Goal: Use online tool/utility

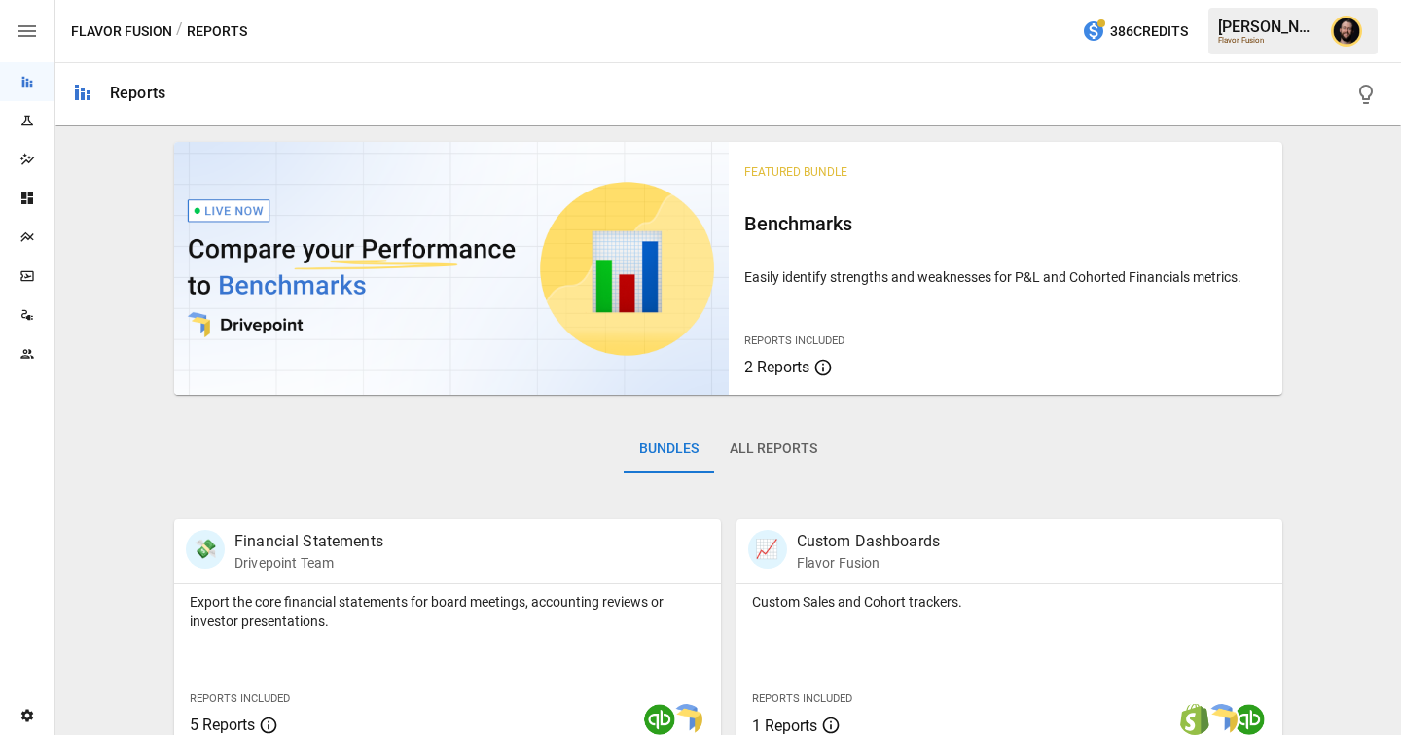
click at [28, 204] on icon "Dashboards" at bounding box center [27, 199] width 16 height 16
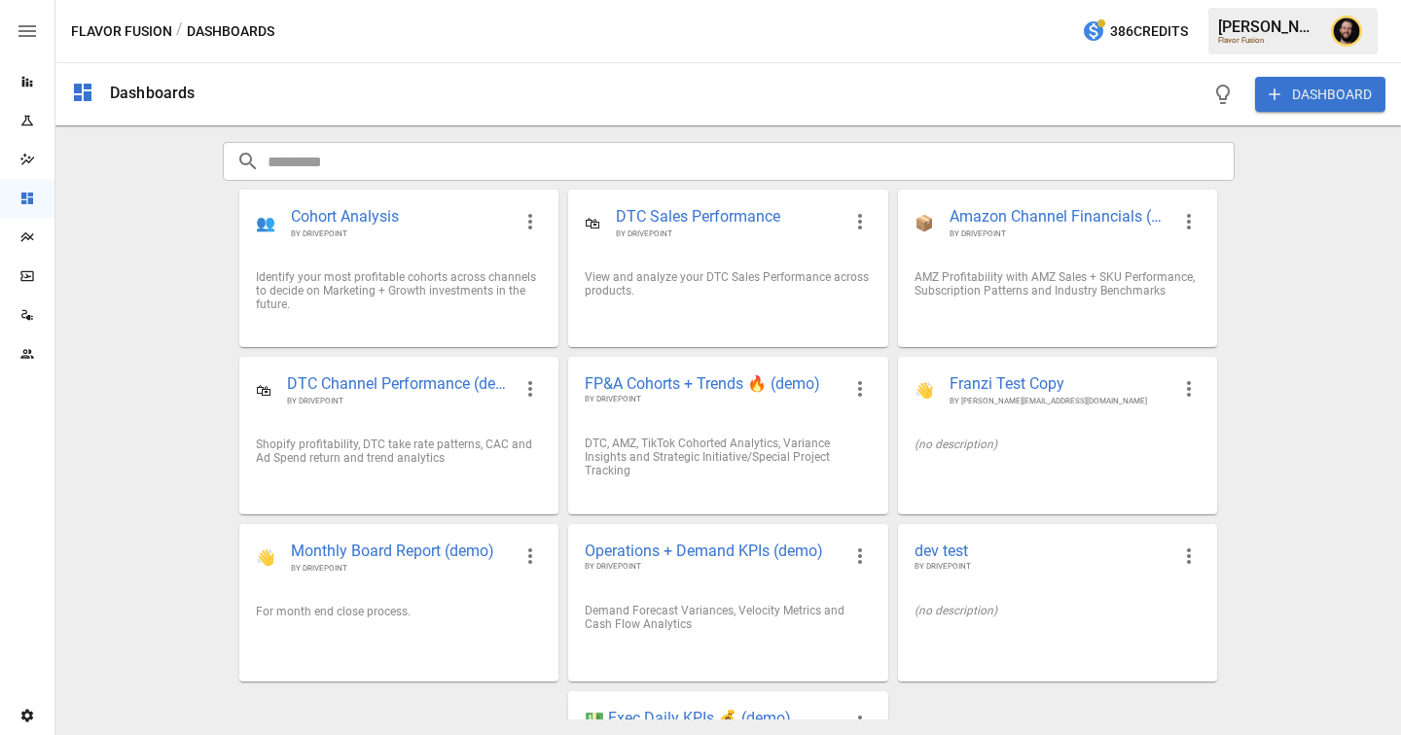
scroll to position [130, 0]
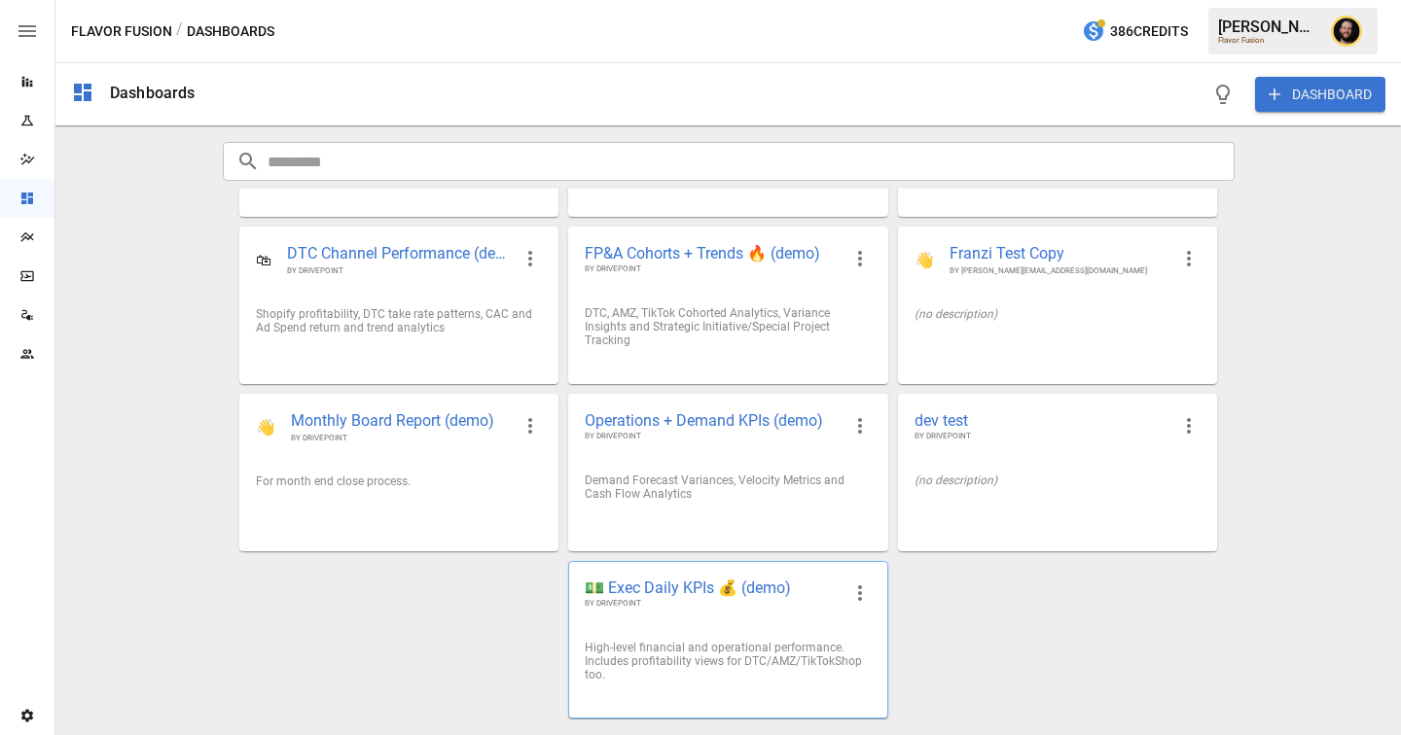
click at [646, 613] on div "💵 Exec Daily KPIs 💰 (demo) BY DRIVEPOINT" at bounding box center [727, 593] width 317 height 63
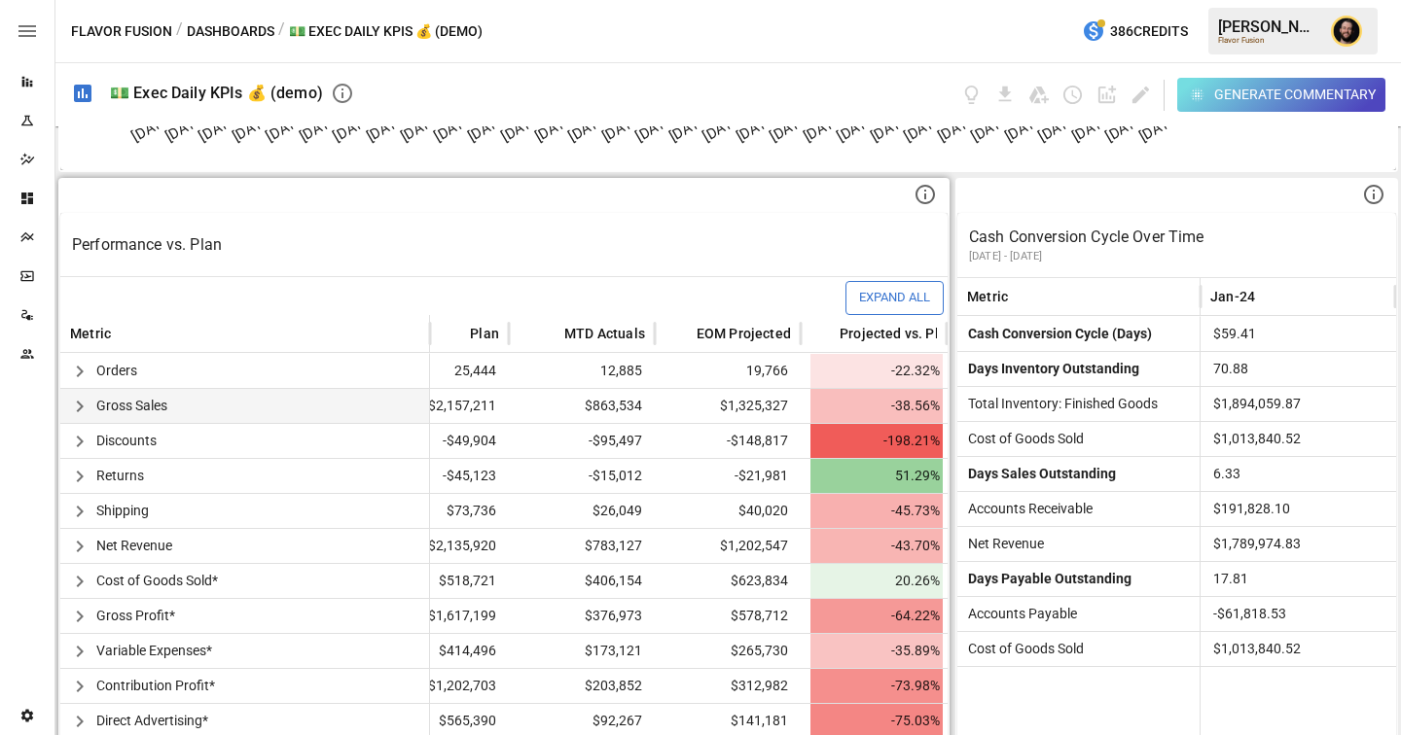
scroll to position [27, 67]
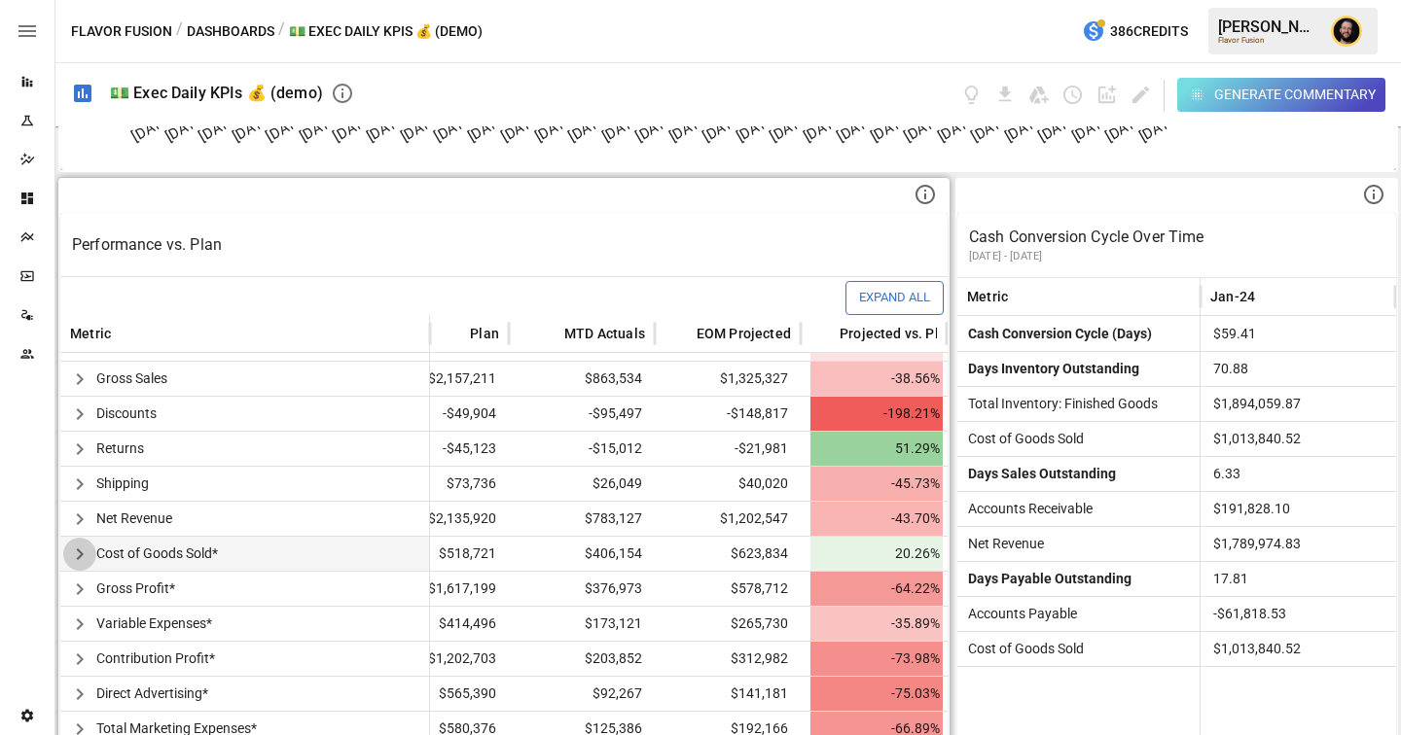
click at [83, 556] on icon "button" at bounding box center [79, 554] width 23 height 23
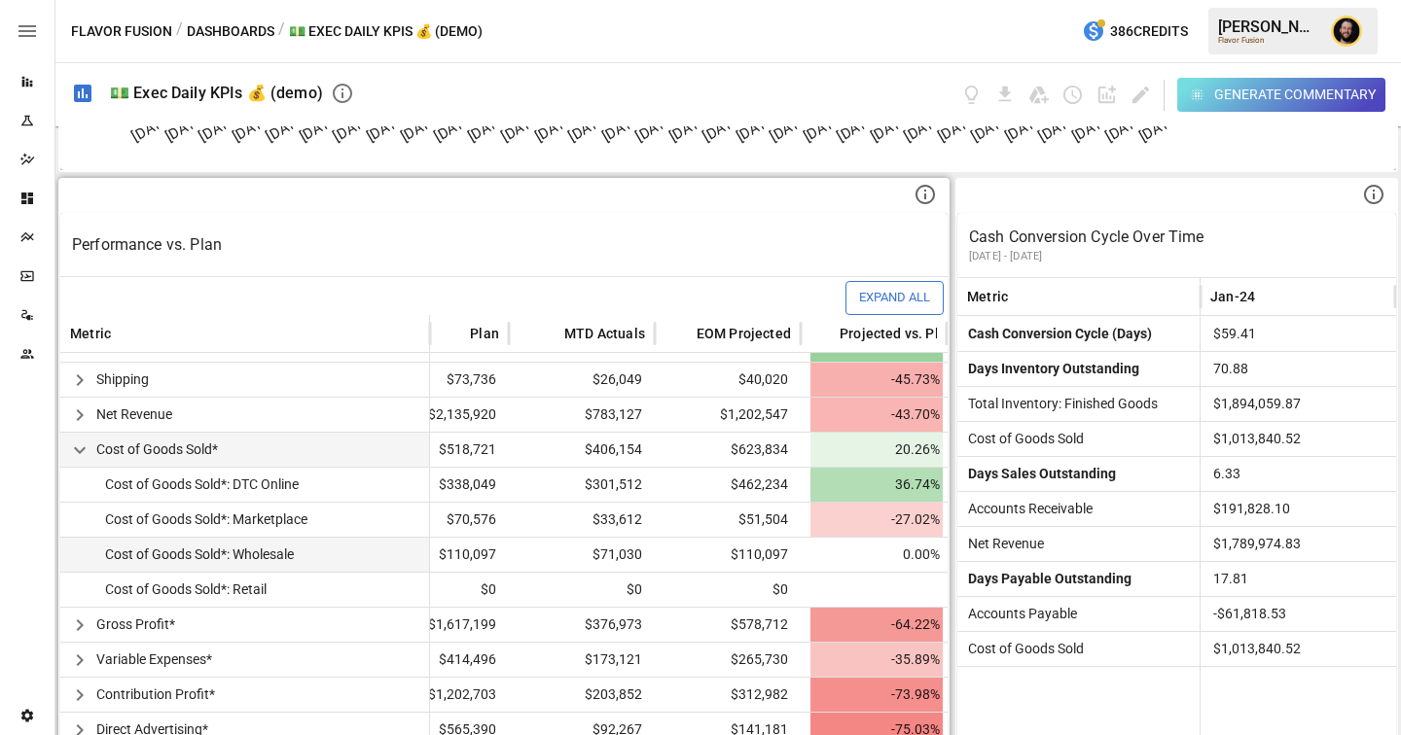
scroll to position [176, 67]
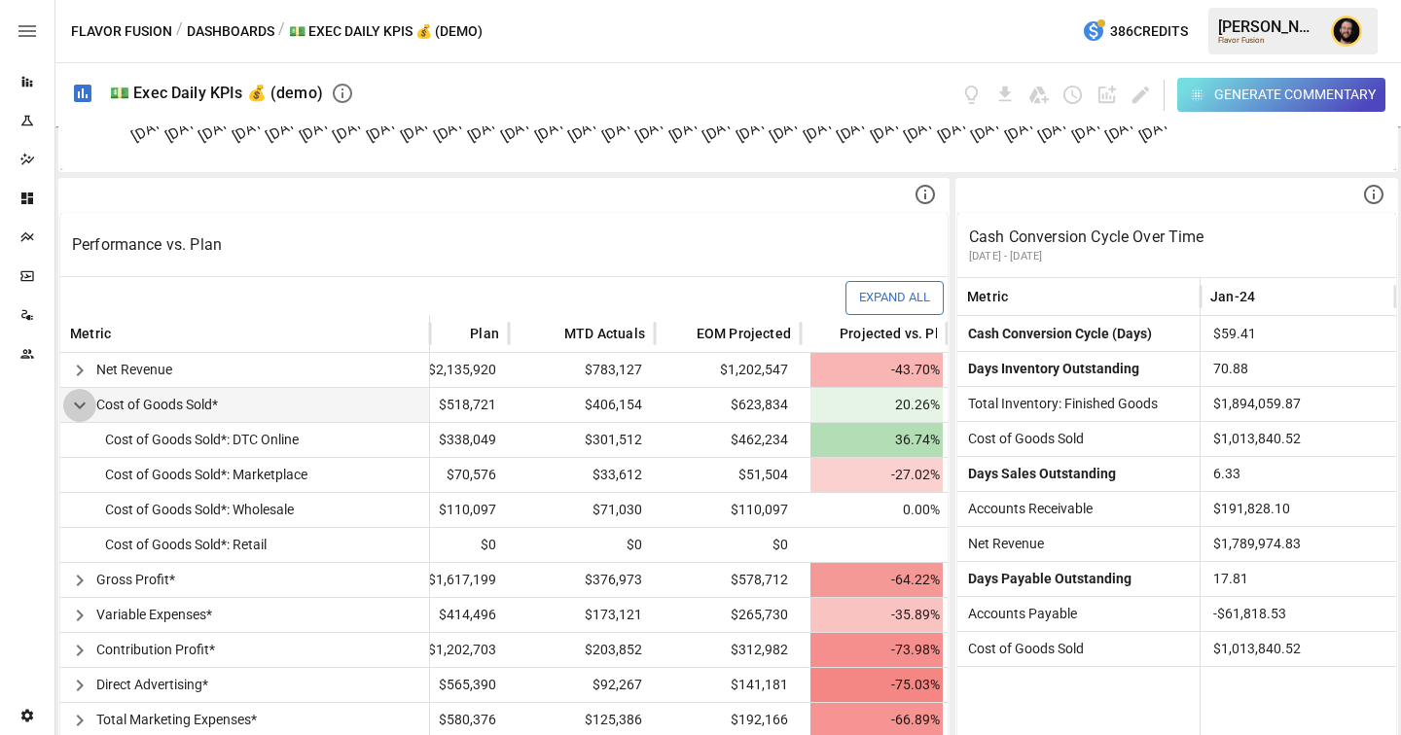
click at [83, 408] on icon "button" at bounding box center [79, 405] width 23 height 23
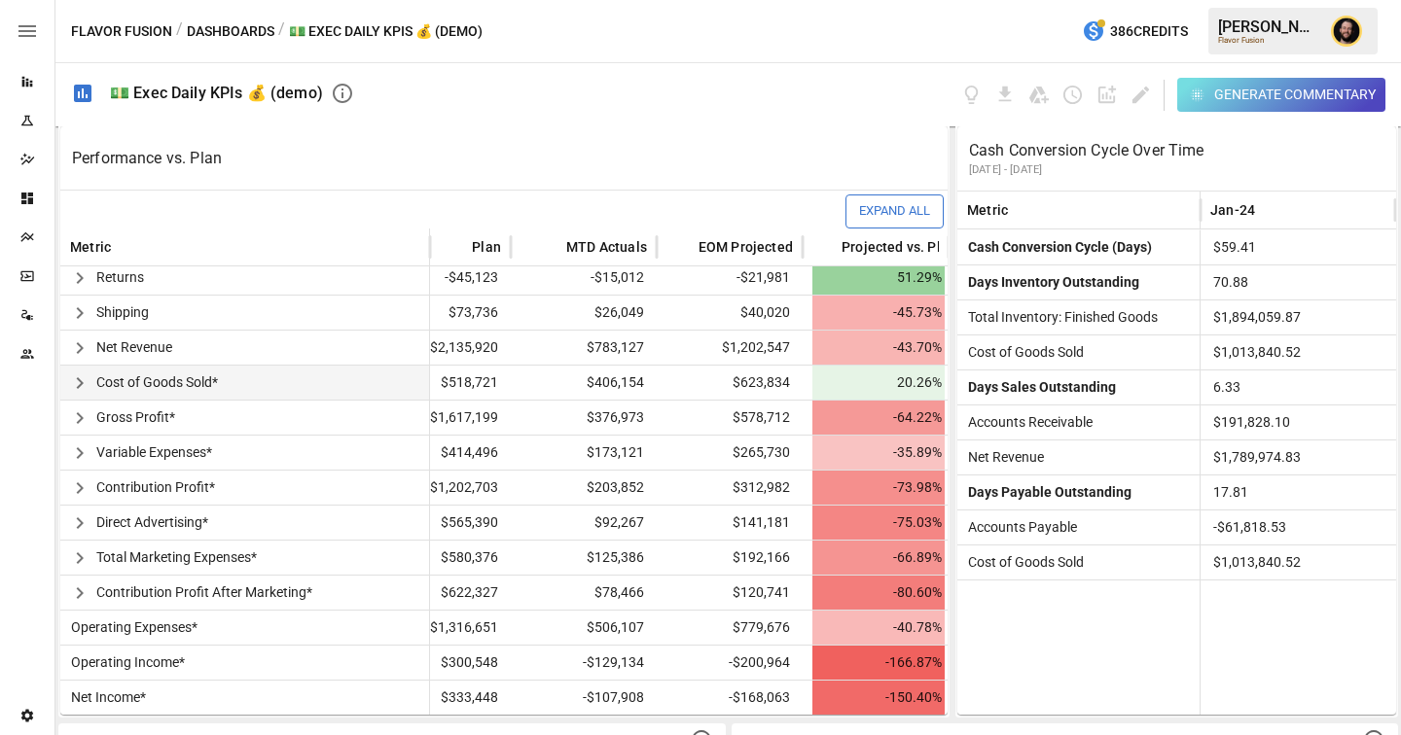
scroll to position [112, 73]
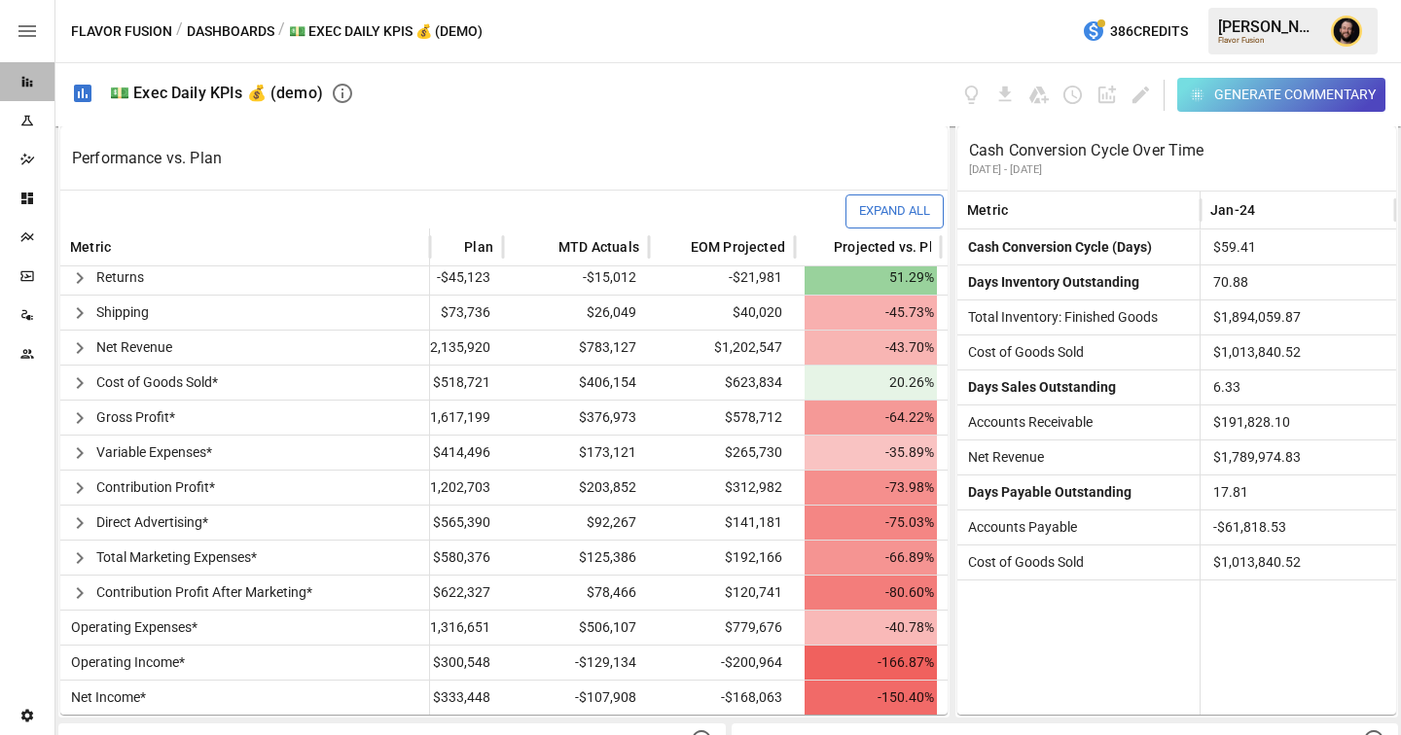
click at [22, 84] on icon "Reports" at bounding box center [27, 82] width 11 height 11
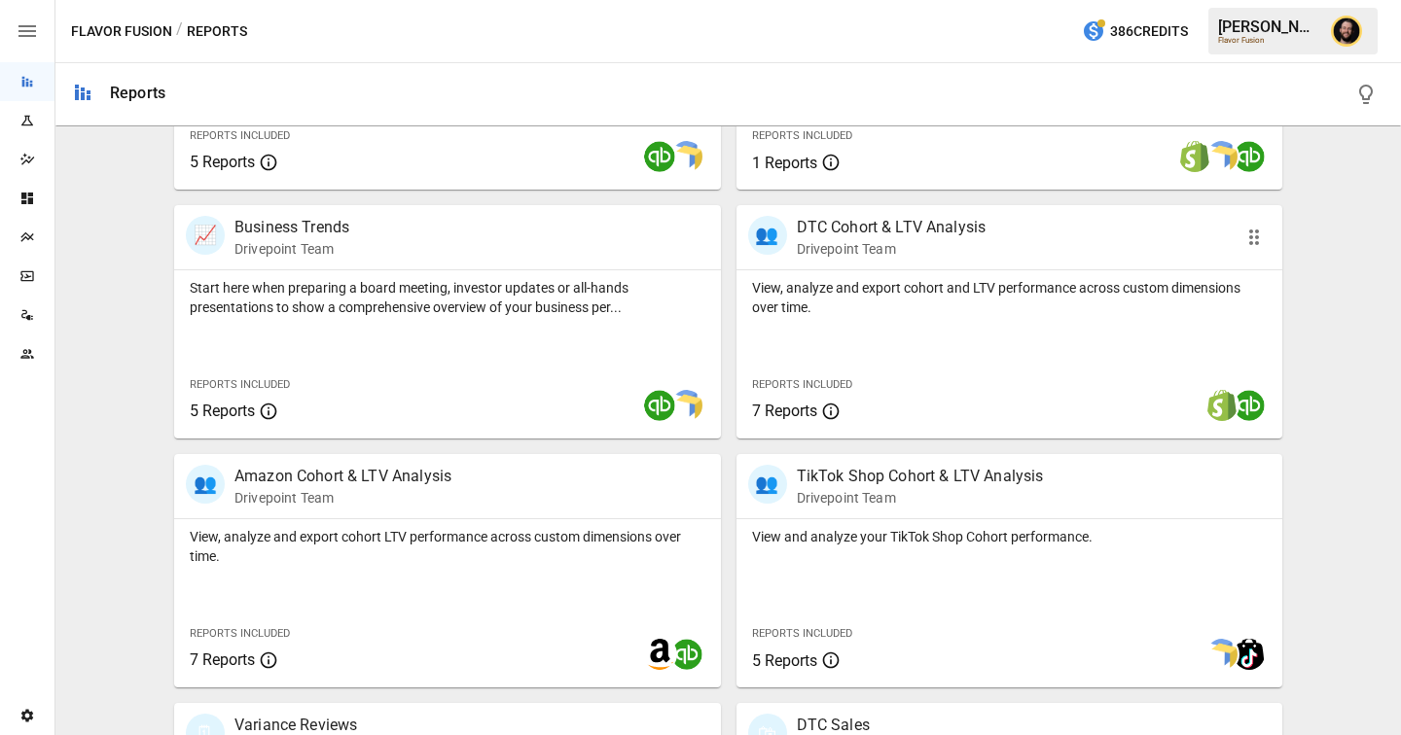
scroll to position [564, 0]
click at [566, 554] on p "View, analyze and export cohort LTV performance across custom dimensions over t…" at bounding box center [448, 545] width 516 height 39
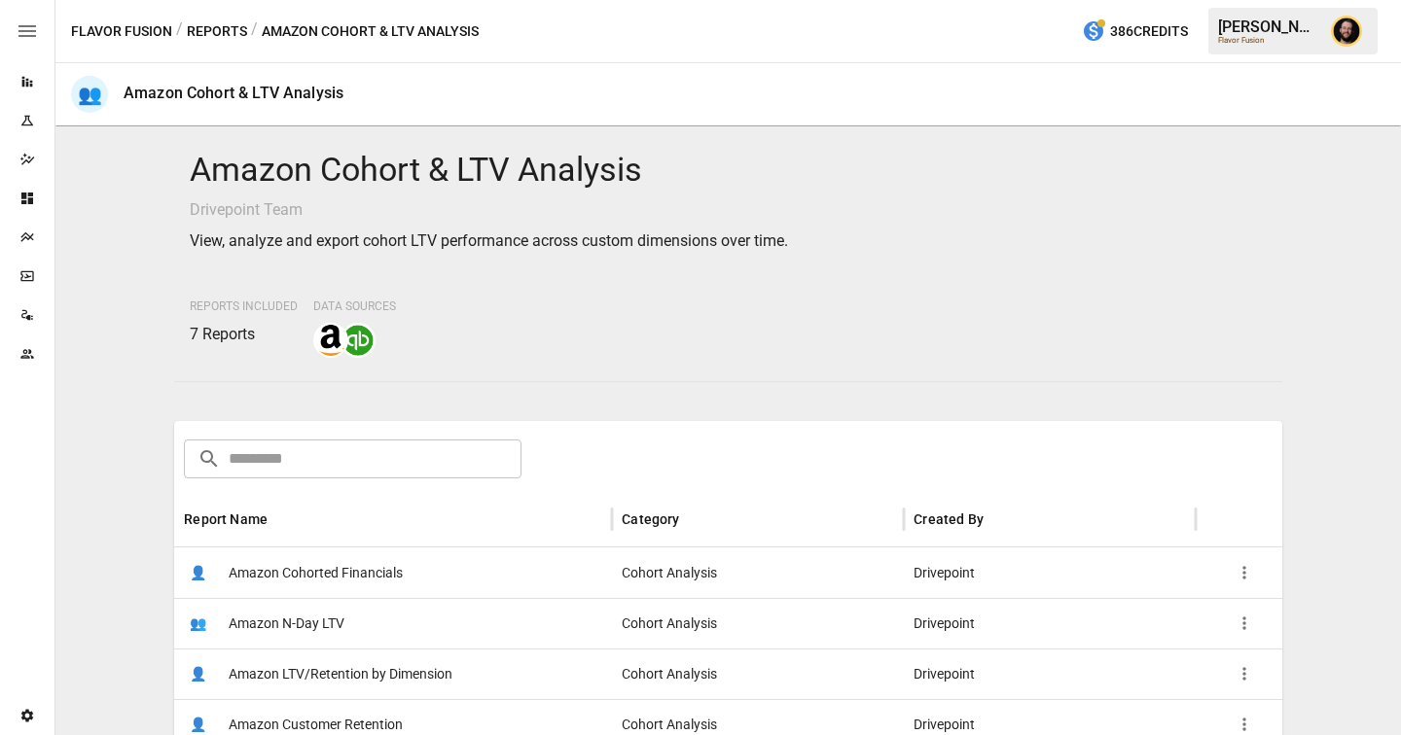
scroll to position [269, 0]
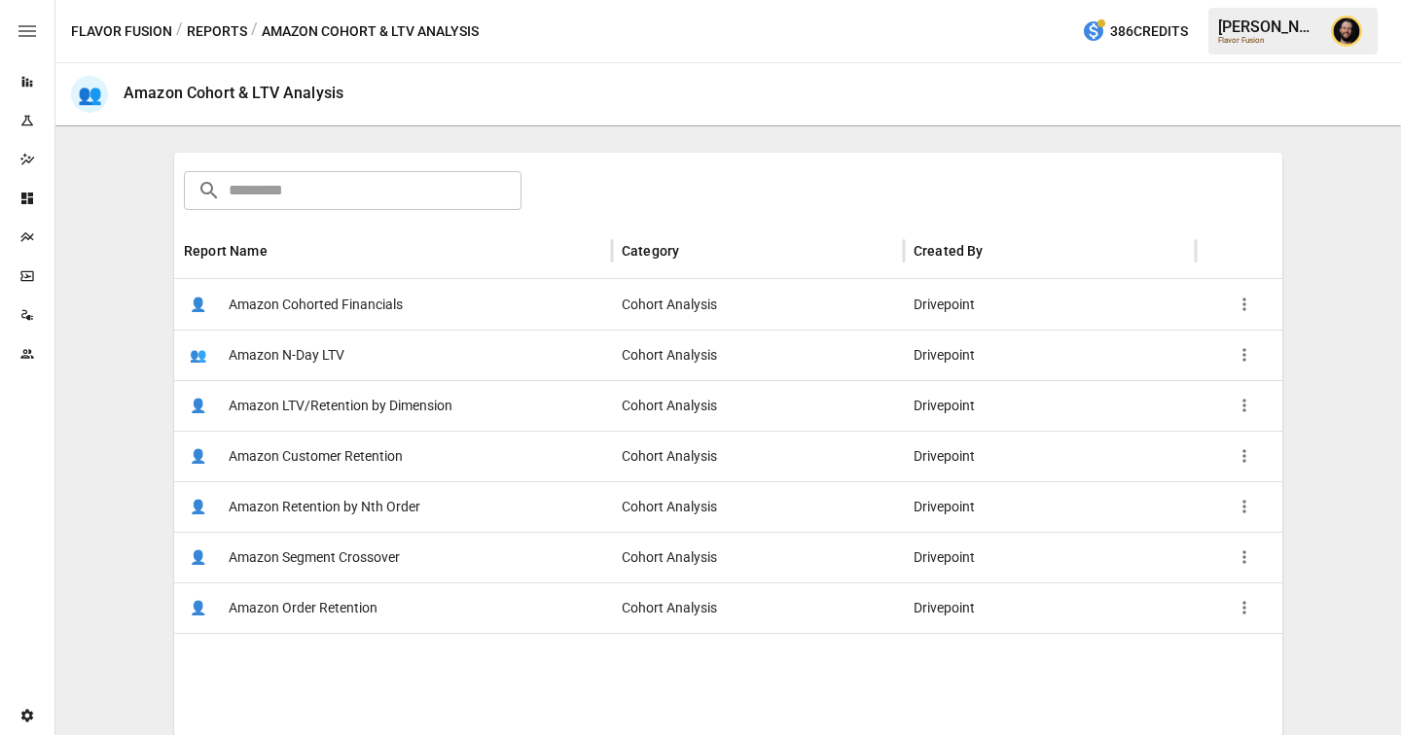
click at [455, 417] on div "👤 Amazon LTV/Retention by Dimension" at bounding box center [393, 405] width 438 height 51
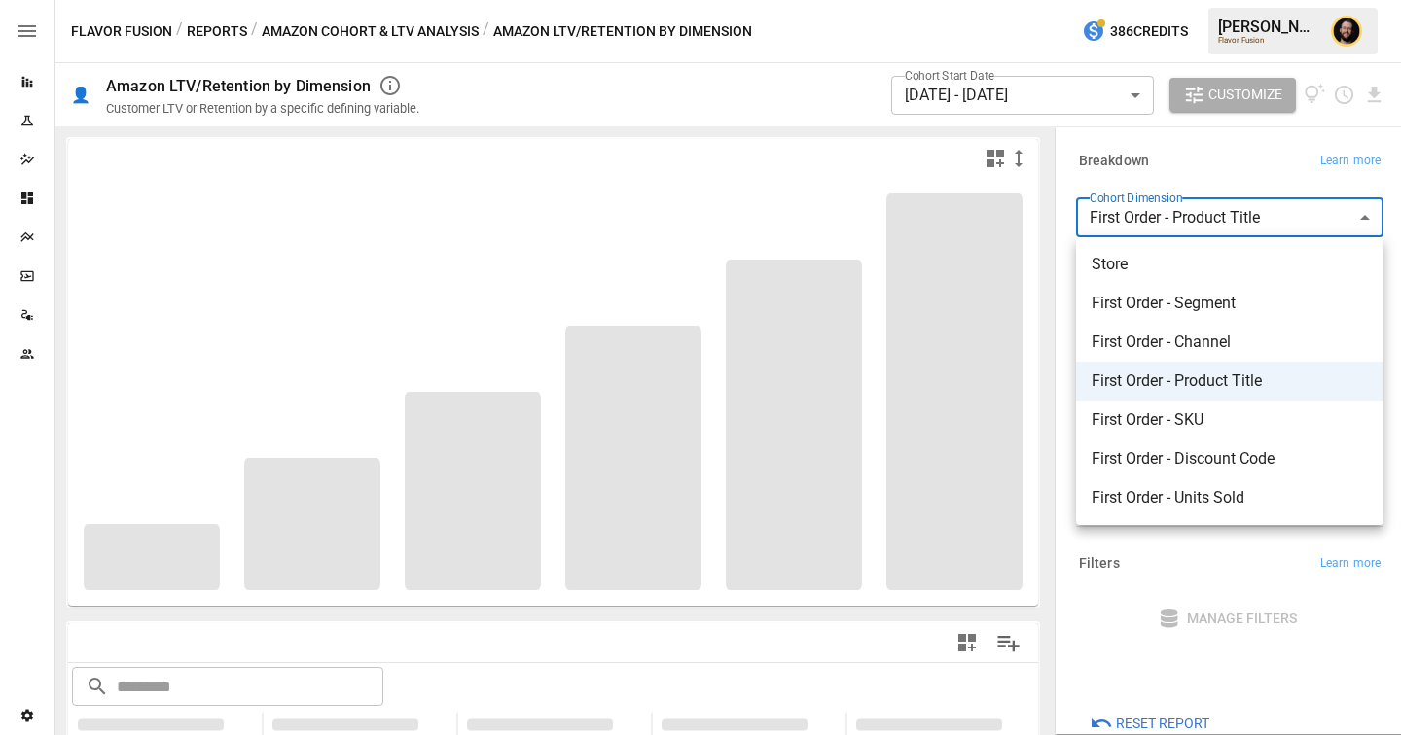
click at [1183, 0] on body "**********" at bounding box center [700, 0] width 1401 height 0
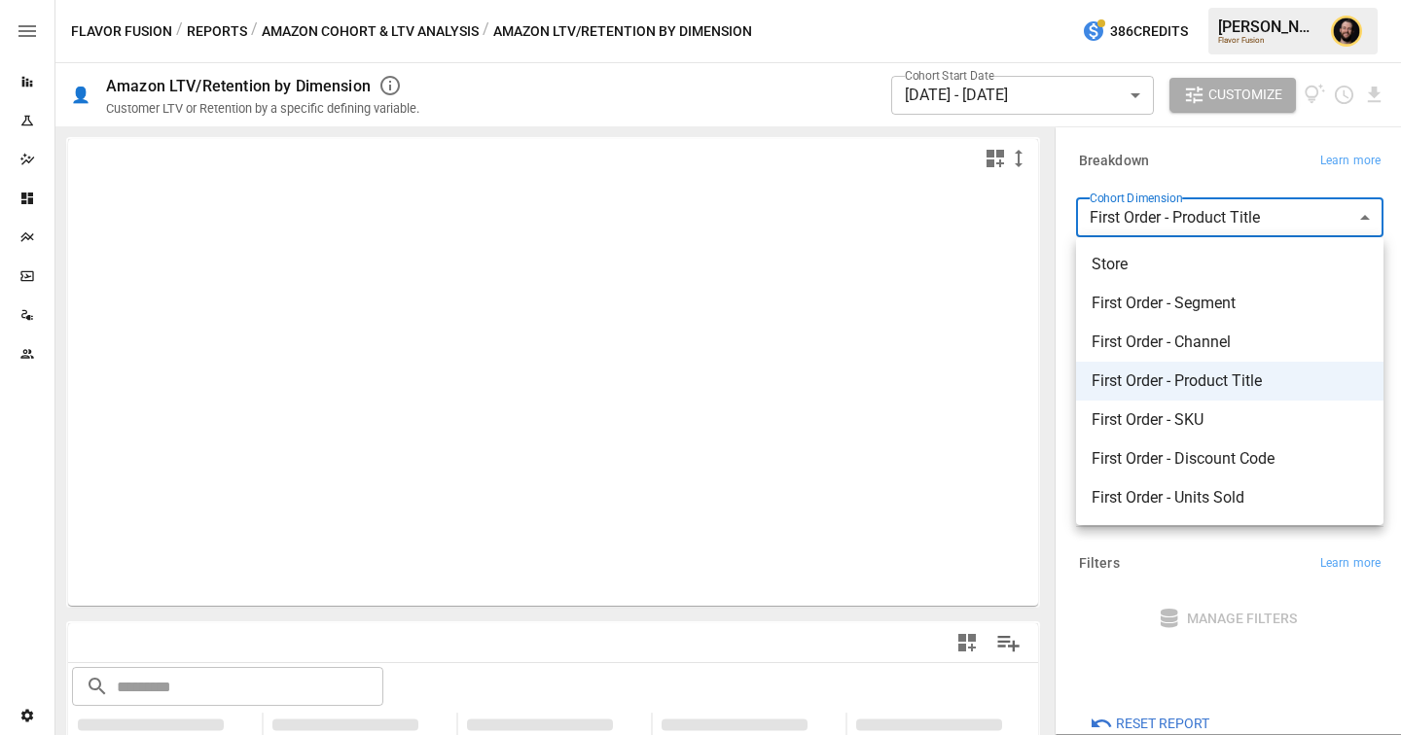
click at [1208, 158] on div at bounding box center [700, 367] width 1401 height 735
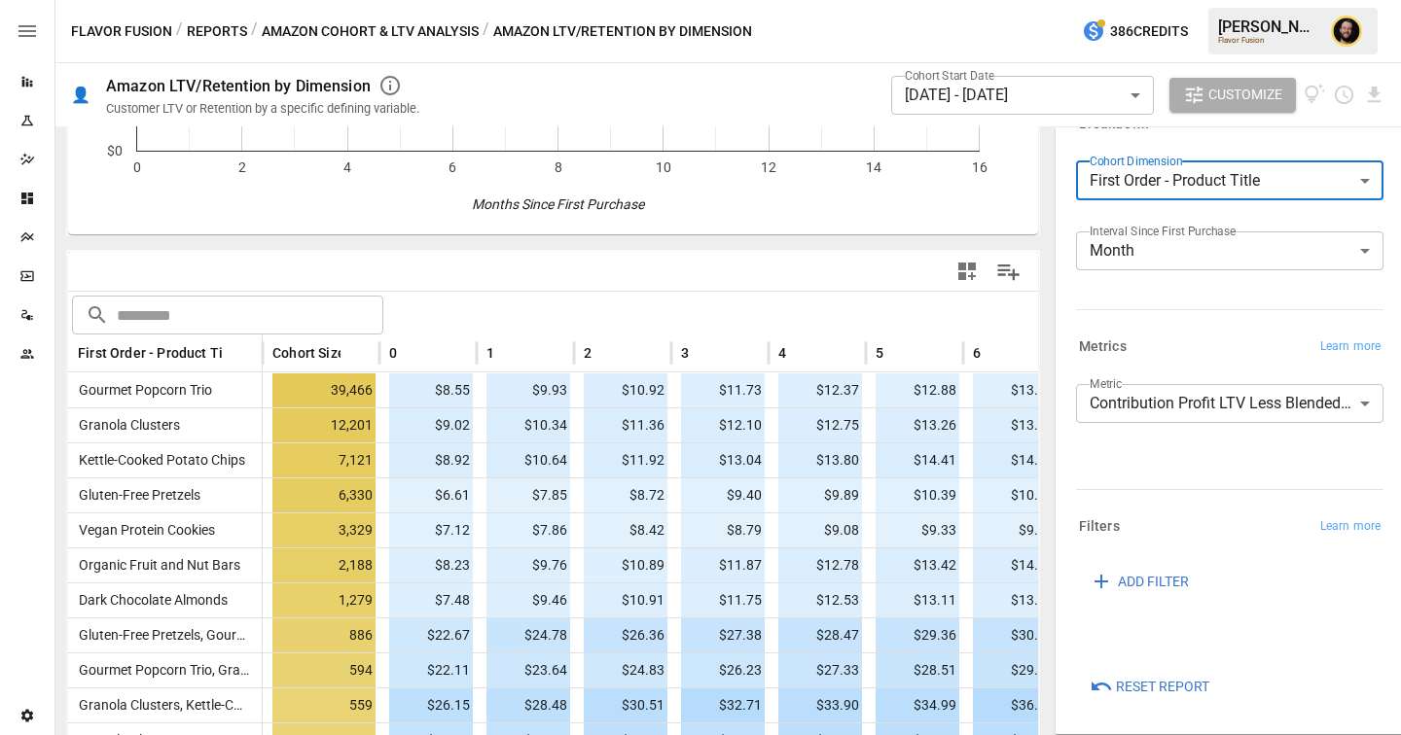
scroll to position [374, 0]
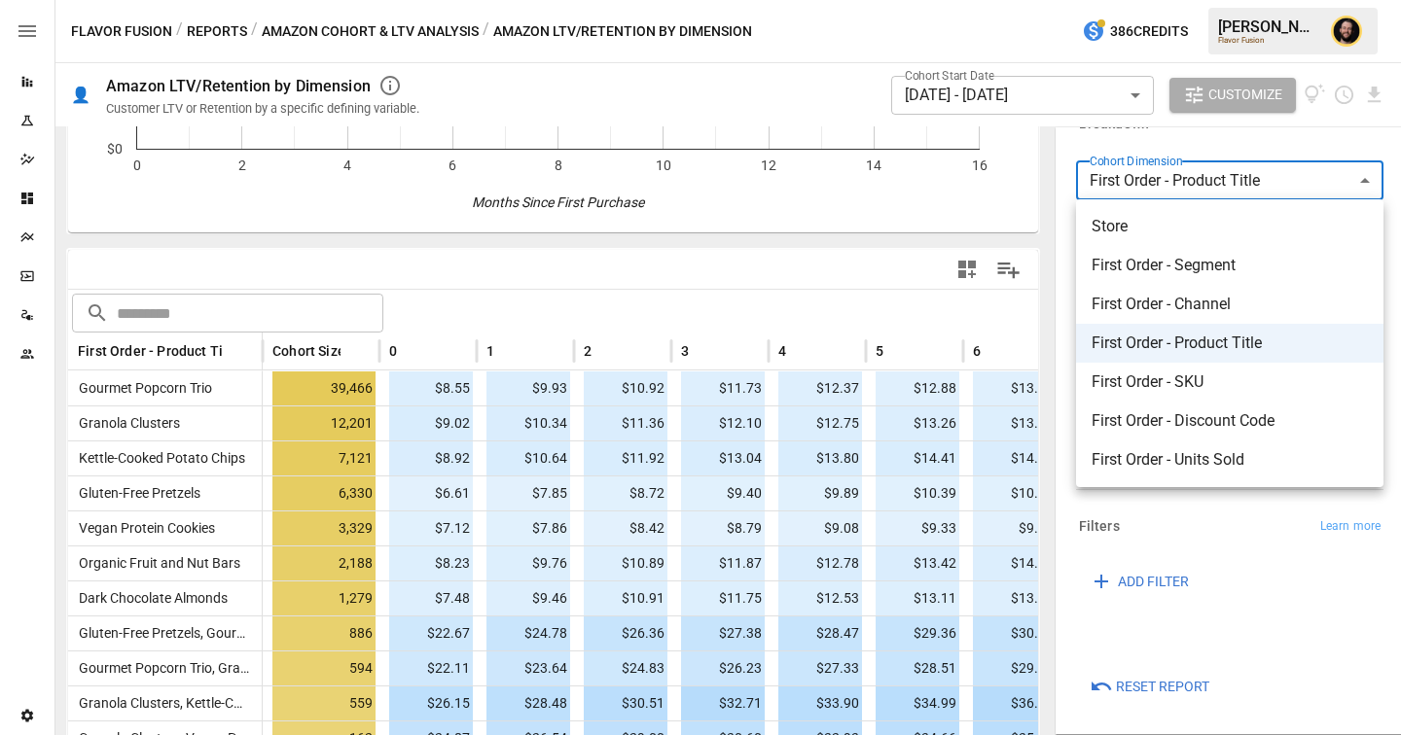
click at [1164, 0] on body "Reports Experiments Dazzler Studio Dashboards Plans SmartModel ™ Data Sources T…" at bounding box center [700, 0] width 1401 height 0
click at [1202, 541] on div at bounding box center [700, 367] width 1401 height 735
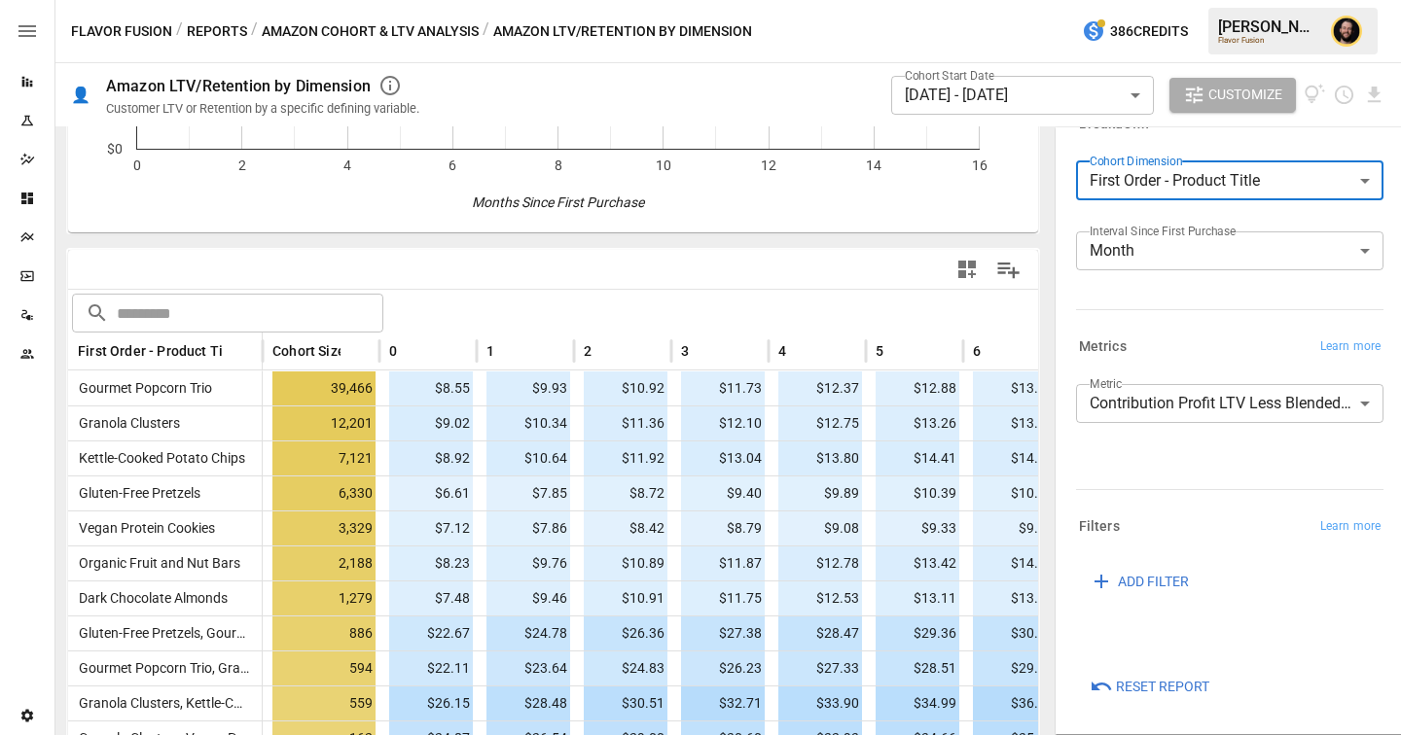
click at [1169, 0] on body "Reports Experiments Dazzler Studio Dashboards Plans SmartModel ™ Data Sources T…" at bounding box center [700, 0] width 1401 height 0
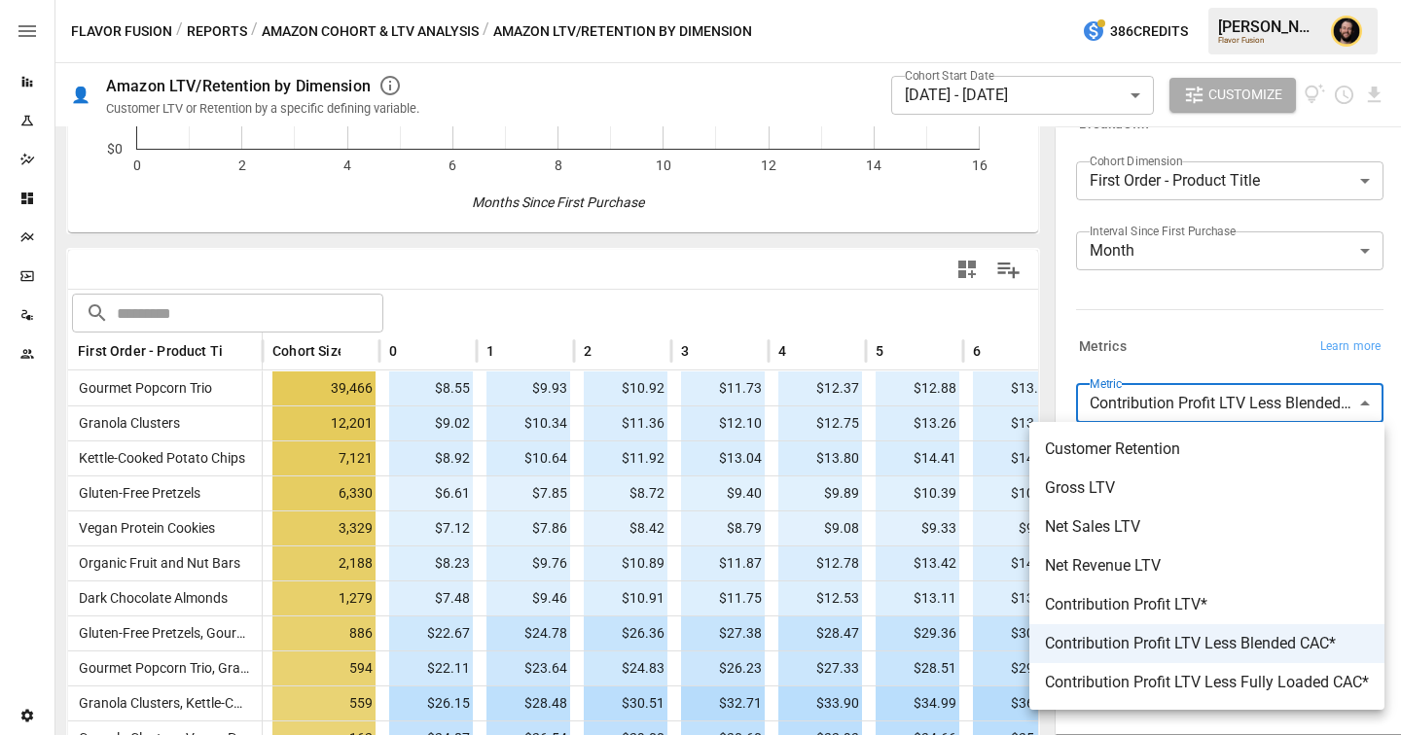
click at [1190, 642] on span "Contribution Profit LTV Less Blended CAC*" at bounding box center [1207, 643] width 324 height 23
click at [1193, 0] on body "Reports Experiments Dazzler Studio Dashboards Plans SmartModel ™ Data Sources T…" at bounding box center [700, 0] width 1401 height 0
click at [800, 258] on div at bounding box center [700, 367] width 1401 height 735
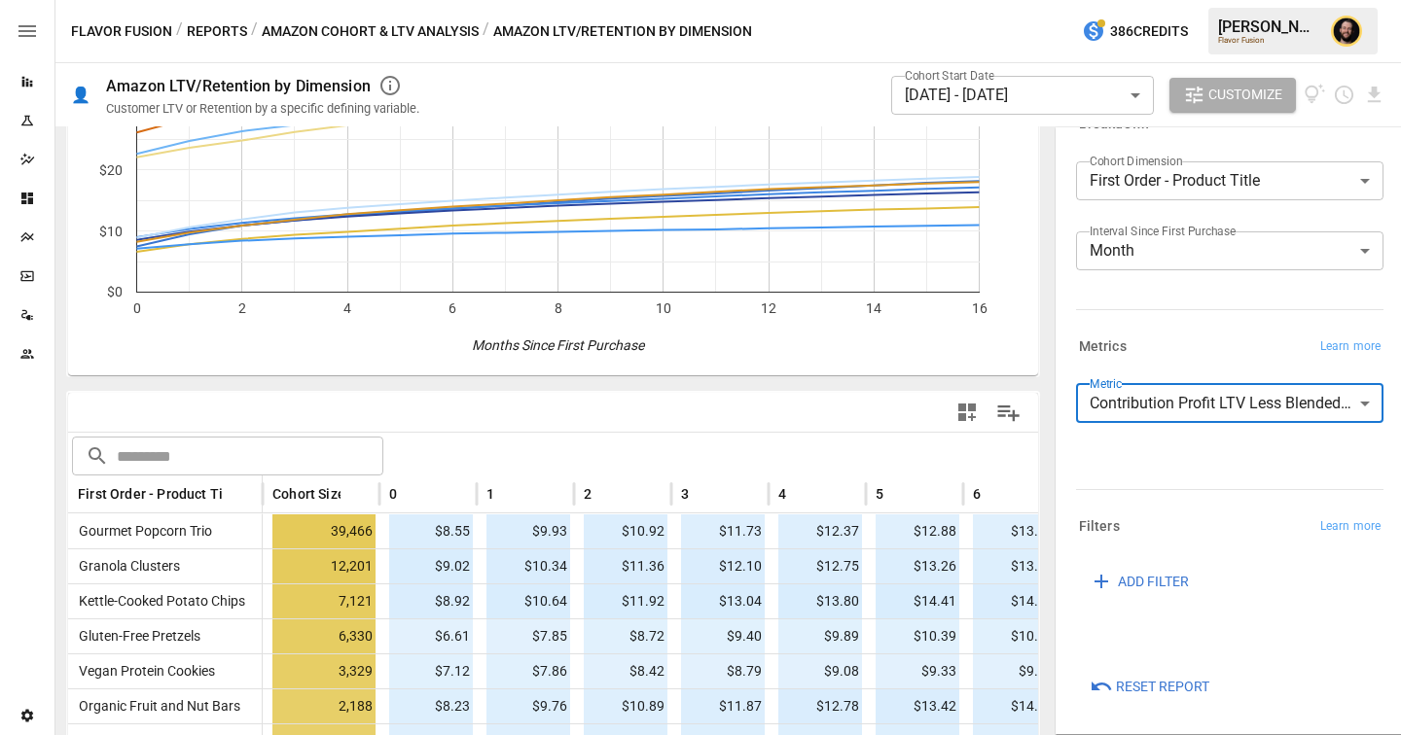
scroll to position [0, 0]
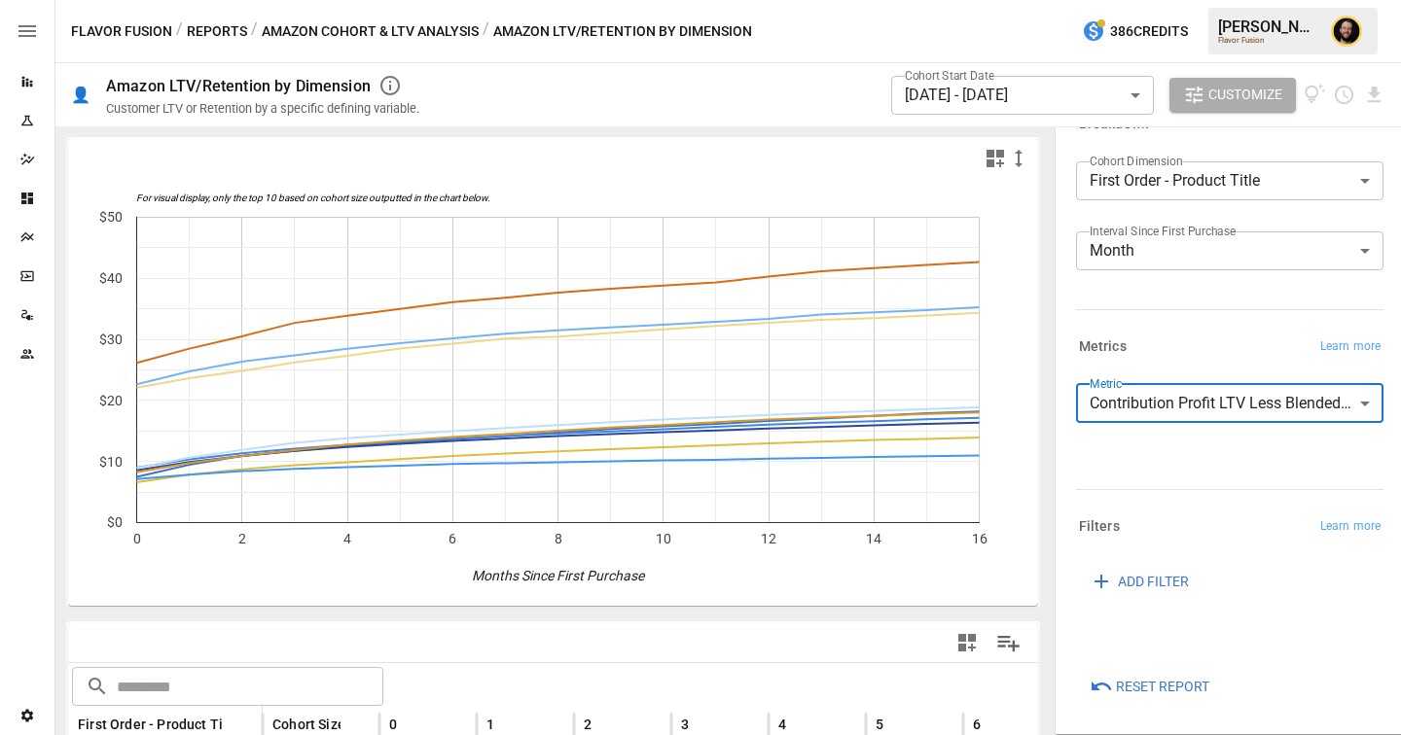
click at [213, 28] on button "Reports" at bounding box center [217, 31] width 60 height 24
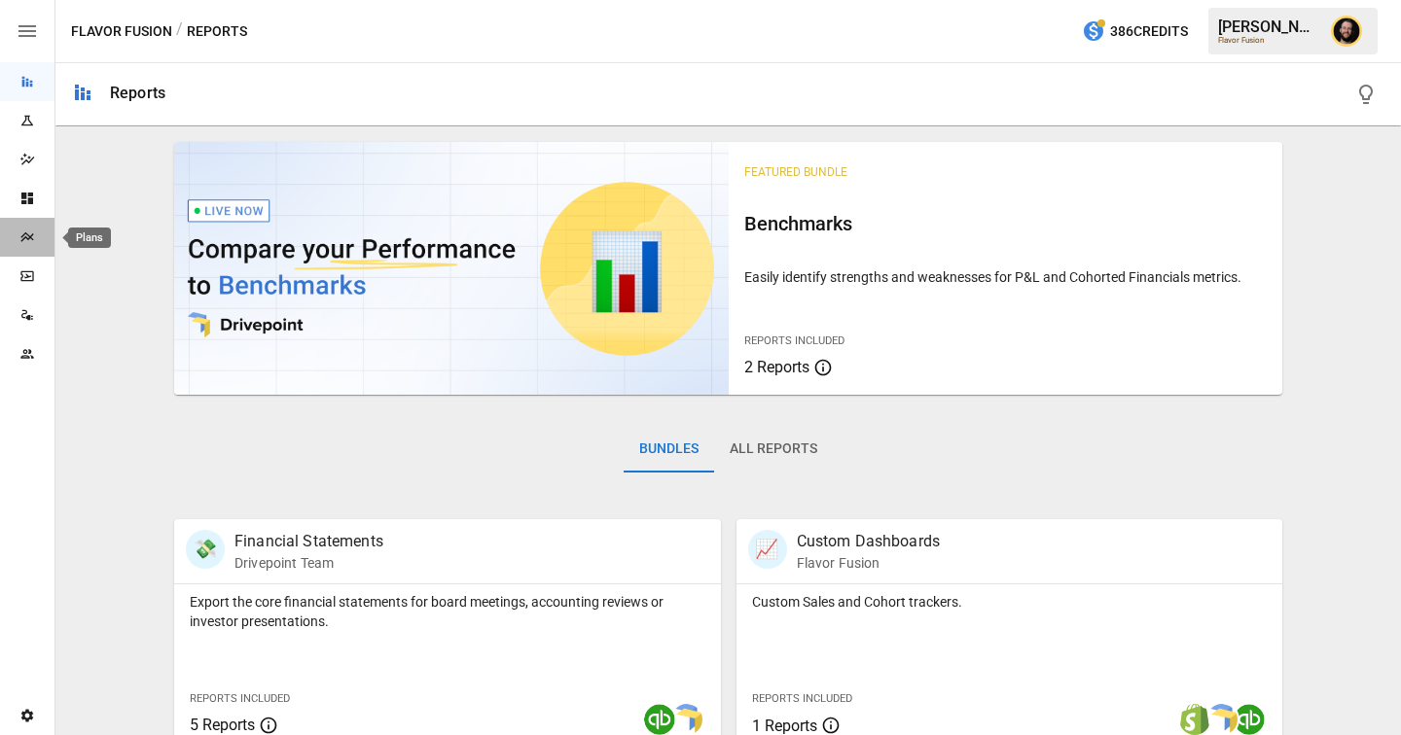
click at [28, 242] on icon "Plans" at bounding box center [27, 238] width 16 height 16
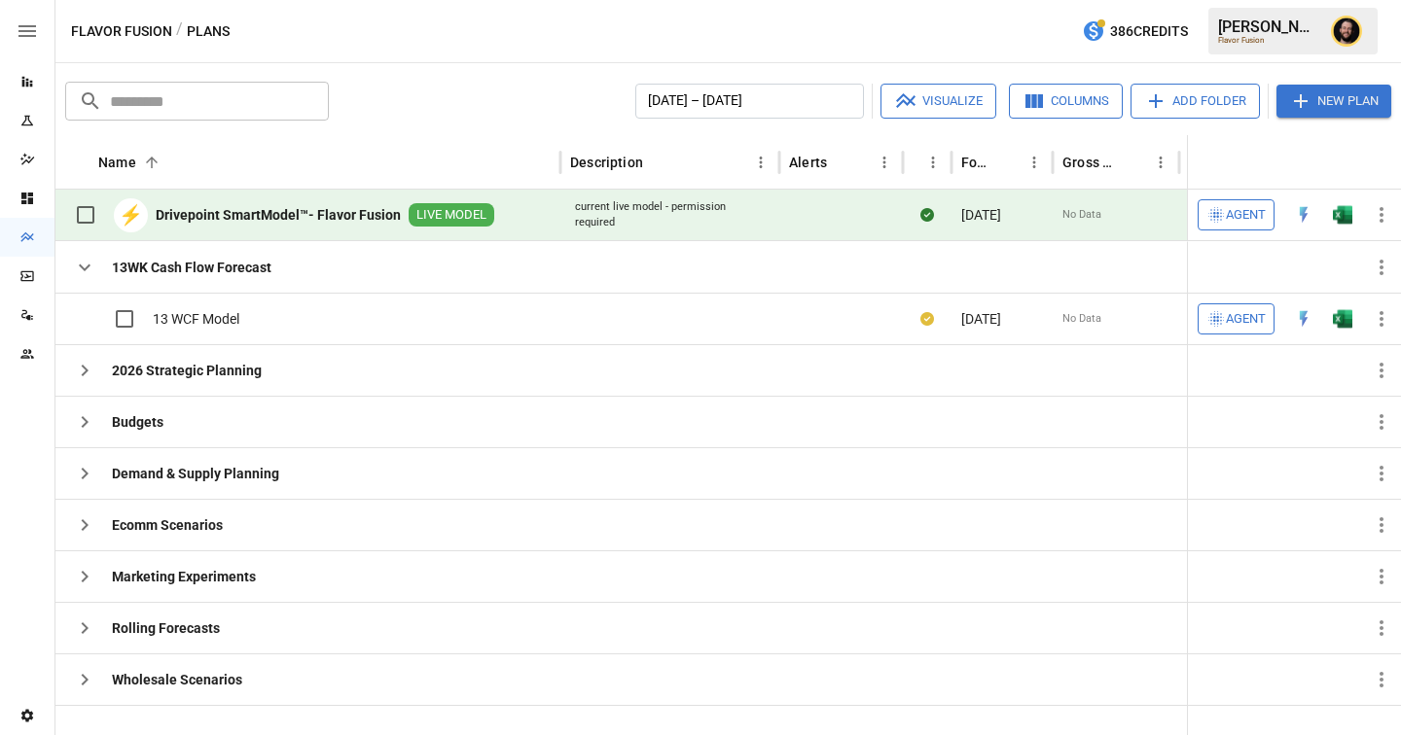
click at [1252, 220] on span "Agent" at bounding box center [1246, 215] width 40 height 22
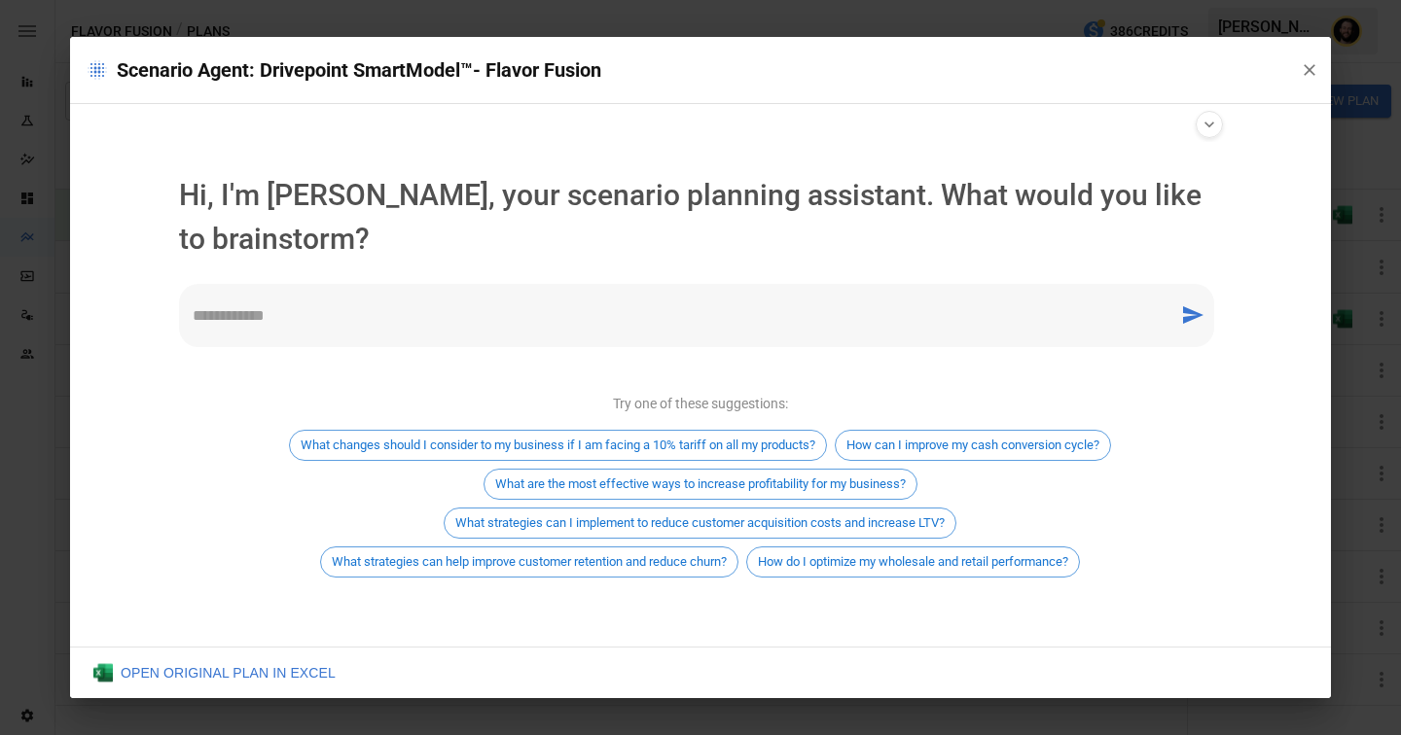
click at [397, 323] on textarea at bounding box center [679, 316] width 973 height 22
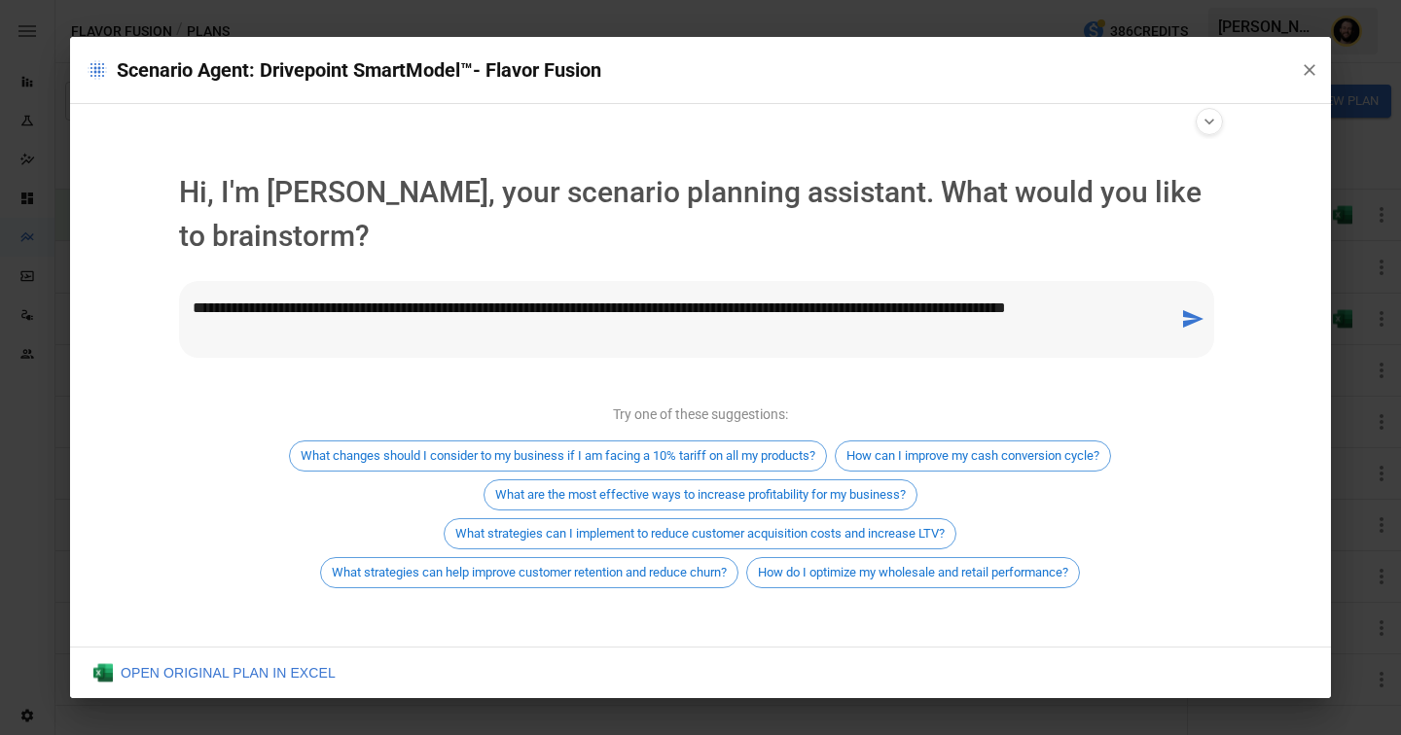
type textarea "**********"
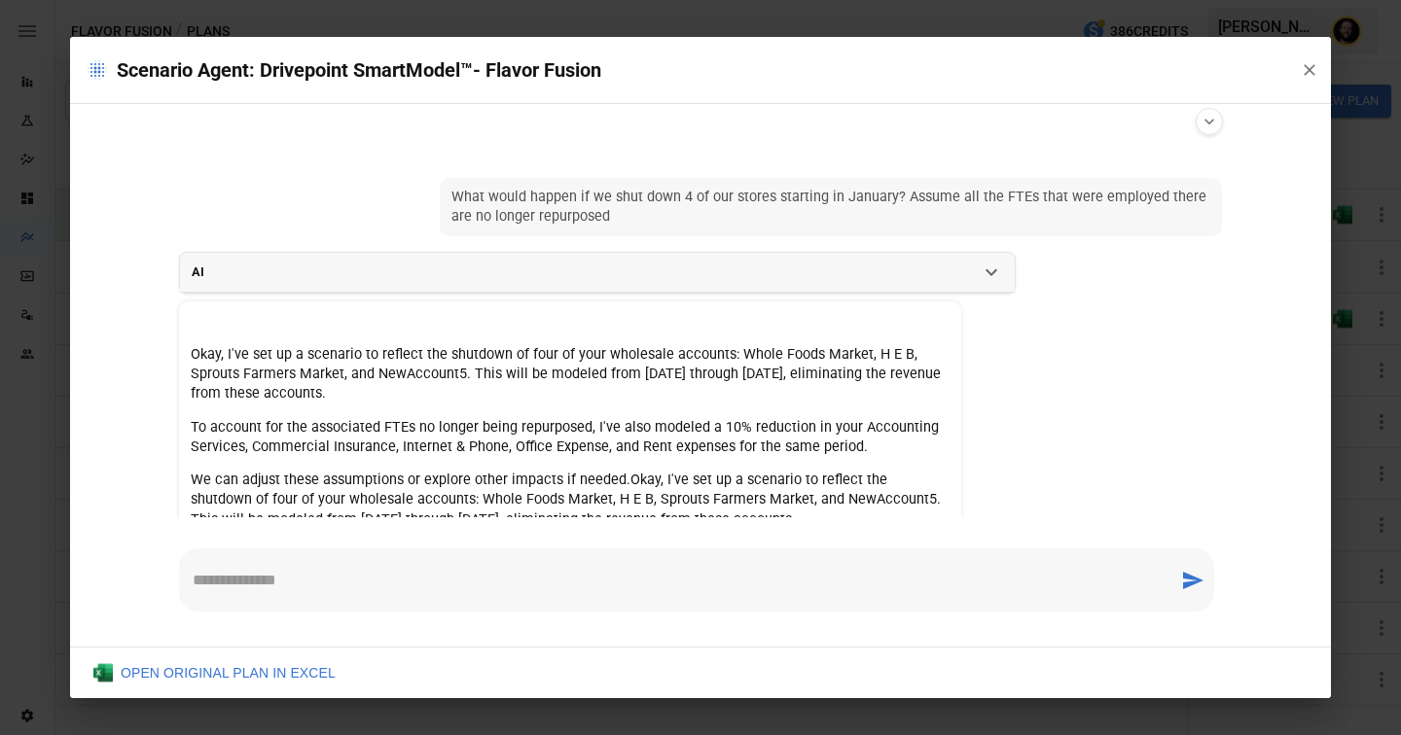
scroll to position [197, 0]
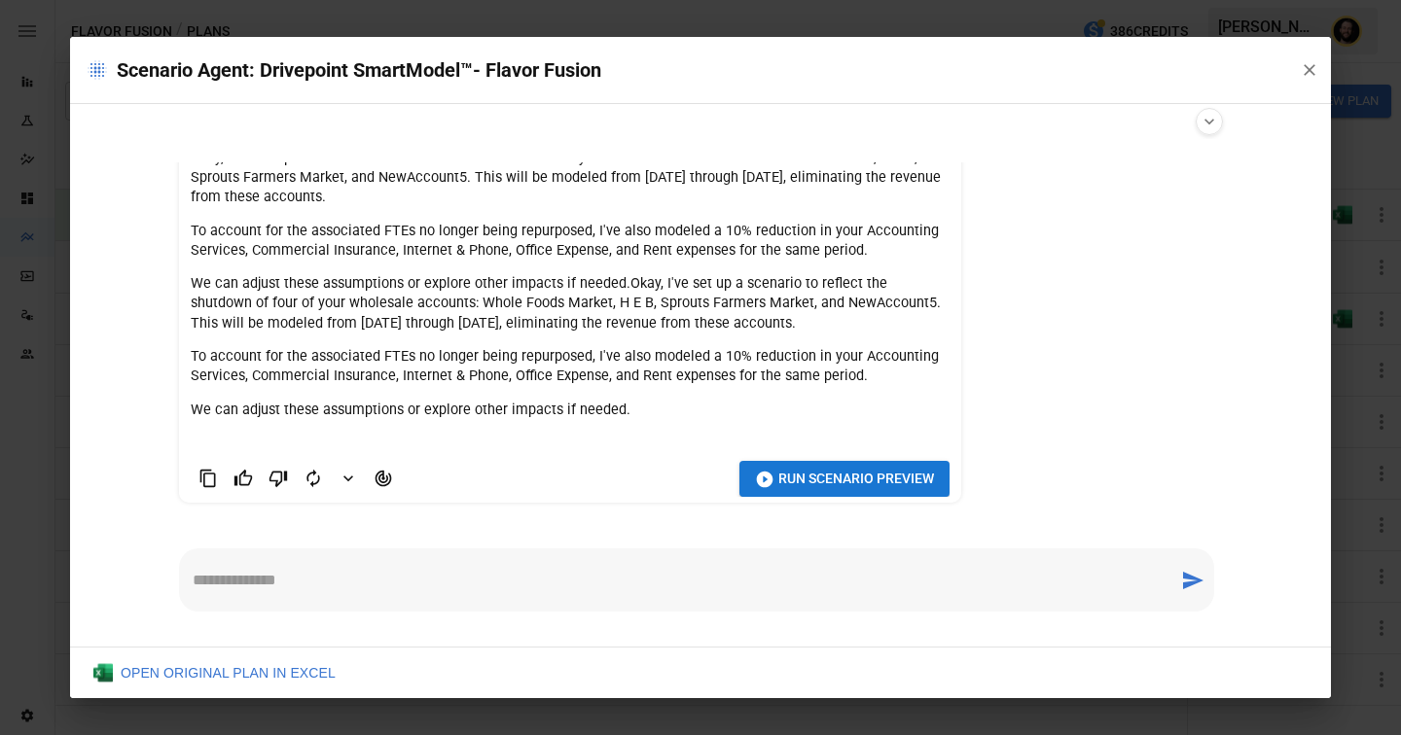
click at [799, 477] on span "Run Scenario Preview" at bounding box center [856, 479] width 156 height 24
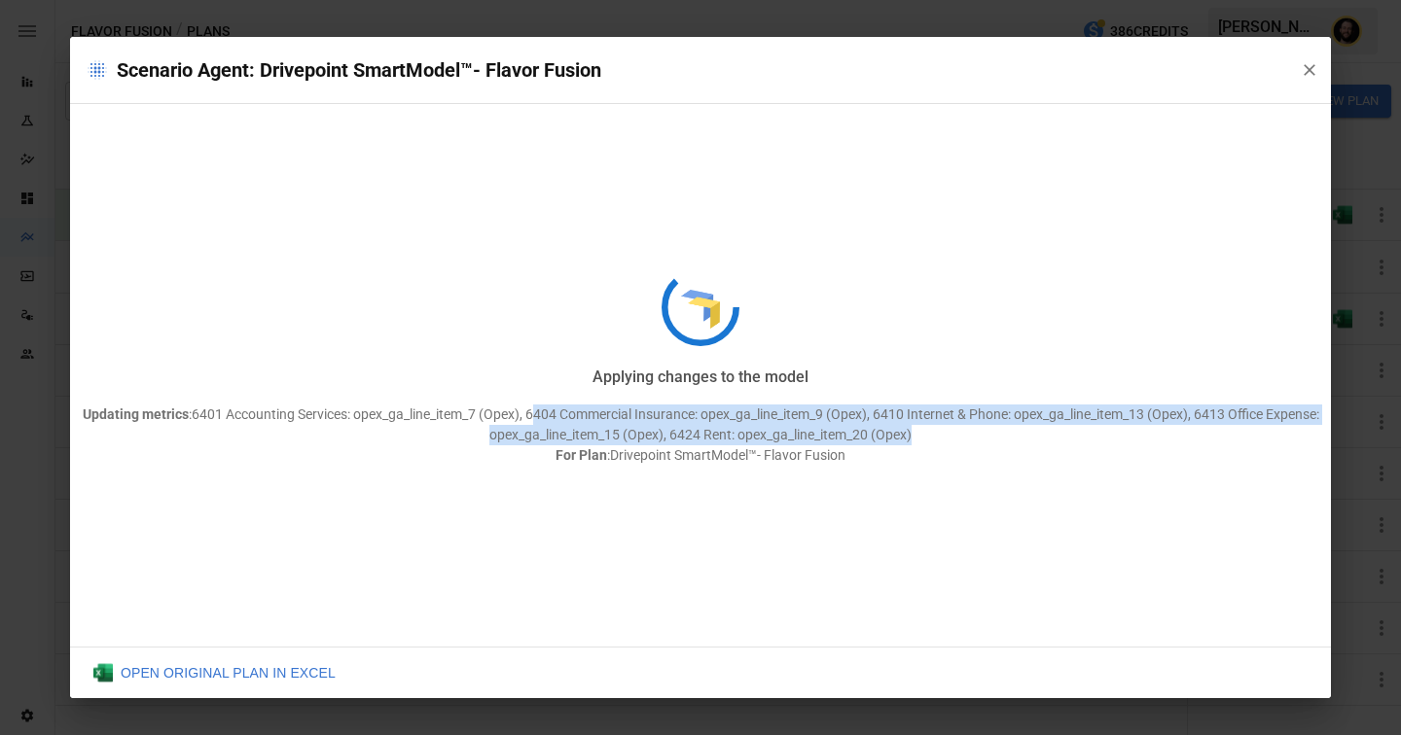
drag, startPoint x: 920, startPoint y: 436, endPoint x: 531, endPoint y: 419, distance: 389.5
click at [531, 419] on p "Updating metrics : 6401 Accounting Services: opex_ga_line_item_7 (Opex), 6404 C…" at bounding box center [700, 435] width 1261 height 61
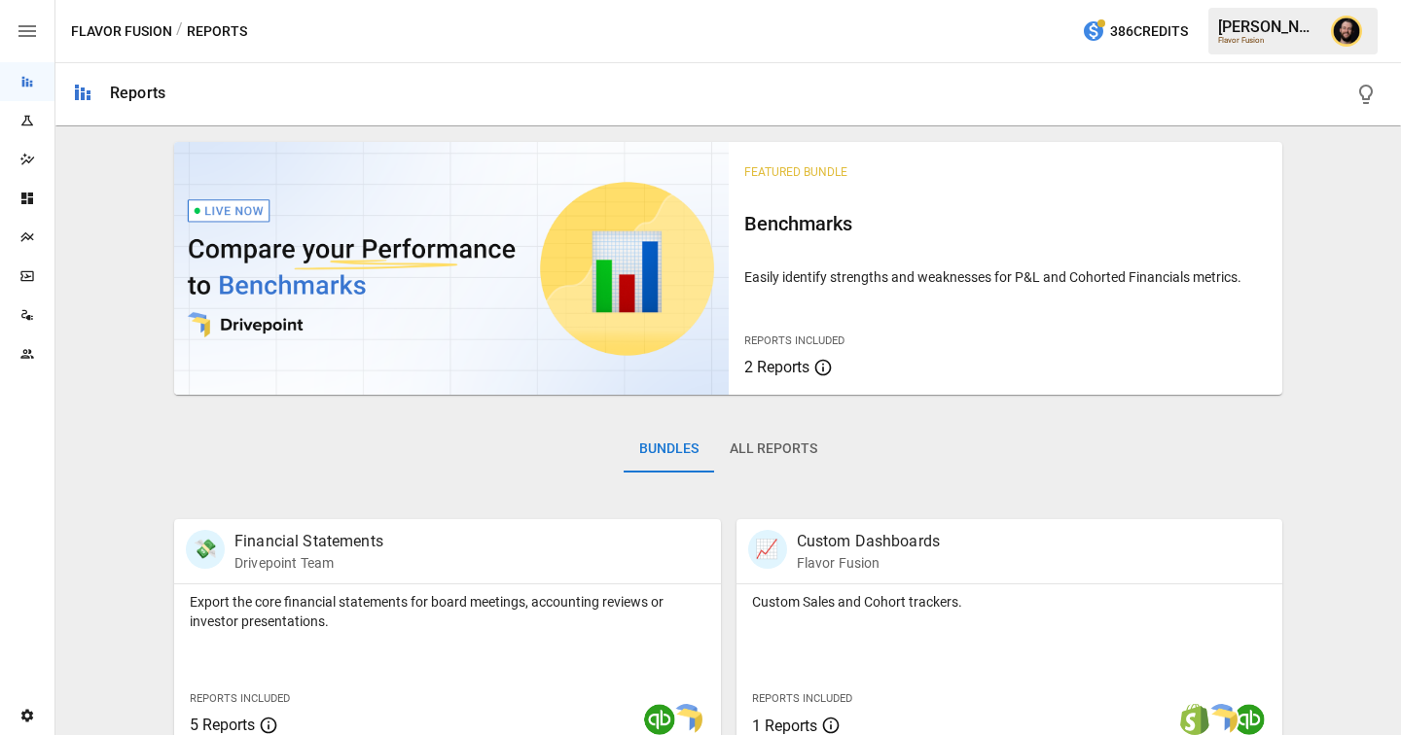
scroll to position [2, 0]
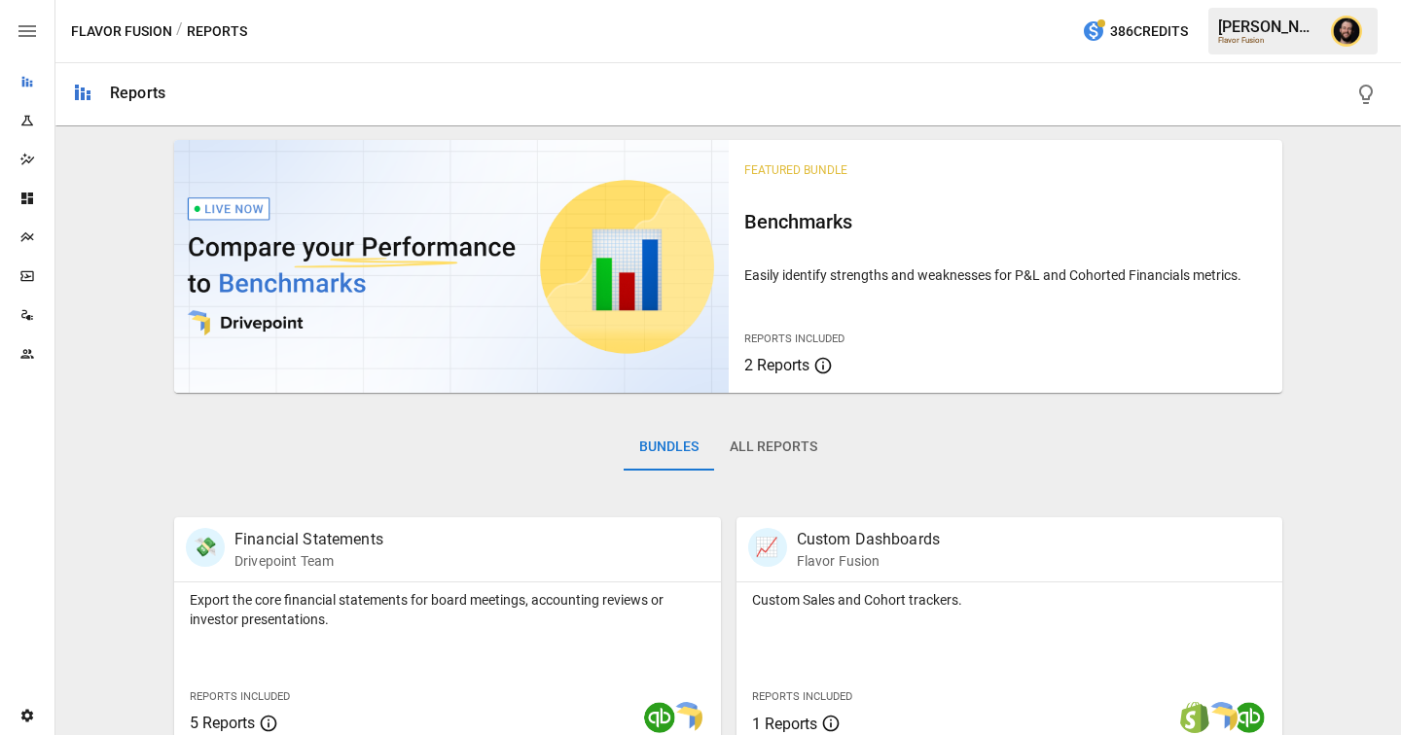
click at [33, 87] on icon "Reports" at bounding box center [27, 82] width 16 height 16
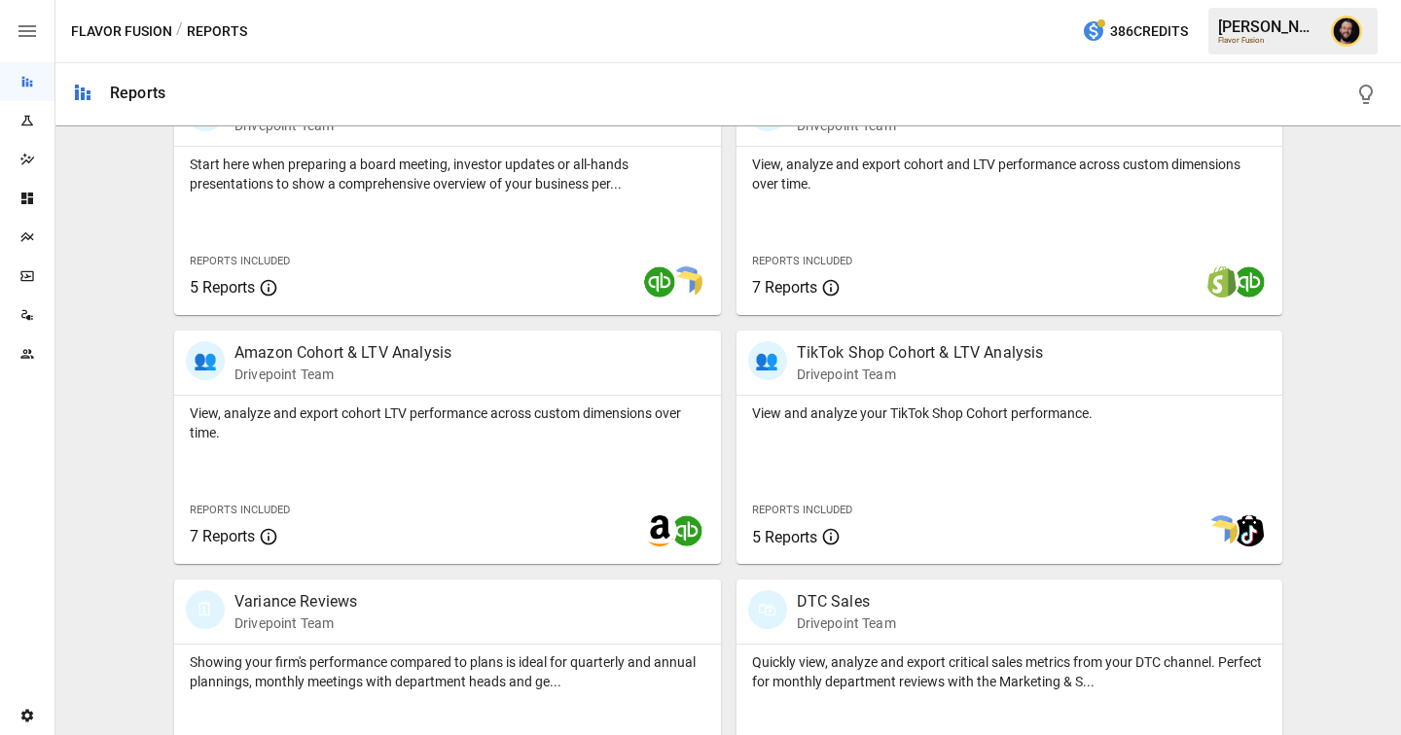
scroll to position [843, 0]
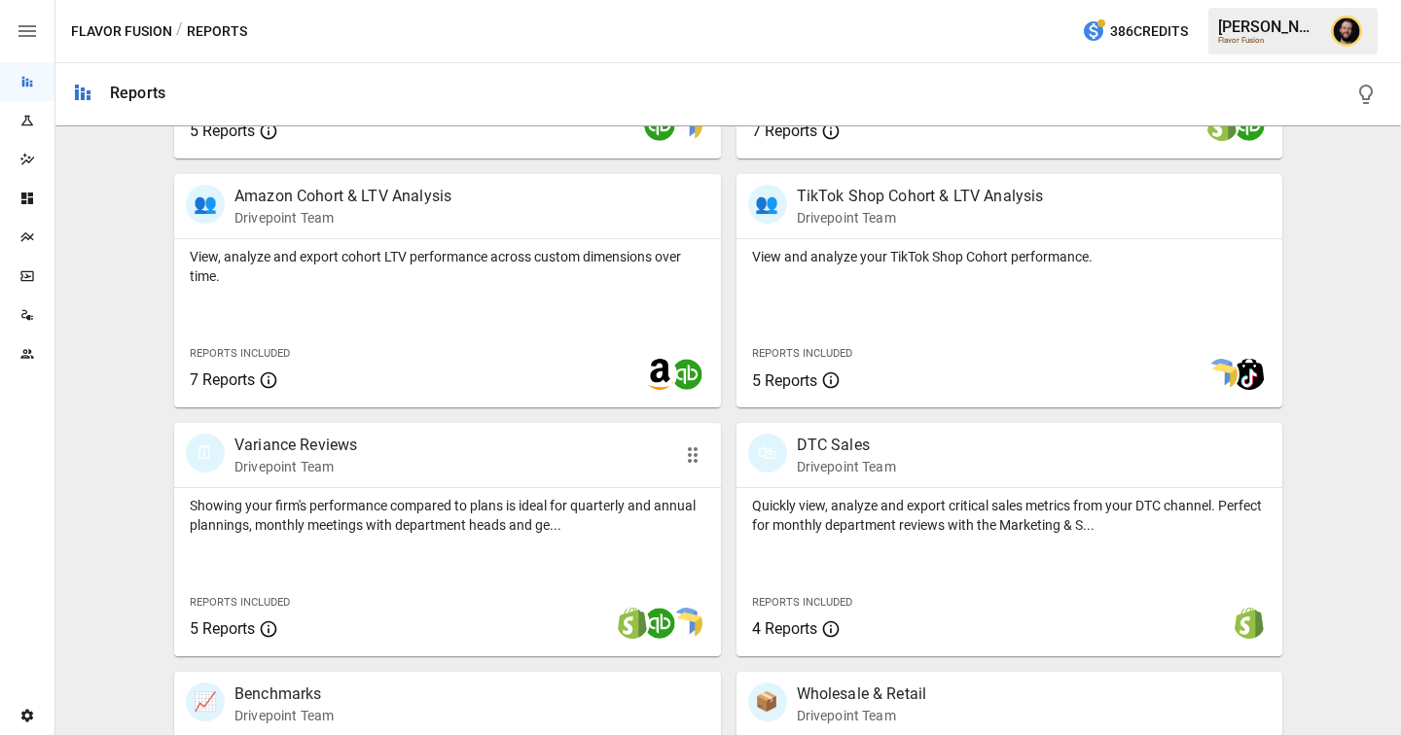
click at [364, 488] on div "Showing your firm's performance compared to plans is ideal for quarterly and an…" at bounding box center [447, 511] width 547 height 47
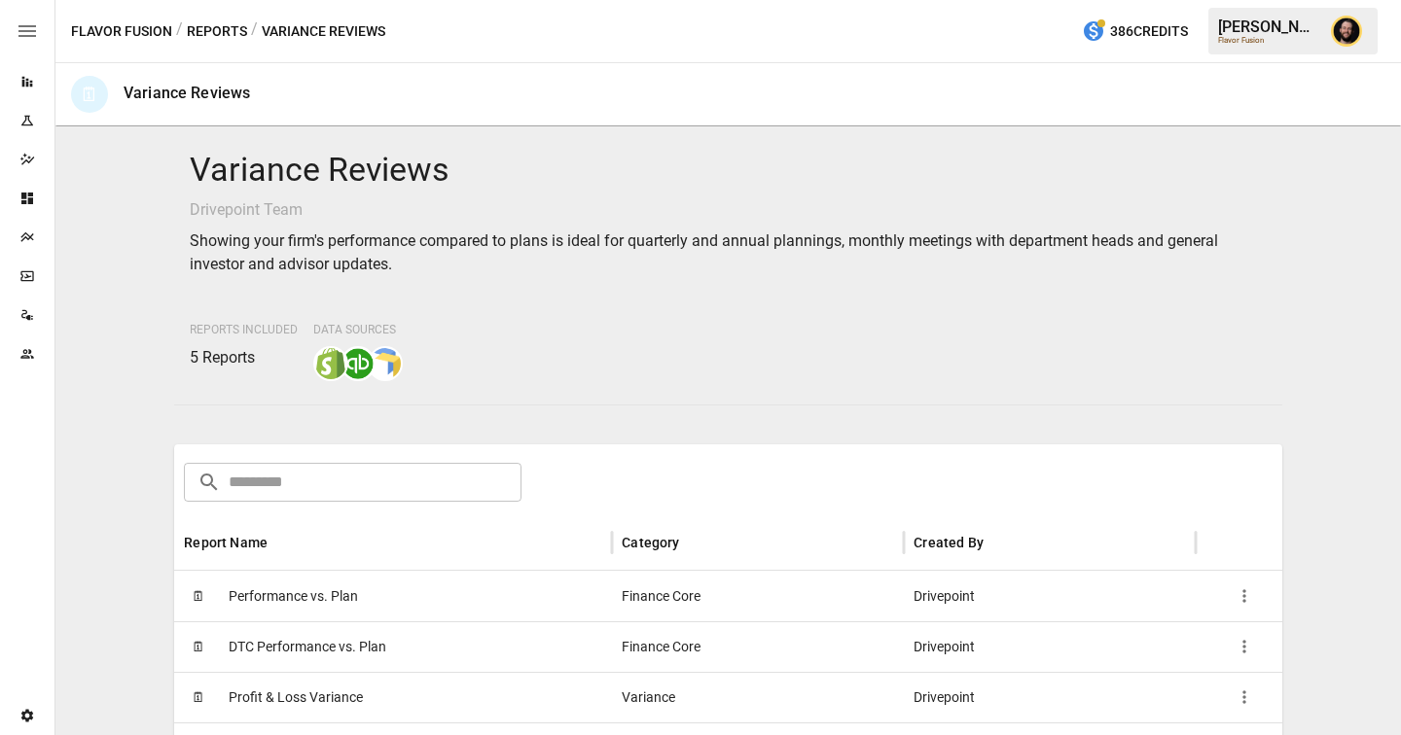
scroll to position [248, 0]
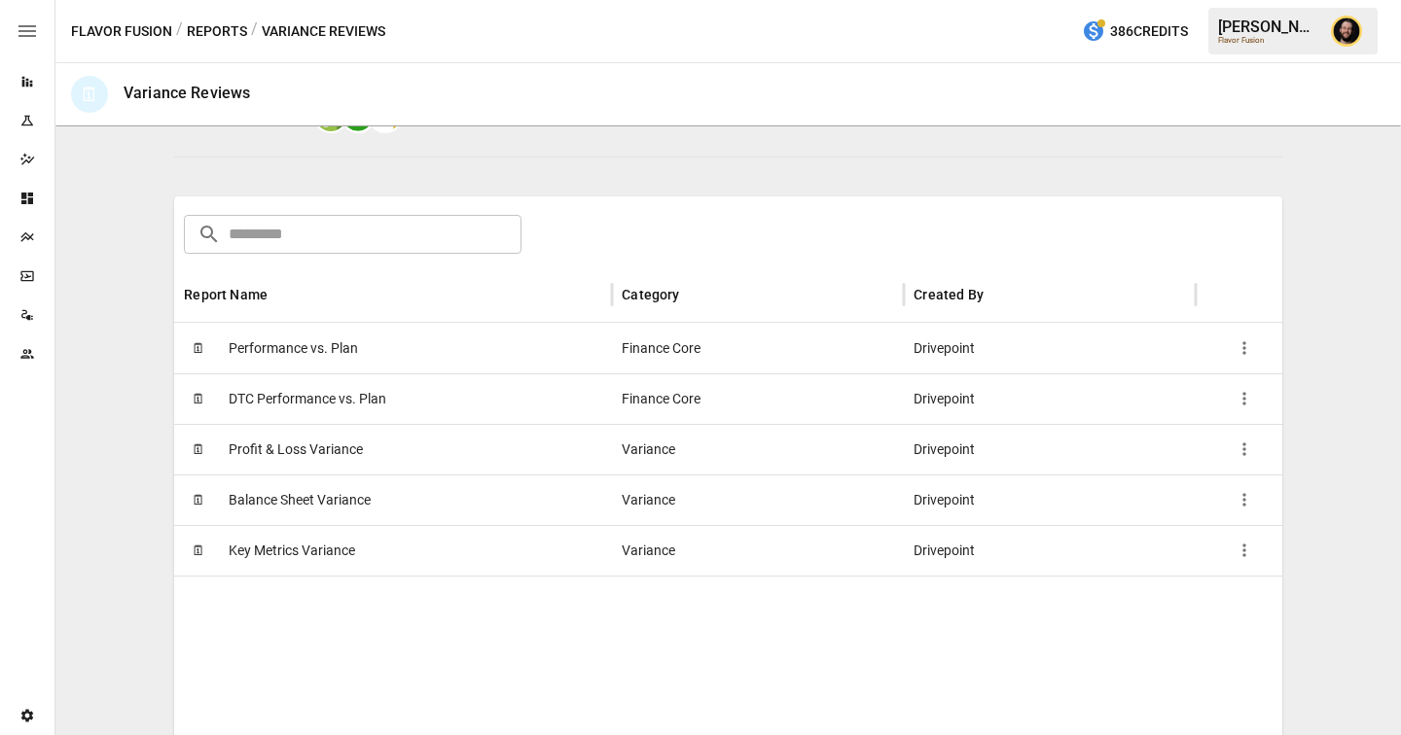
click at [370, 340] on div "🗓 Performance vs. Plan" at bounding box center [393, 348] width 438 height 51
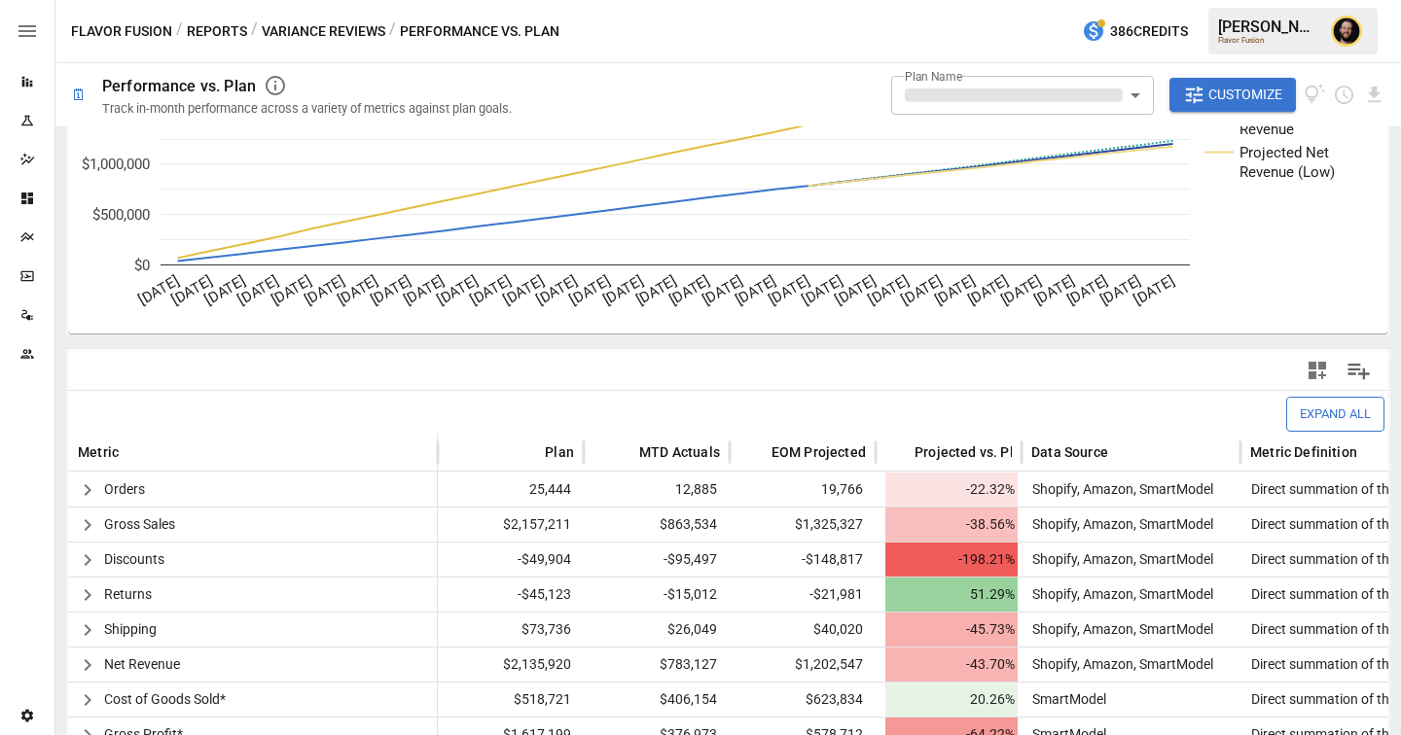
scroll to position [504, 0]
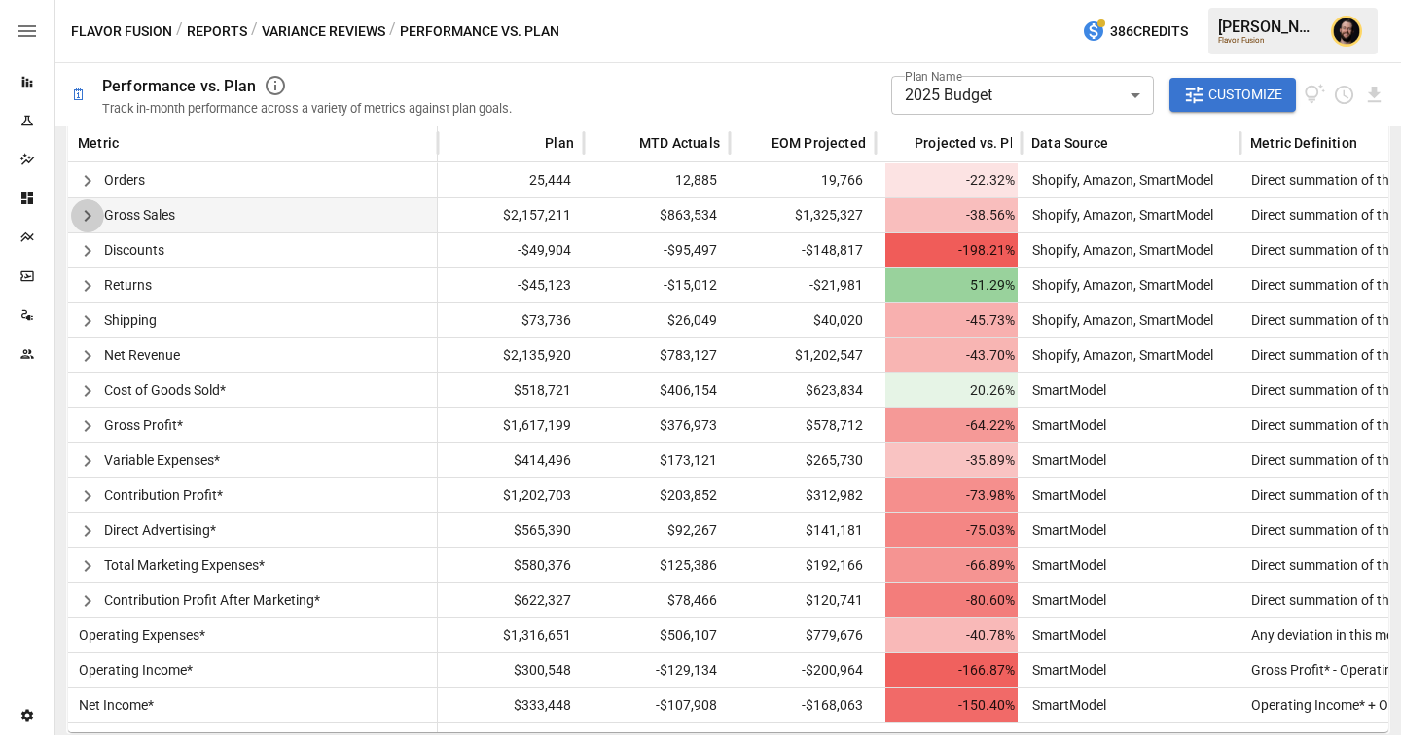
click at [90, 211] on icon "button" at bounding box center [87, 215] width 23 height 23
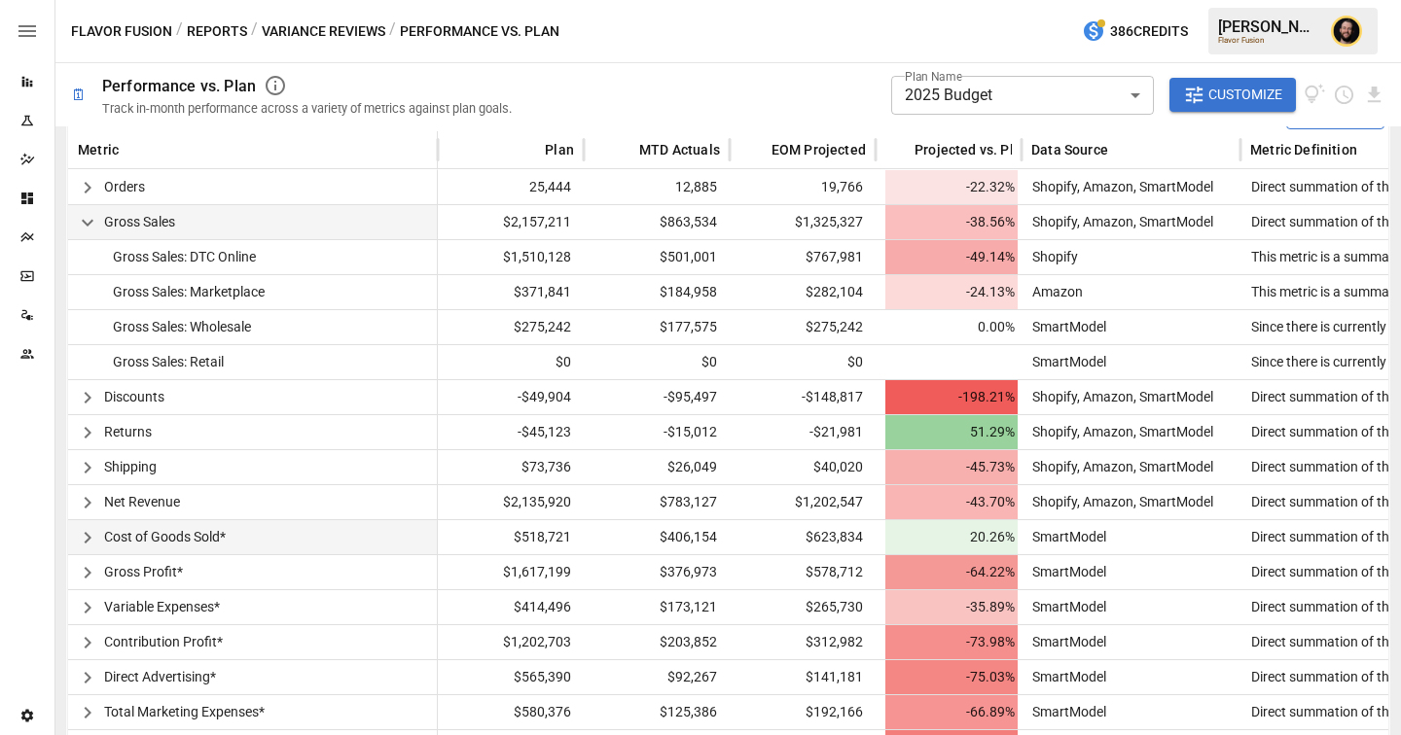
scroll to position [396, 0]
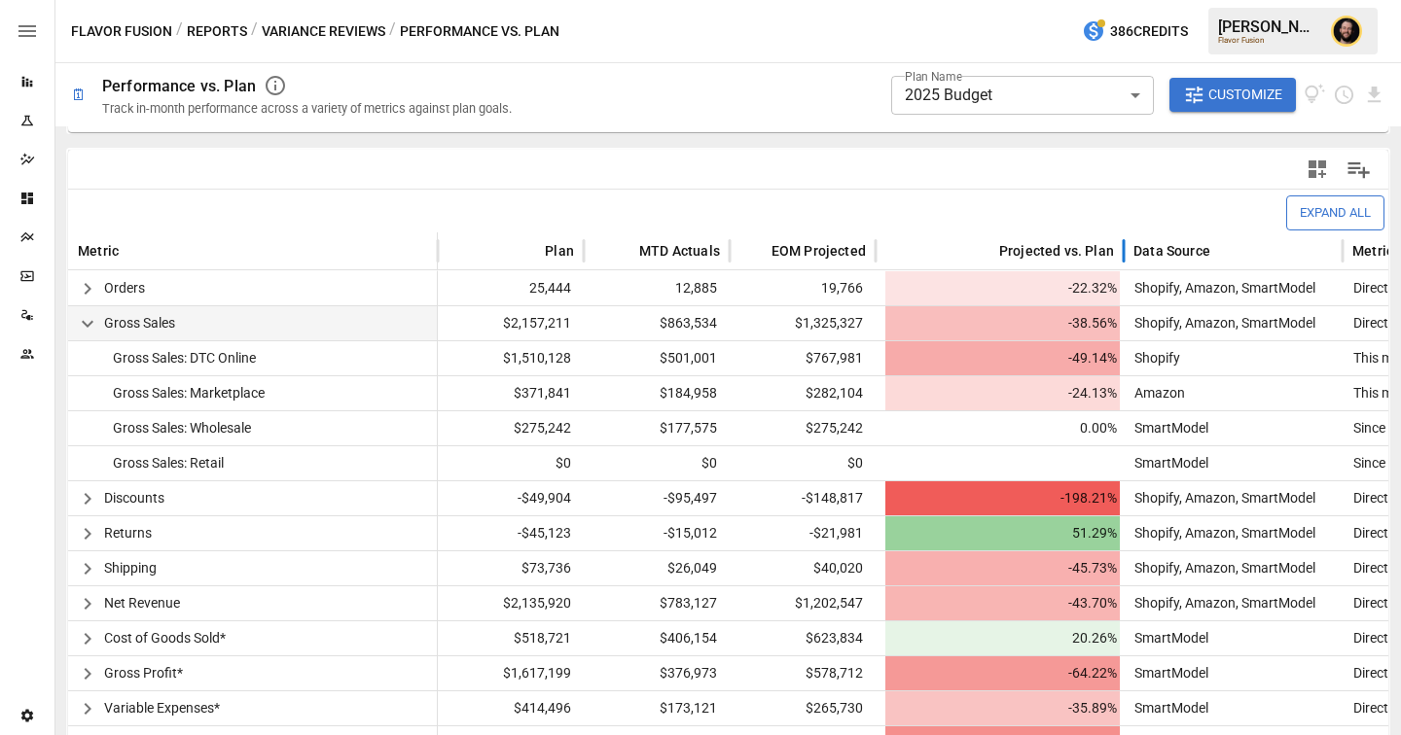
drag, startPoint x: 1022, startPoint y: 245, endPoint x: 1126, endPoint y: 247, distance: 103.1
click at [1126, 247] on div at bounding box center [1124, 252] width 10 height 38
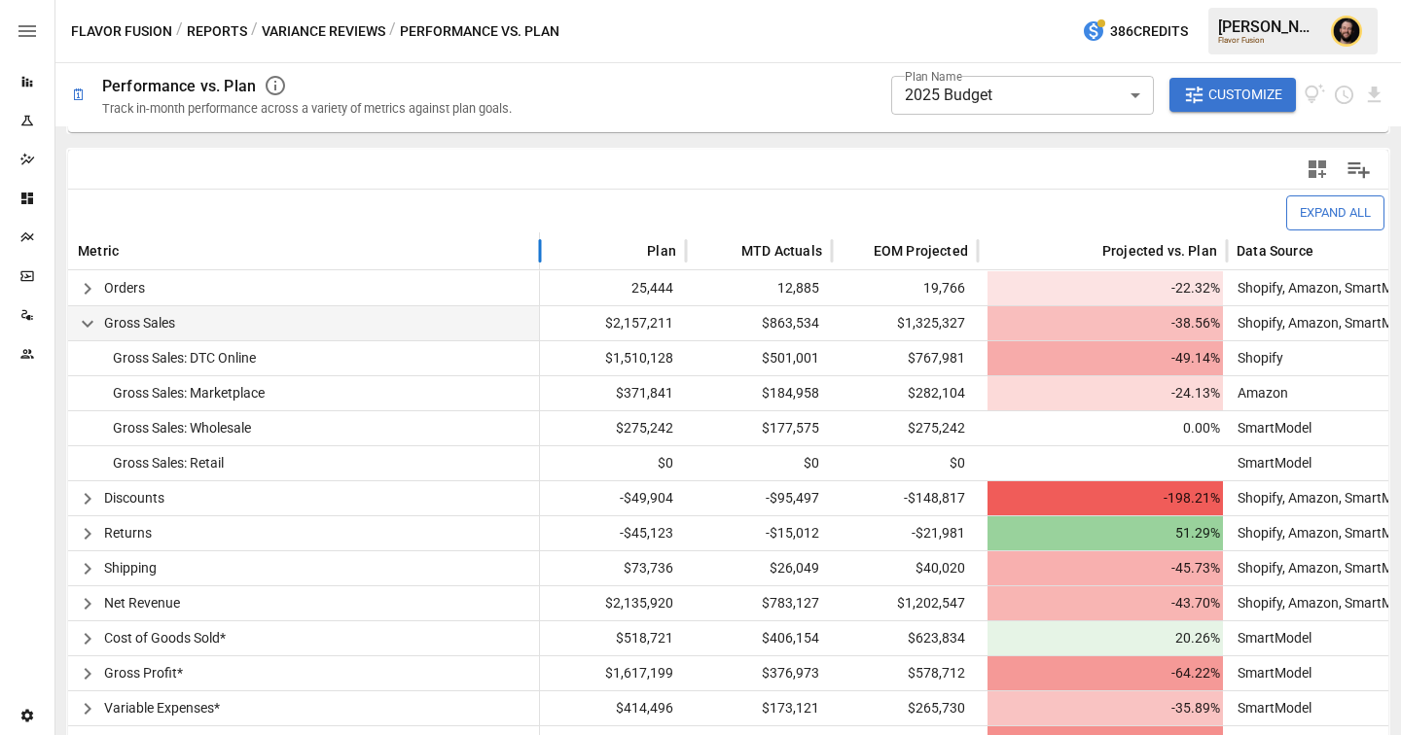
drag, startPoint x: 435, startPoint y: 245, endPoint x: 537, endPoint y: 252, distance: 102.4
click at [537, 252] on div at bounding box center [540, 252] width 10 height 38
click at [86, 632] on icon "button" at bounding box center [87, 639] width 23 height 23
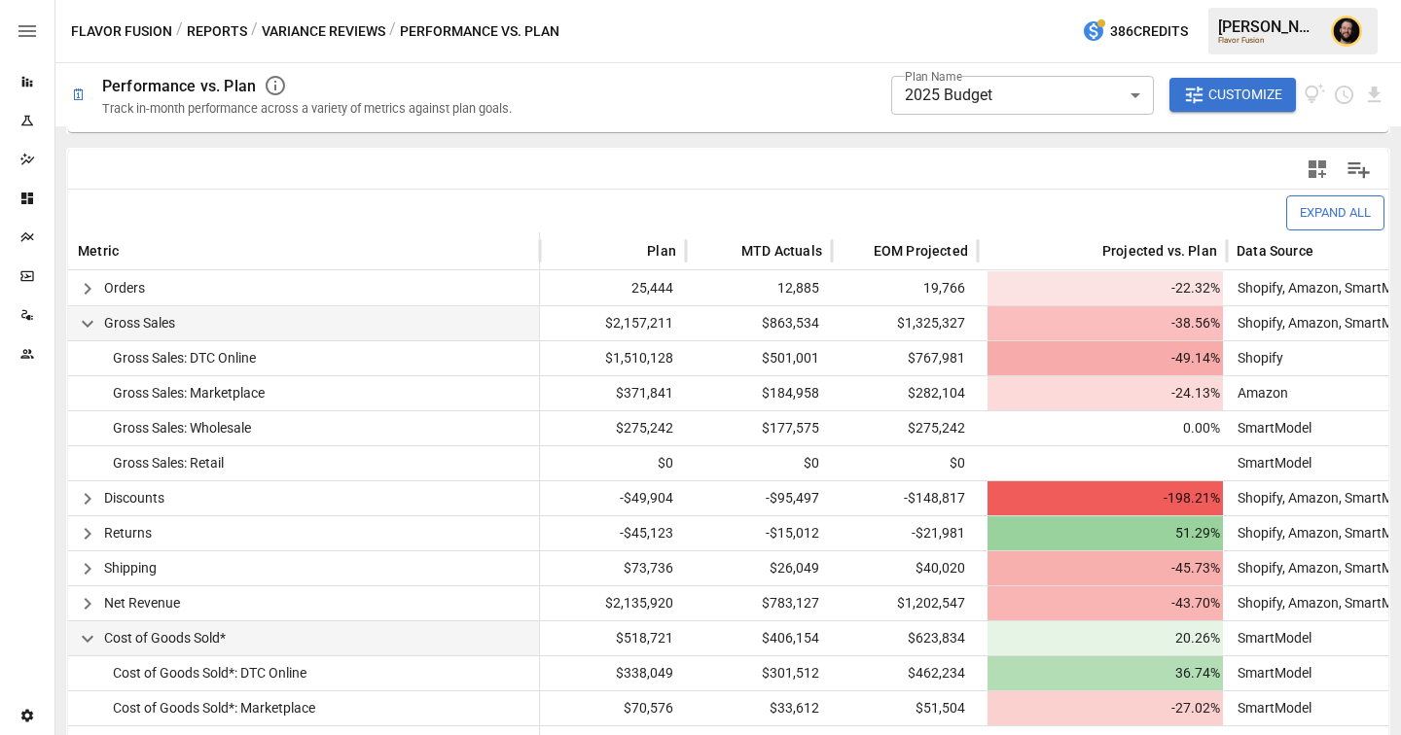
click at [89, 313] on icon "button" at bounding box center [87, 323] width 23 height 23
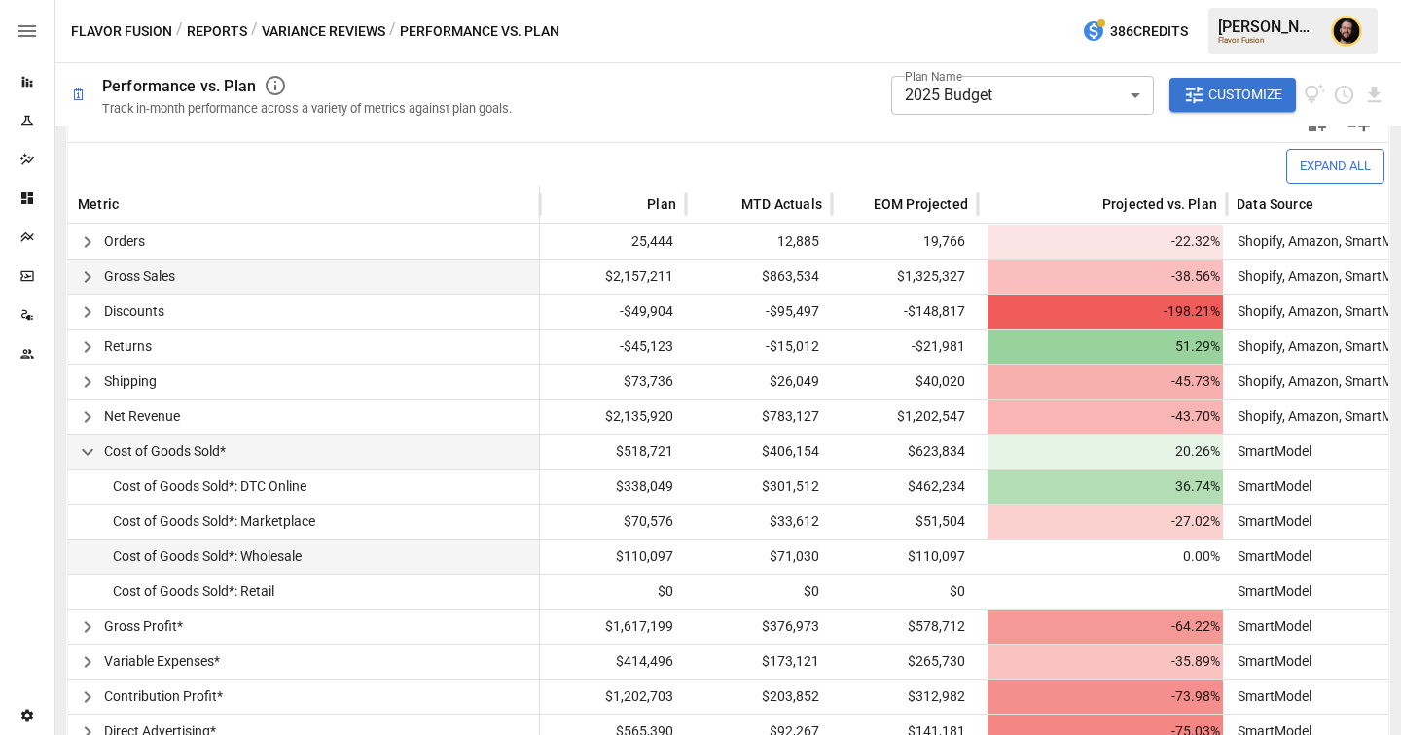
scroll to position [439, 0]
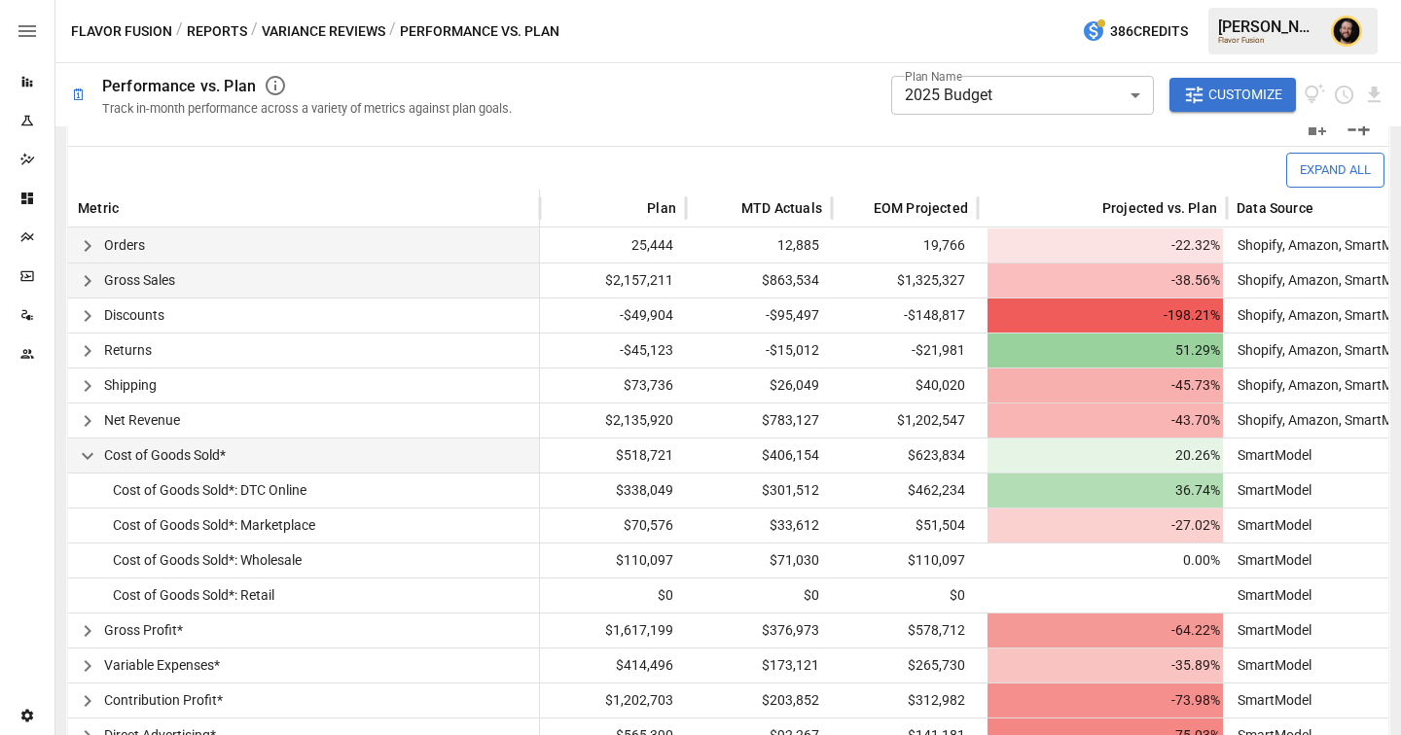
click at [89, 244] on icon "button" at bounding box center [87, 246] width 7 height 12
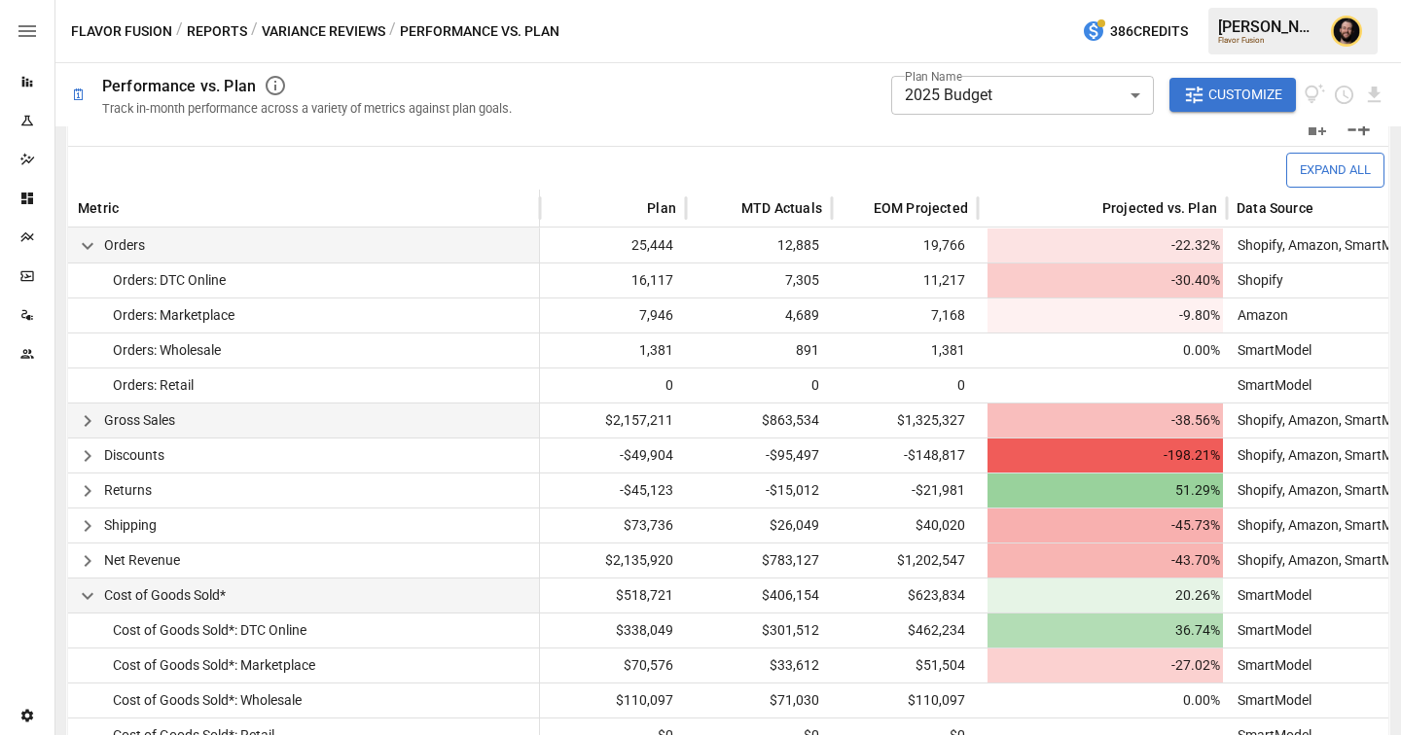
click at [92, 249] on icon "button" at bounding box center [87, 245] width 23 height 23
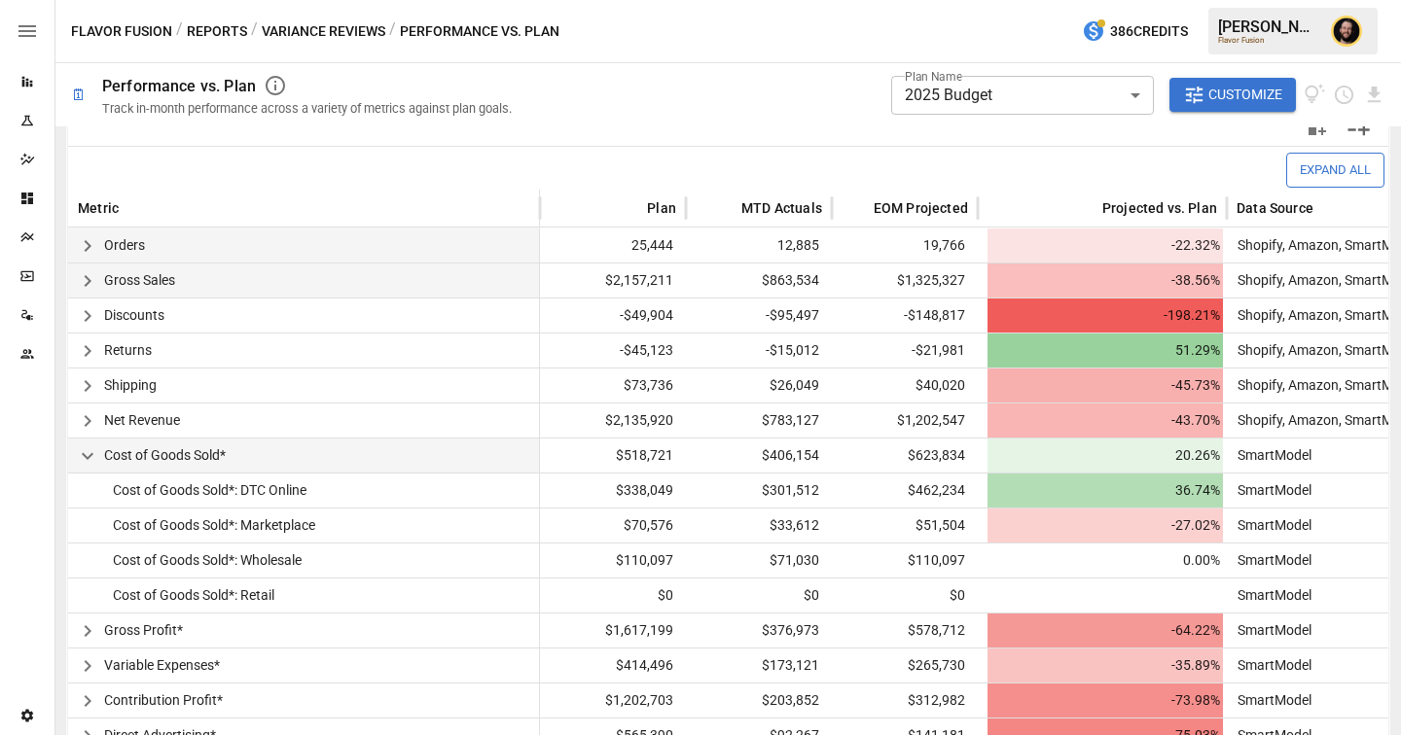
click at [90, 458] on icon "button" at bounding box center [87, 456] width 23 height 23
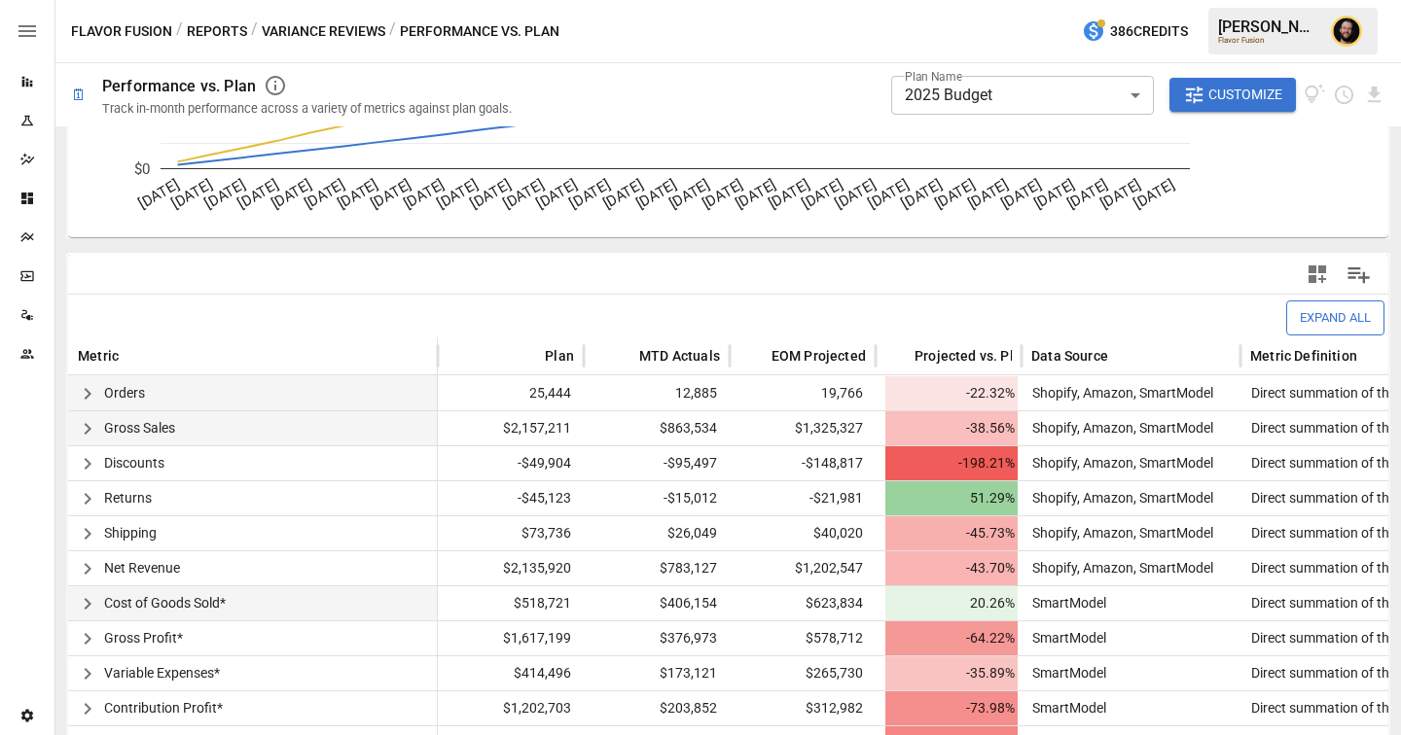
scroll to position [504, 0]
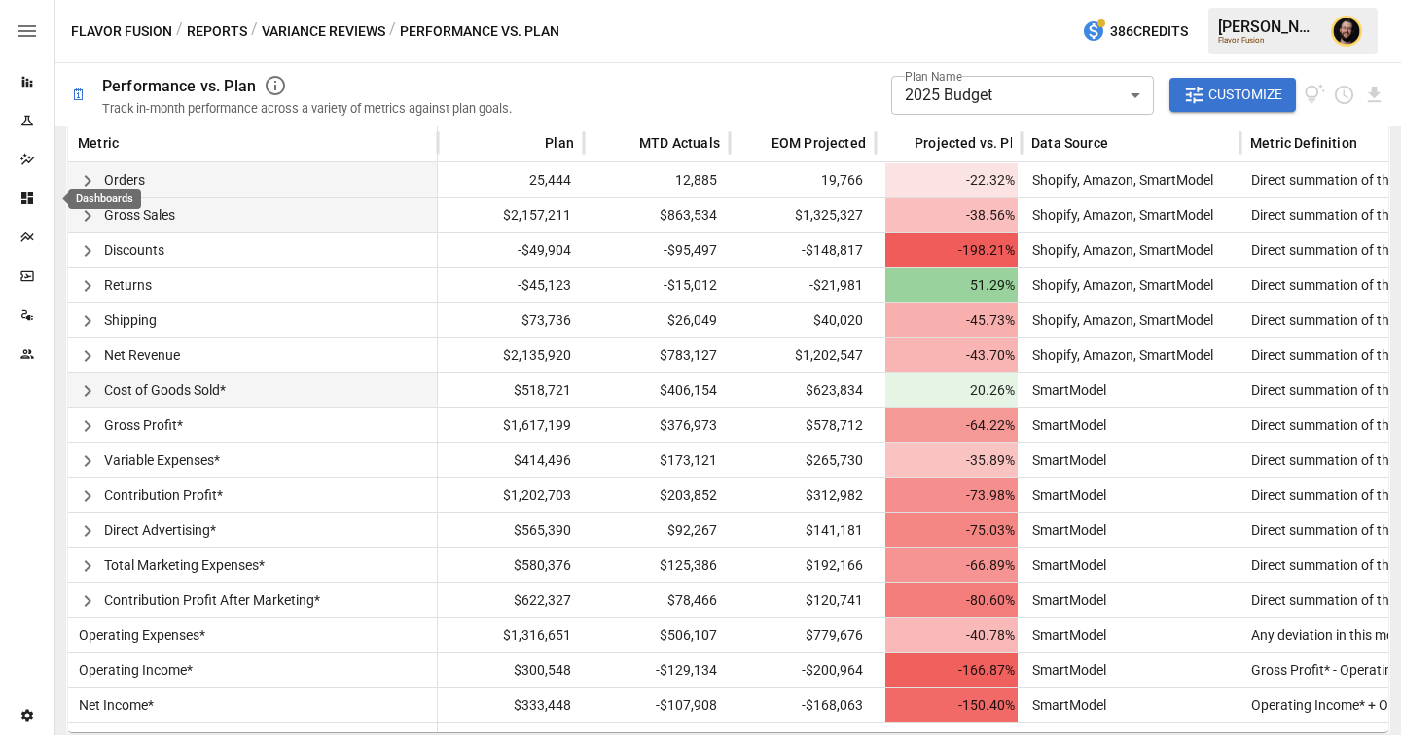
click at [26, 196] on icon "Dashboards" at bounding box center [27, 199] width 16 height 16
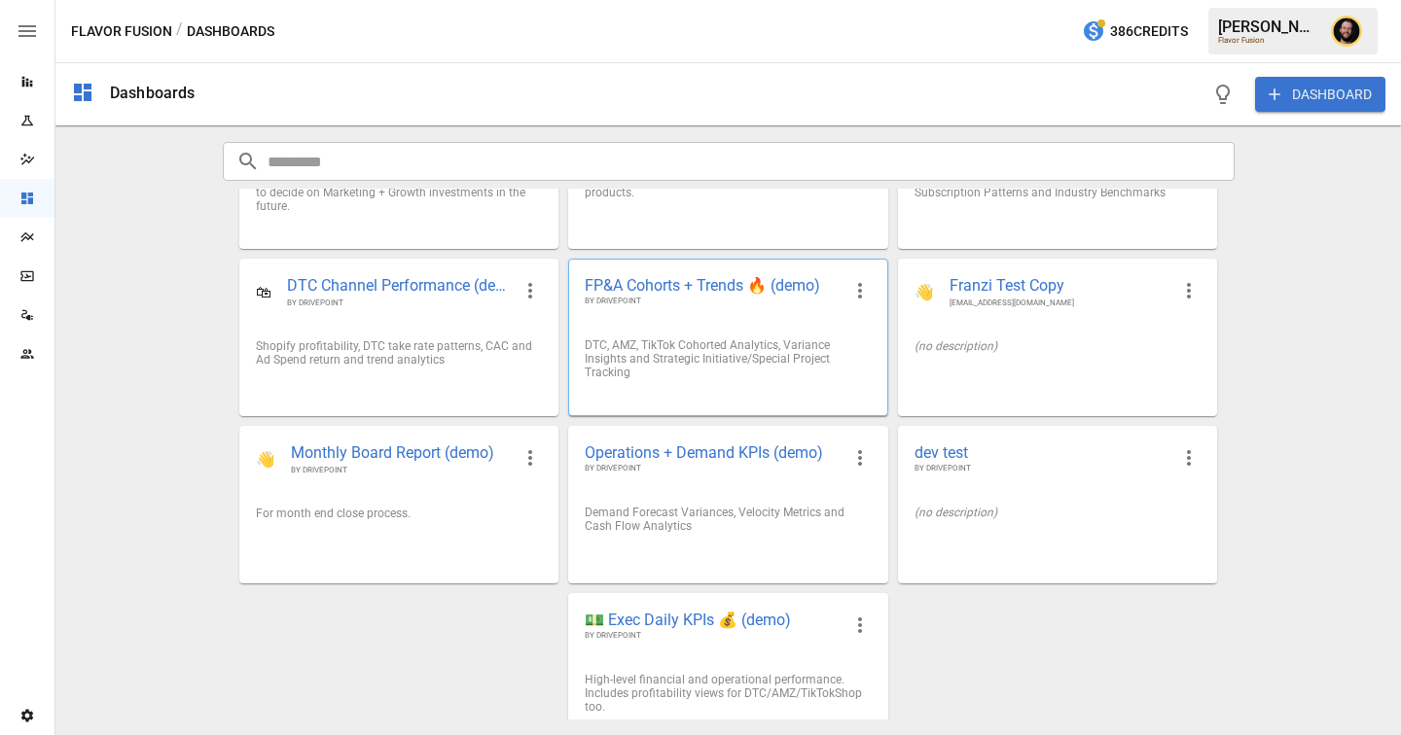
scroll to position [130, 0]
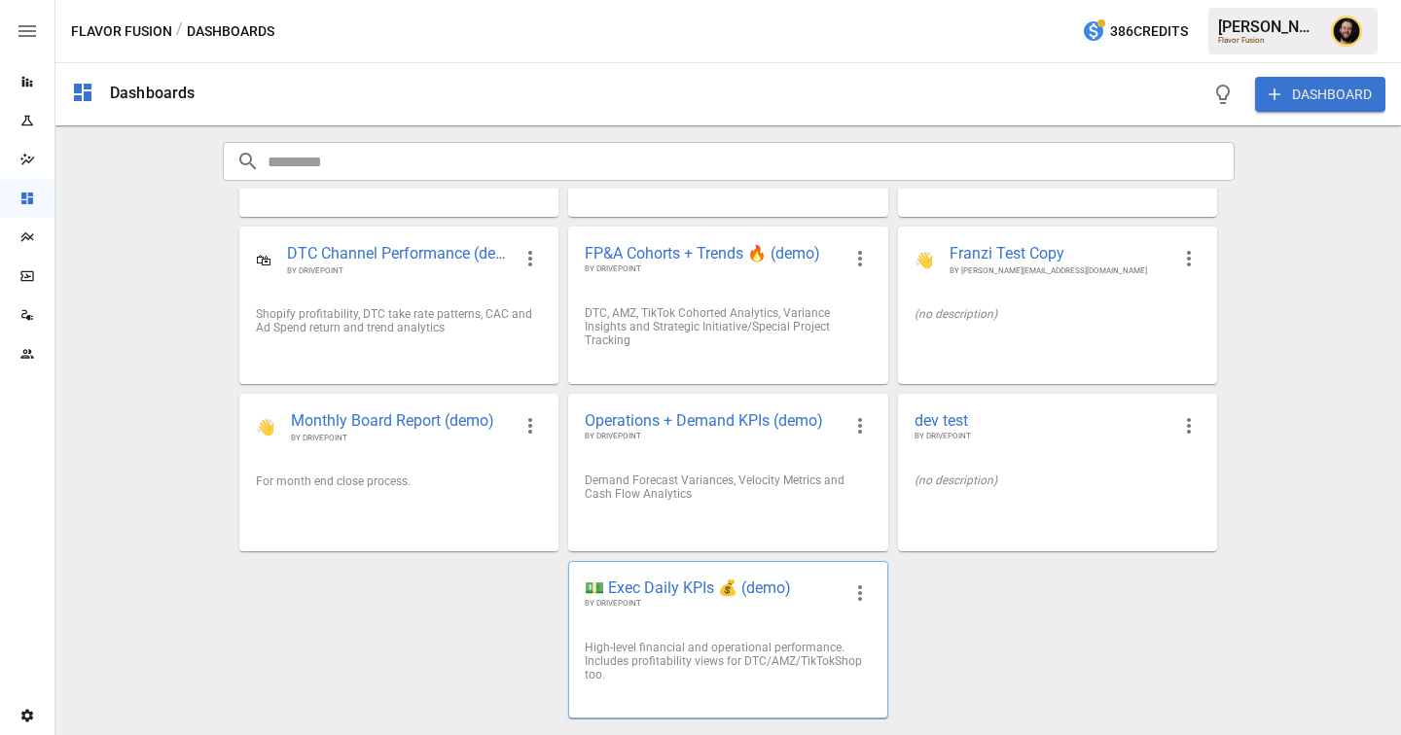
click at [682, 596] on span "💵 Exec Daily KPIs 💰 (demo)" at bounding box center [712, 588] width 255 height 20
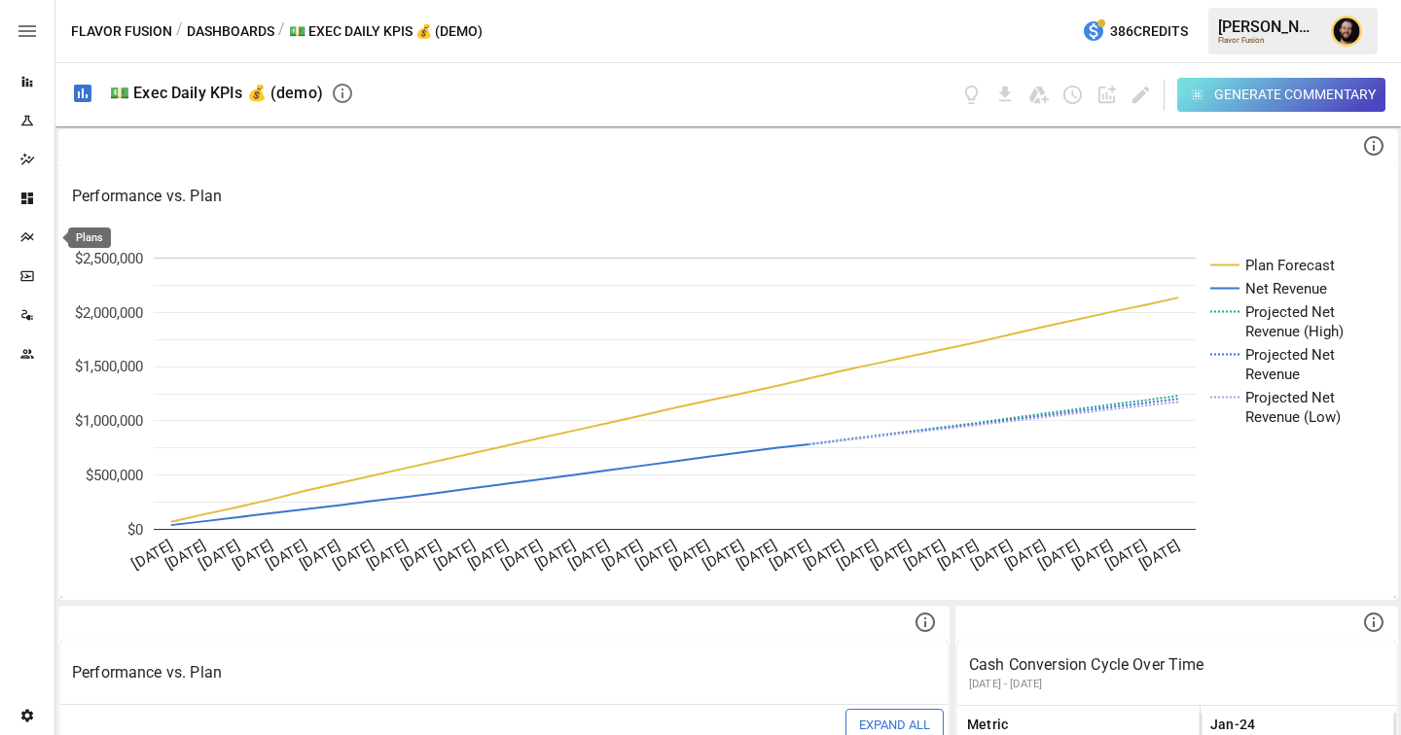
click at [28, 241] on icon "Plans" at bounding box center [27, 238] width 16 height 16
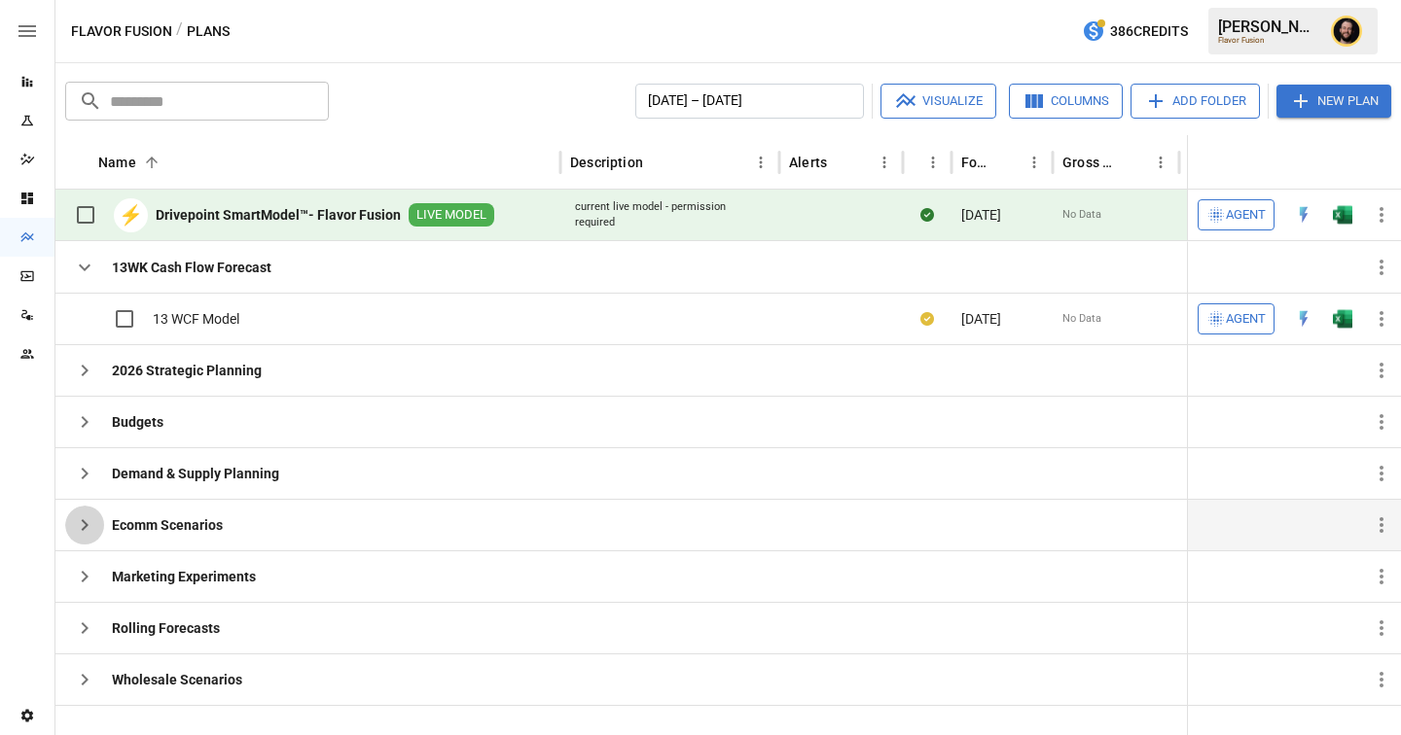
click at [82, 521] on icon "button" at bounding box center [84, 525] width 23 height 23
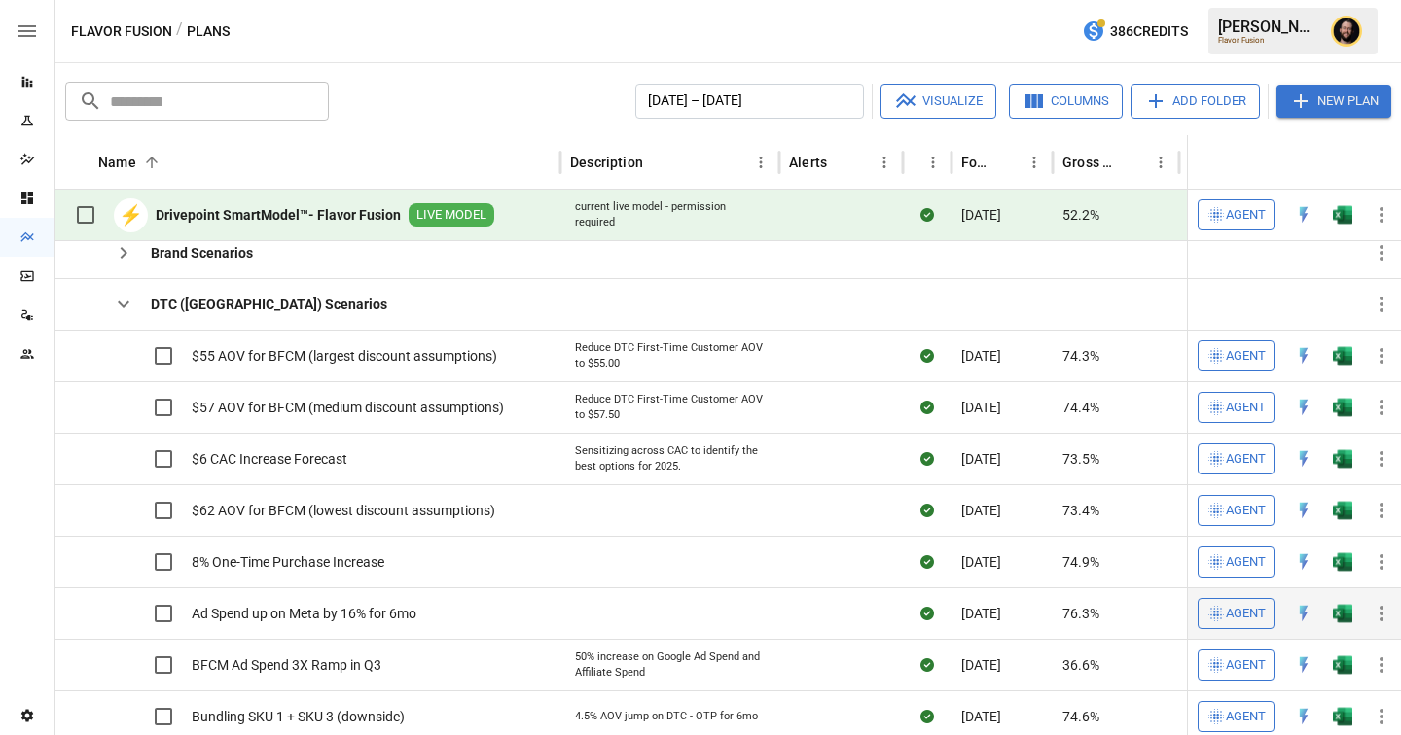
scroll to position [350, 0]
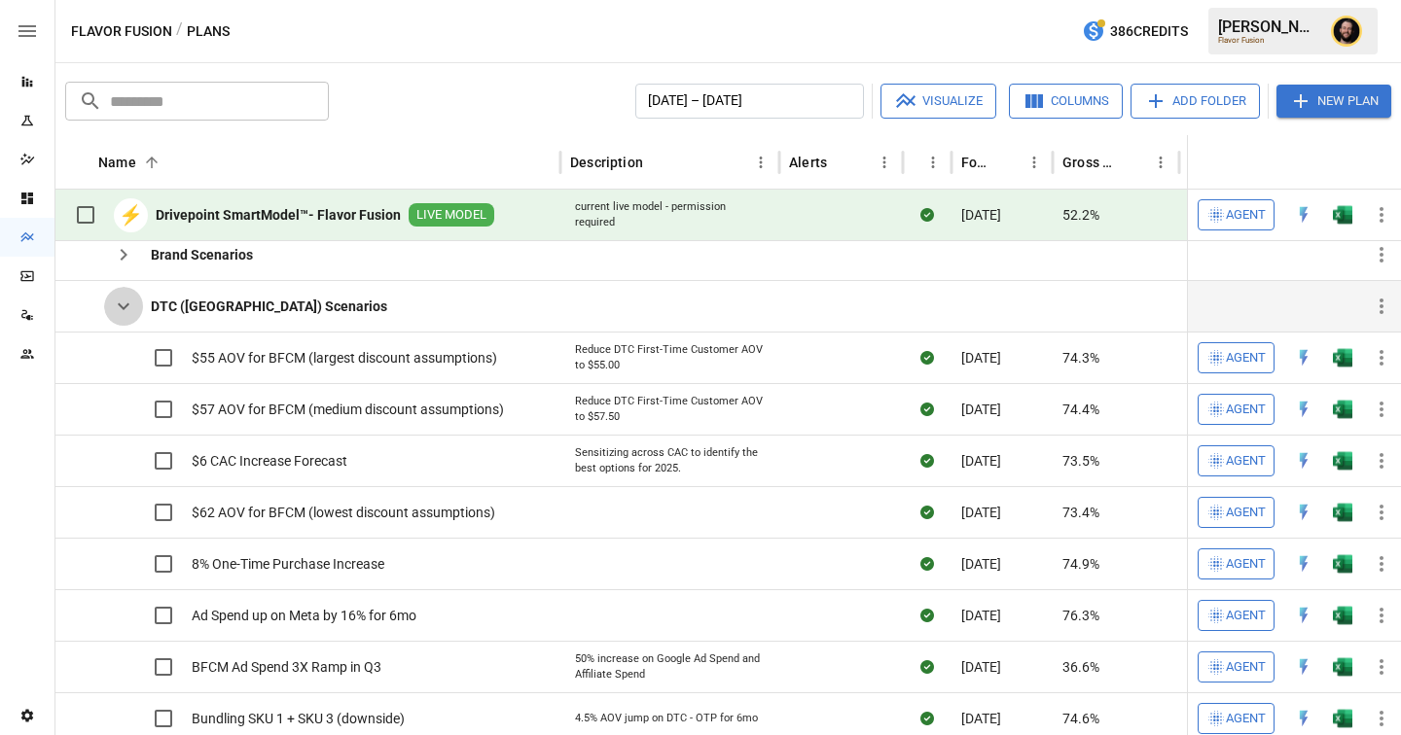
click at [126, 308] on icon "button" at bounding box center [123, 306] width 23 height 23
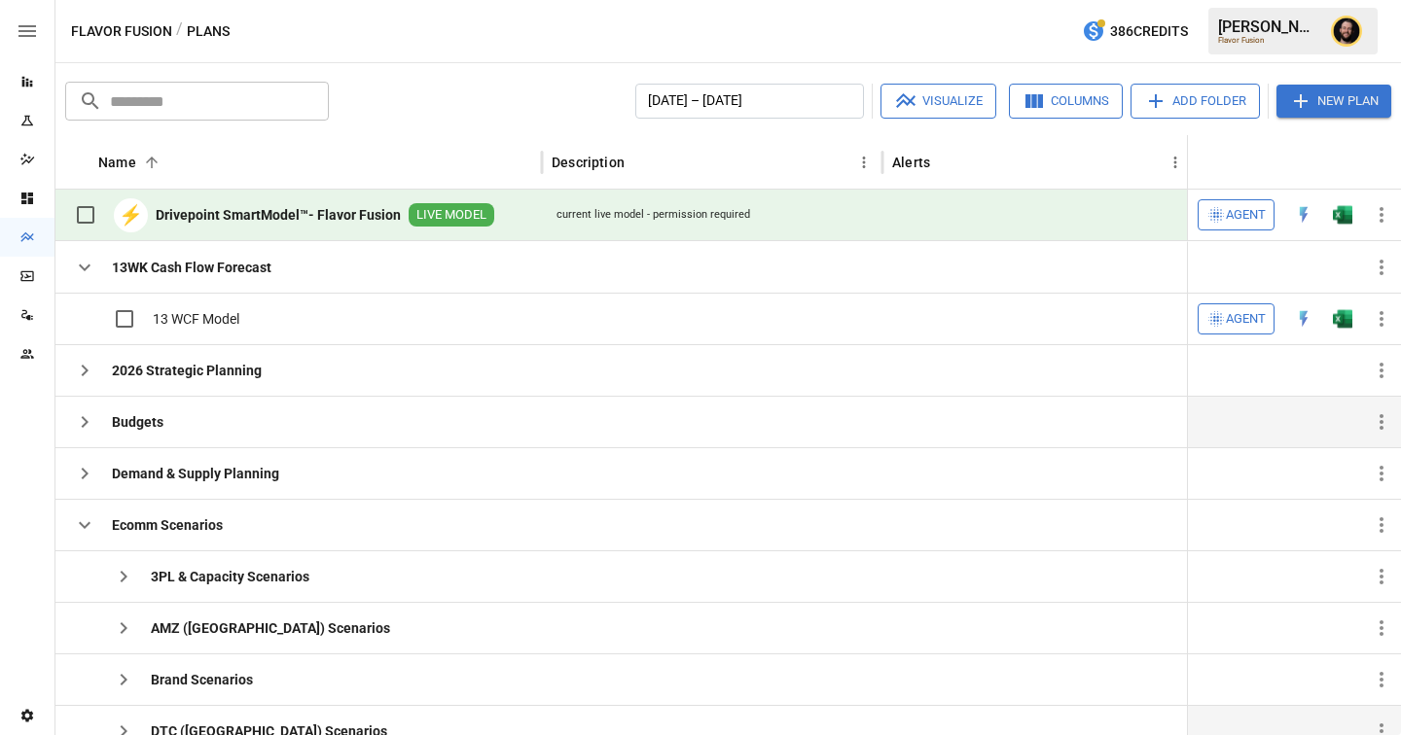
scroll to position [0, 0]
click at [93, 420] on icon "button" at bounding box center [84, 422] width 23 height 23
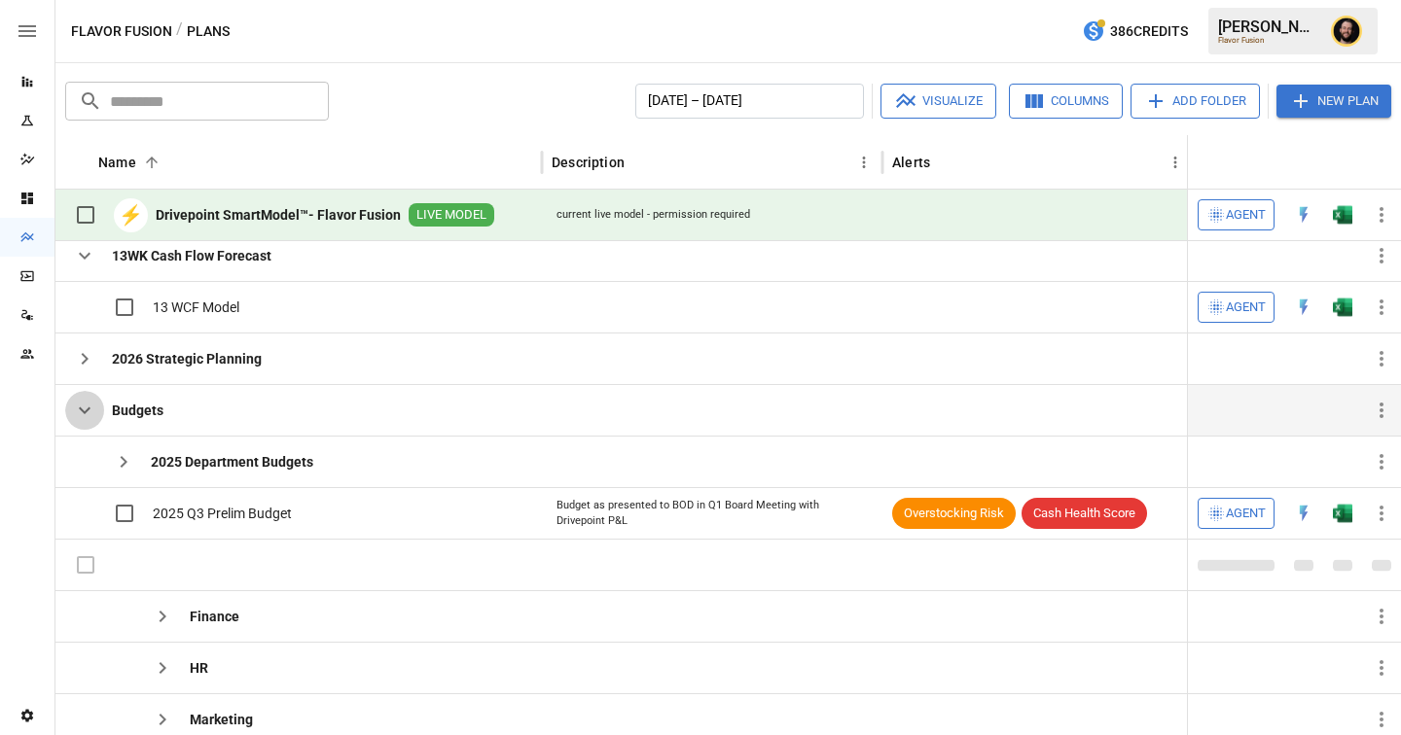
click at [73, 406] on icon "button" at bounding box center [84, 410] width 23 height 23
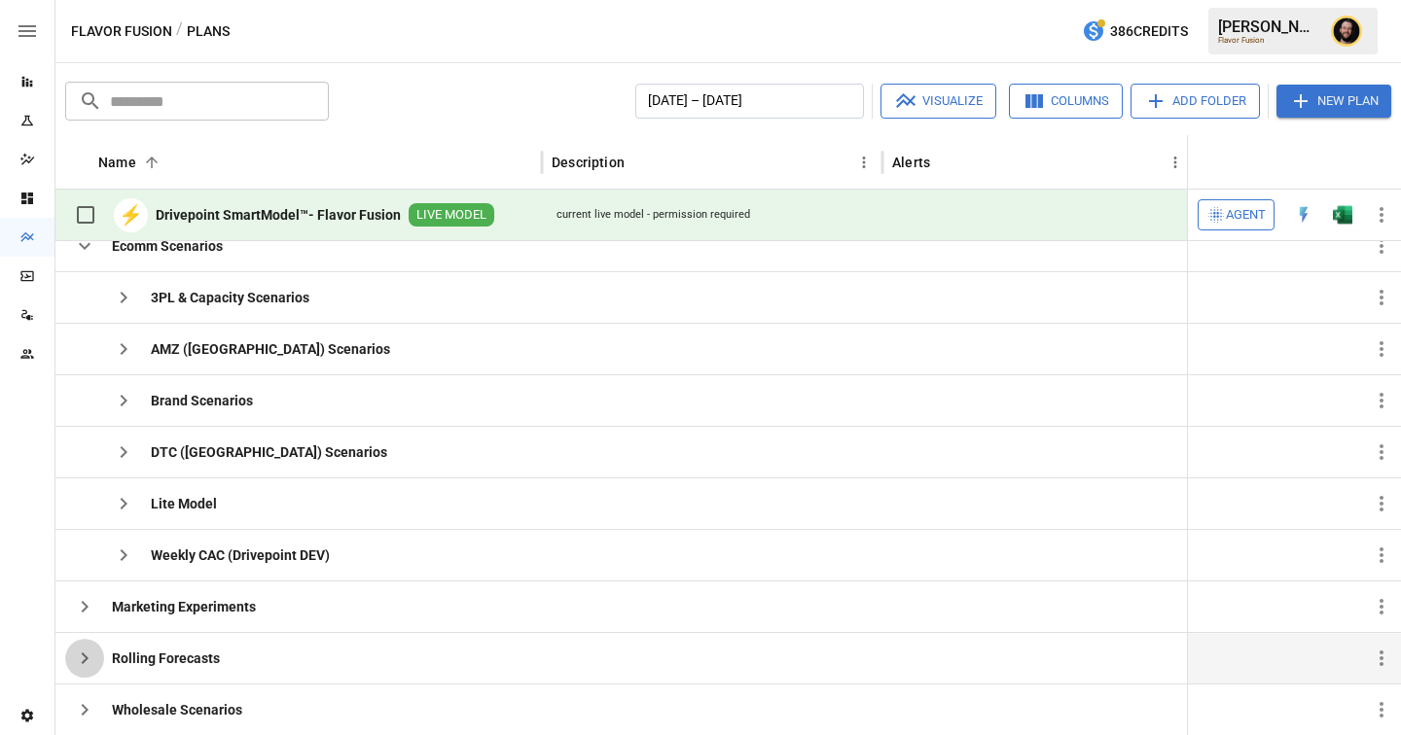
click at [87, 655] on icon "button" at bounding box center [84, 658] width 23 height 23
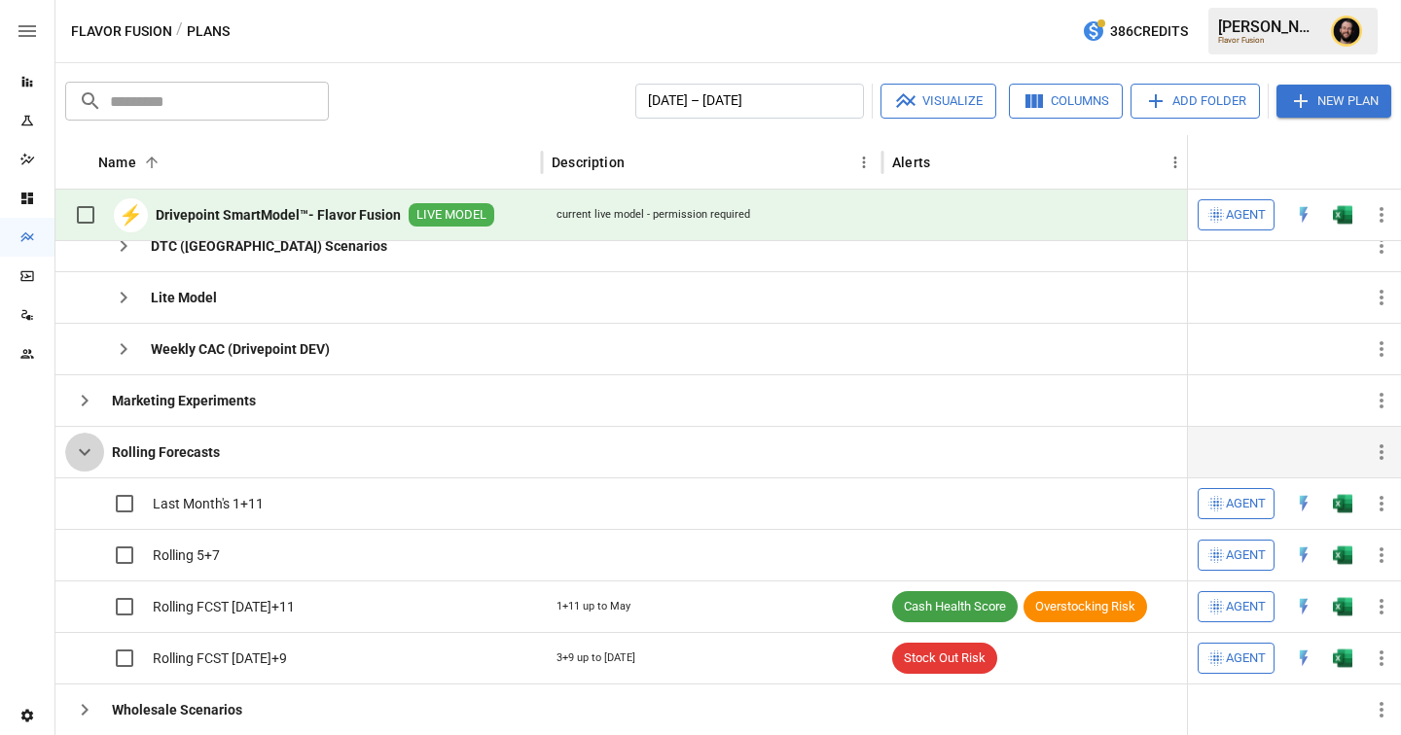
click at [89, 456] on icon "button" at bounding box center [84, 452] width 23 height 23
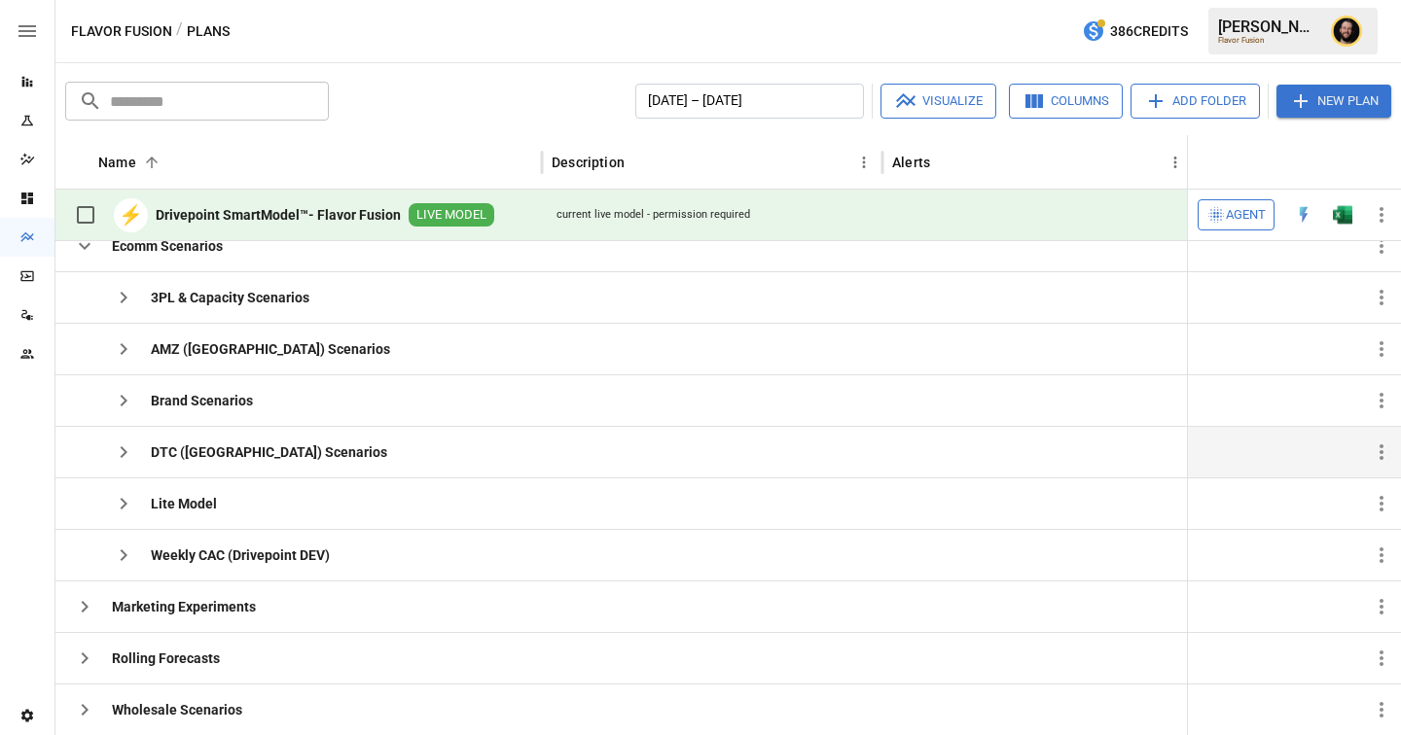
click at [125, 454] on icon "button" at bounding box center [124, 453] width 7 height 12
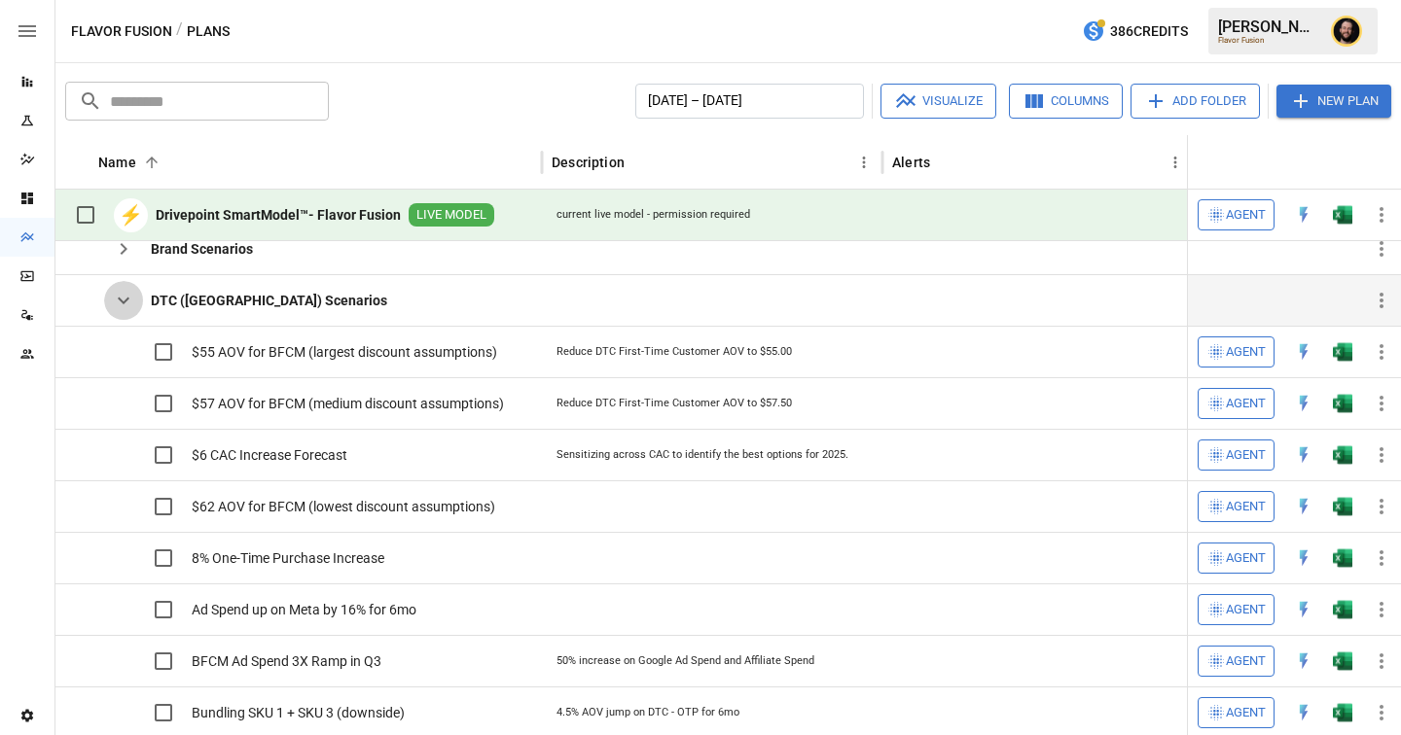
click at [116, 293] on icon "button" at bounding box center [123, 300] width 23 height 23
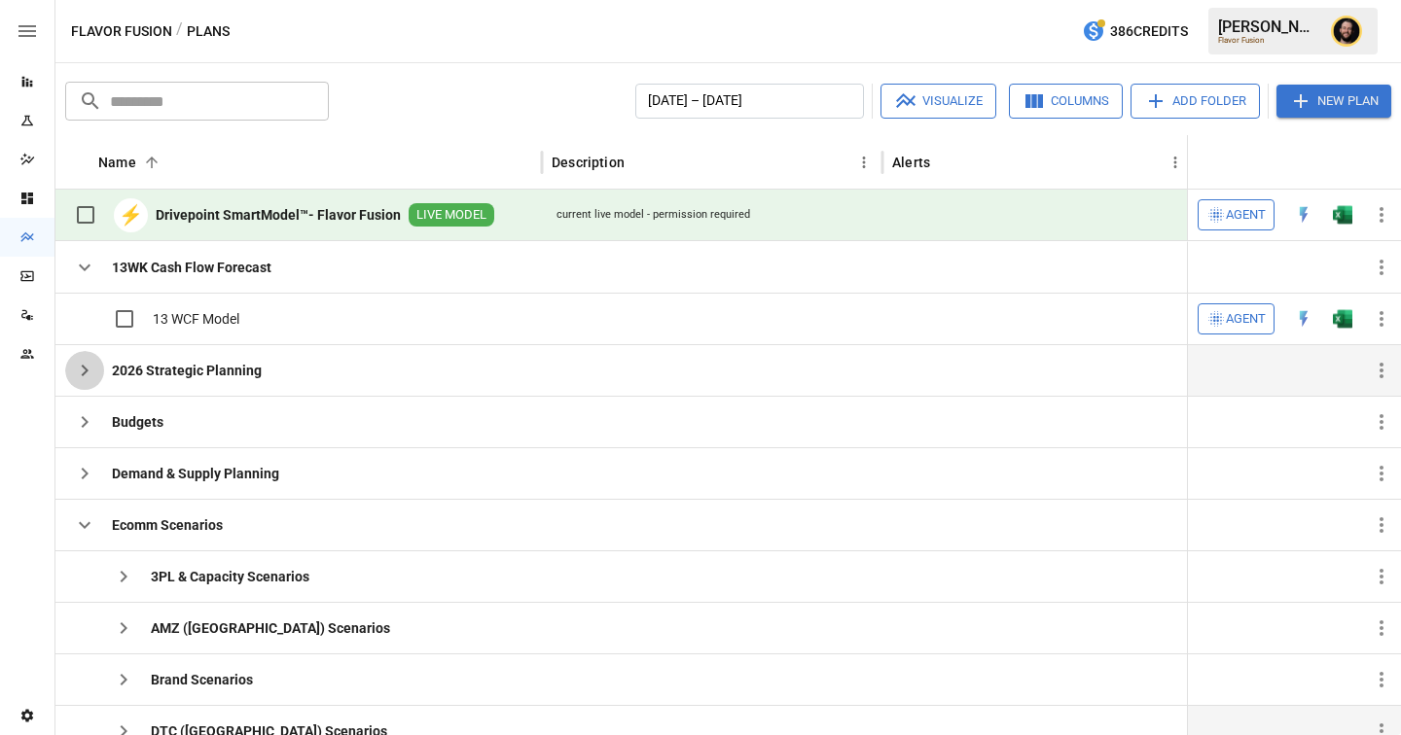
click at [95, 363] on icon "button" at bounding box center [84, 370] width 23 height 23
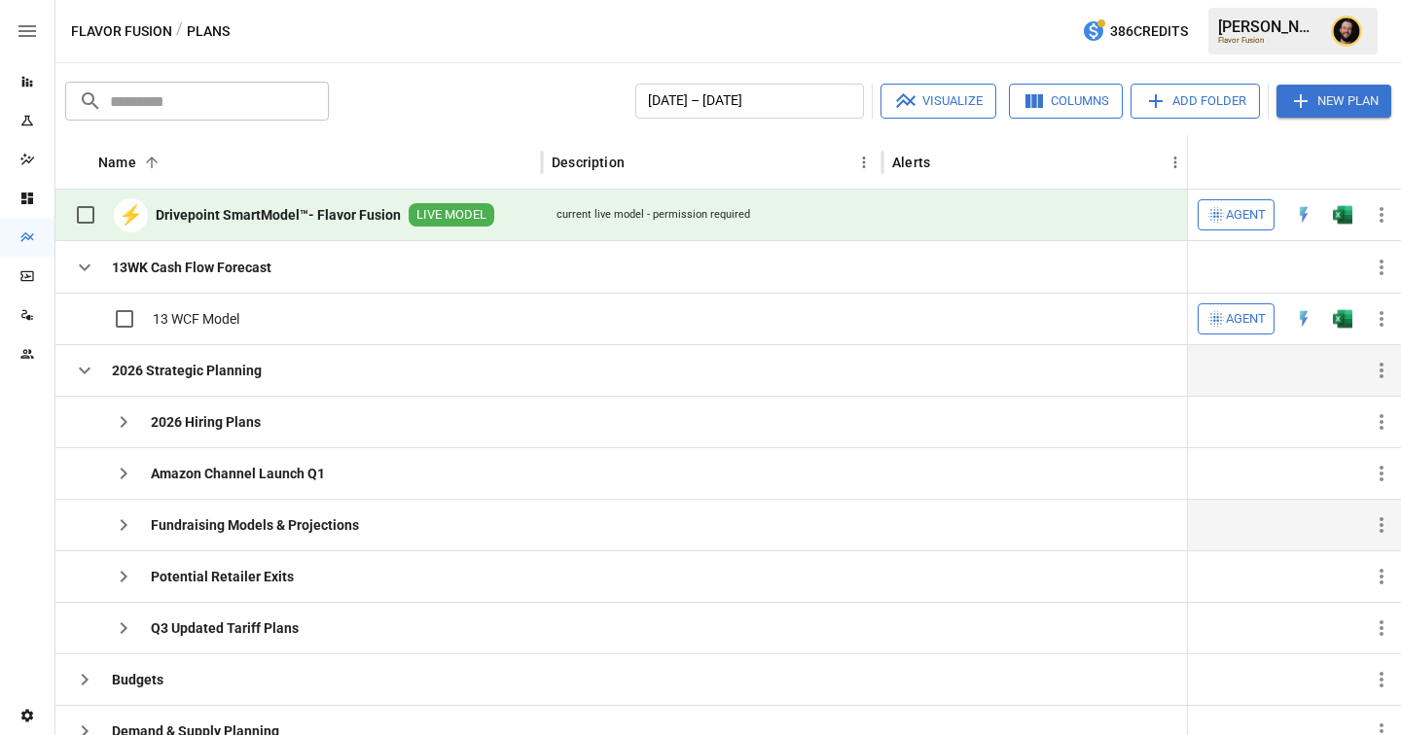
click at [118, 519] on icon "button" at bounding box center [123, 525] width 23 height 23
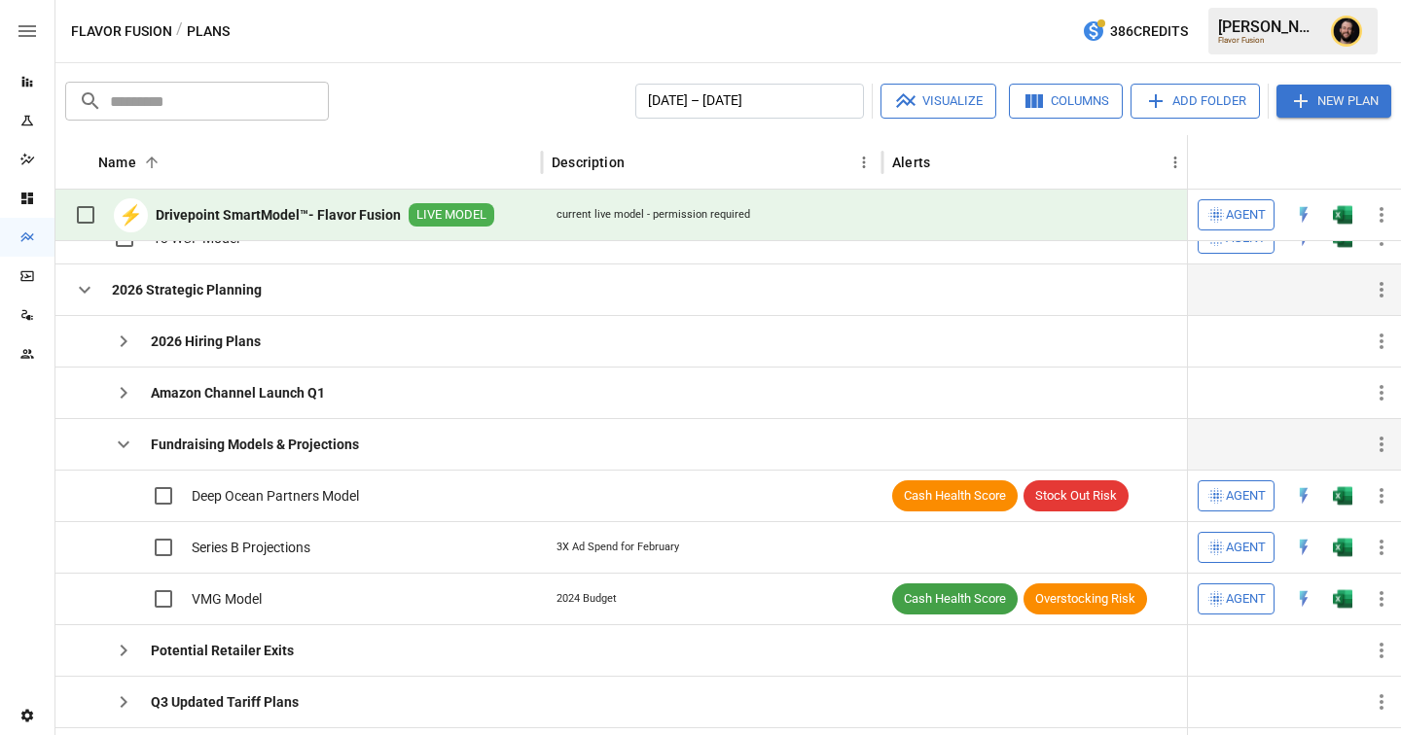
click at [128, 446] on icon "button" at bounding box center [123, 444] width 23 height 23
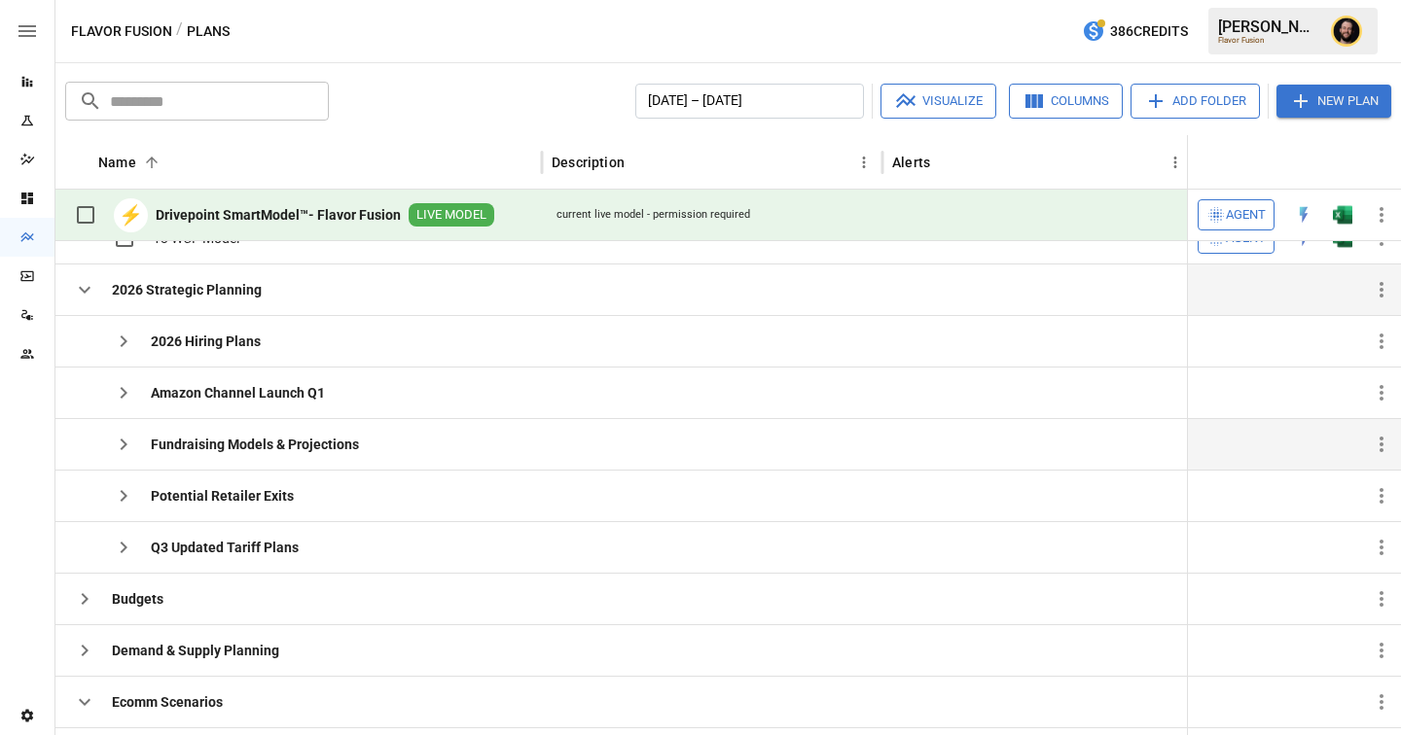
click at [82, 295] on icon "button" at bounding box center [84, 289] width 23 height 23
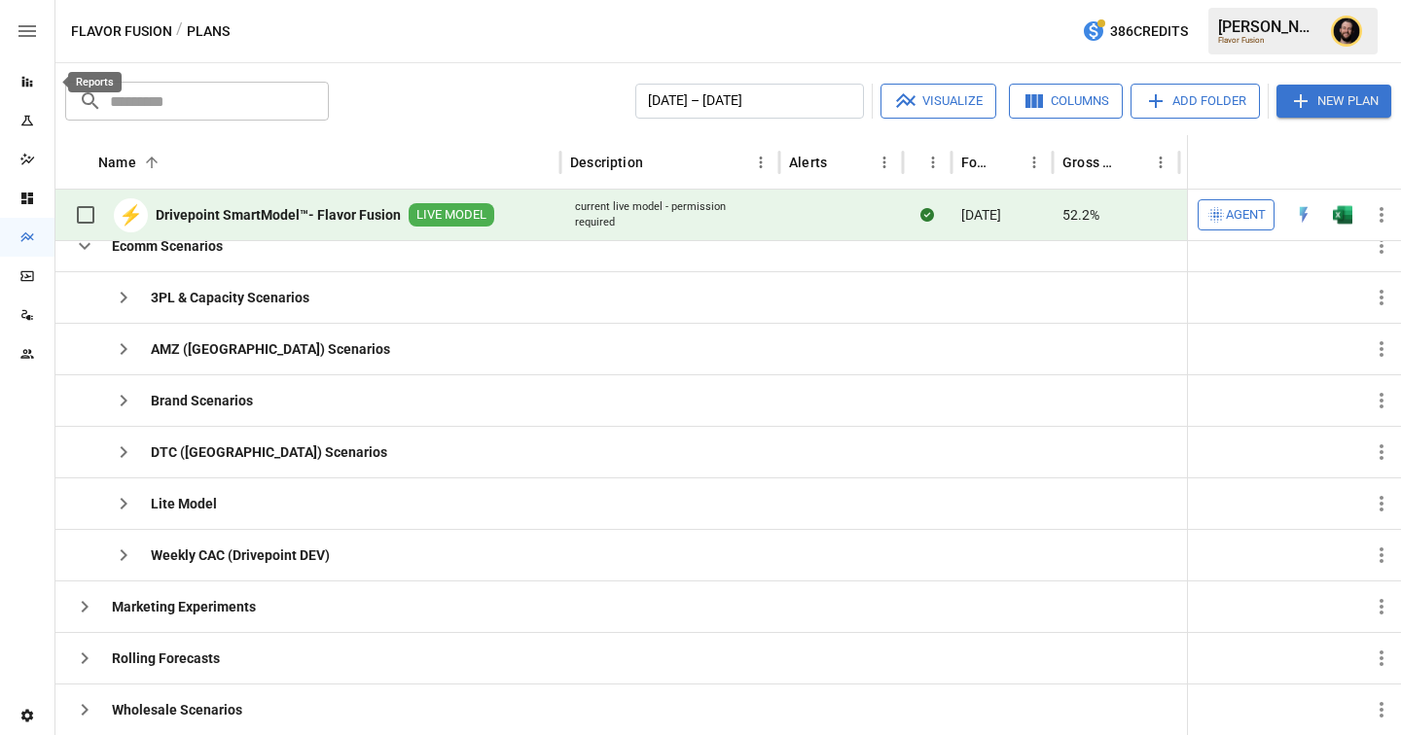
click at [17, 78] on div "Reports" at bounding box center [27, 82] width 54 height 16
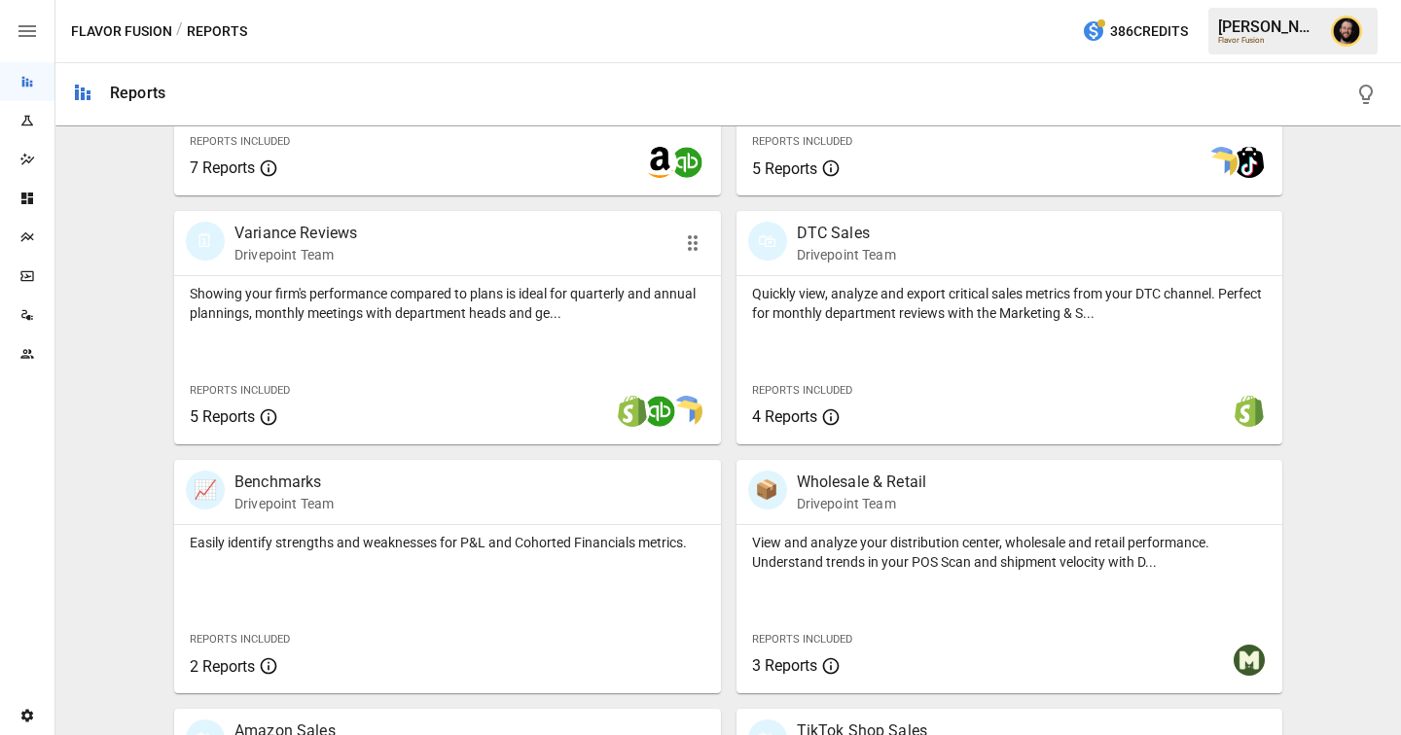
scroll to position [1271, 0]
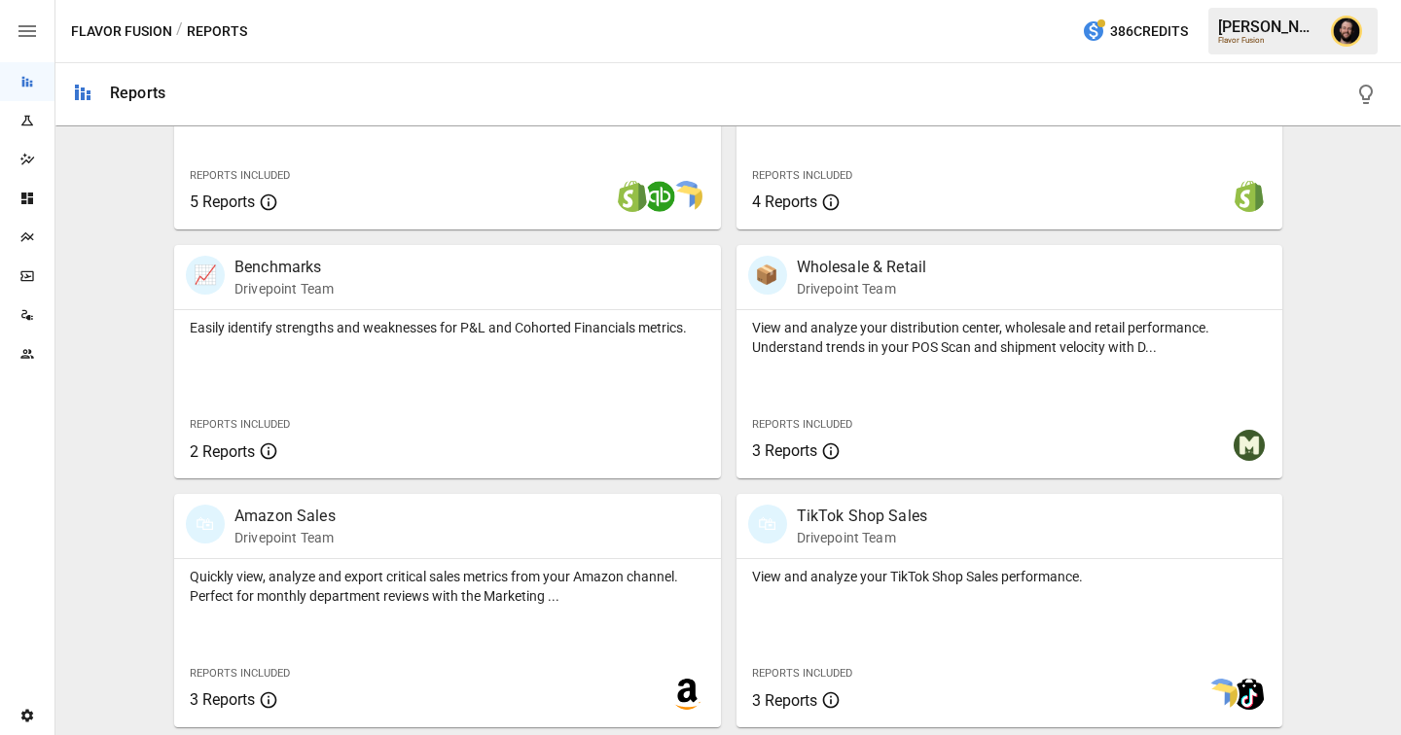
click at [464, 366] on div "Easily identify strengths and weaknesses for P&L and Cohorted Financials metric…" at bounding box center [447, 394] width 547 height 168
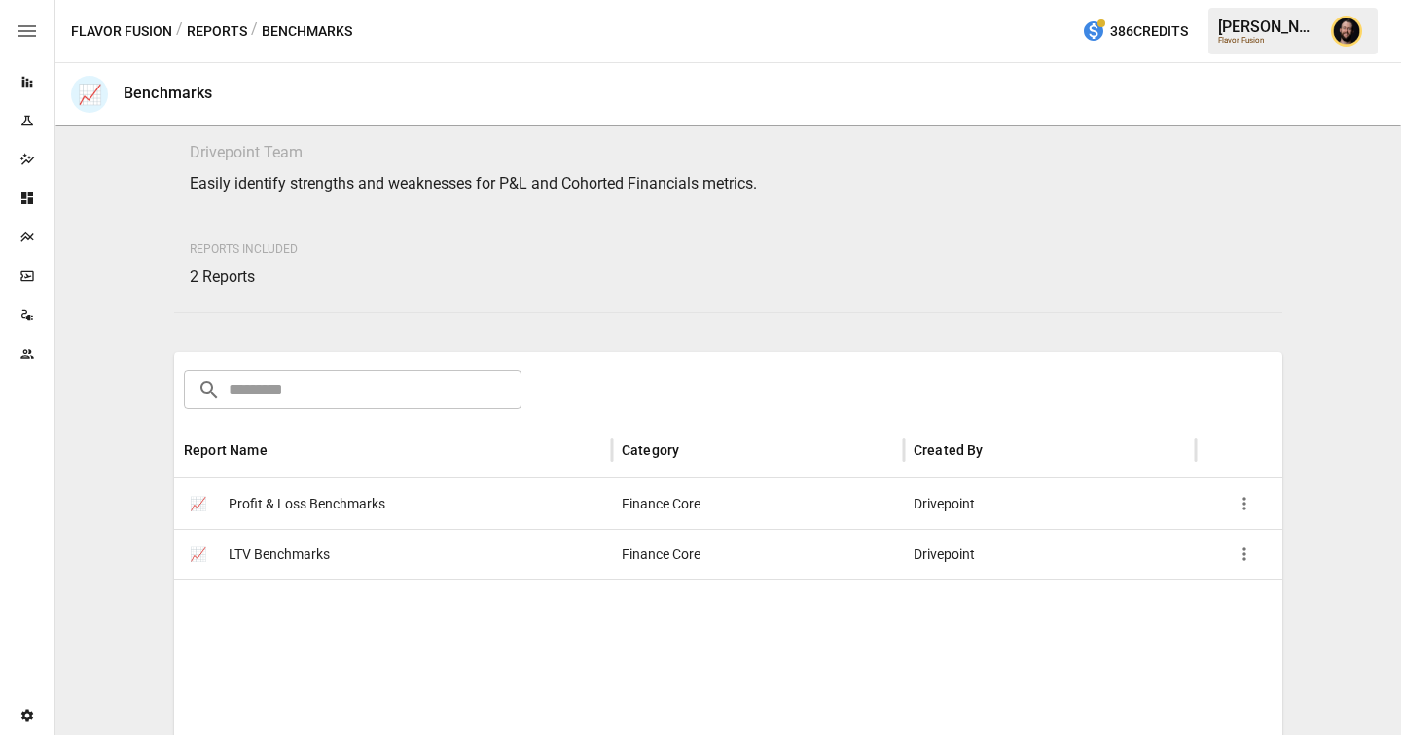
scroll to position [70, 0]
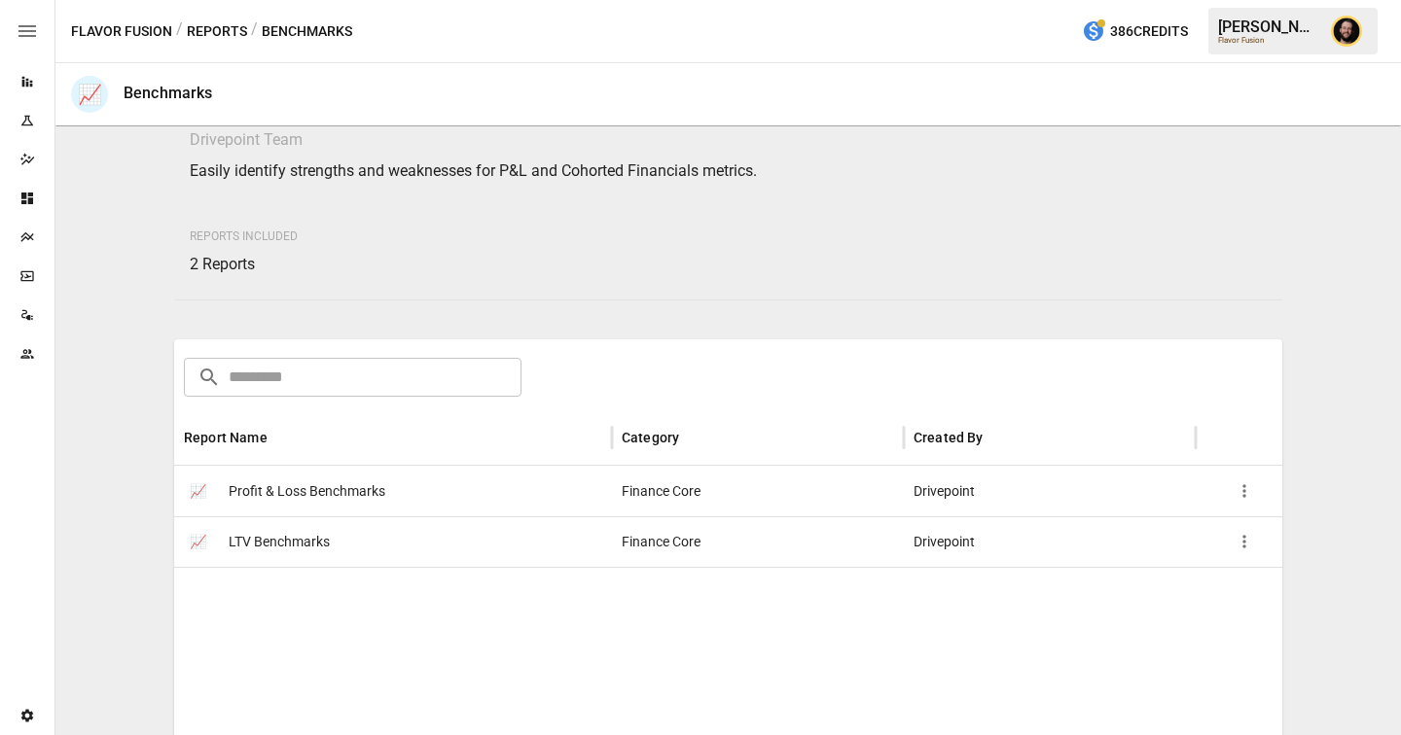
click at [219, 28] on button "Reports" at bounding box center [217, 31] width 60 height 24
